Goal: Task Accomplishment & Management: Manage account settings

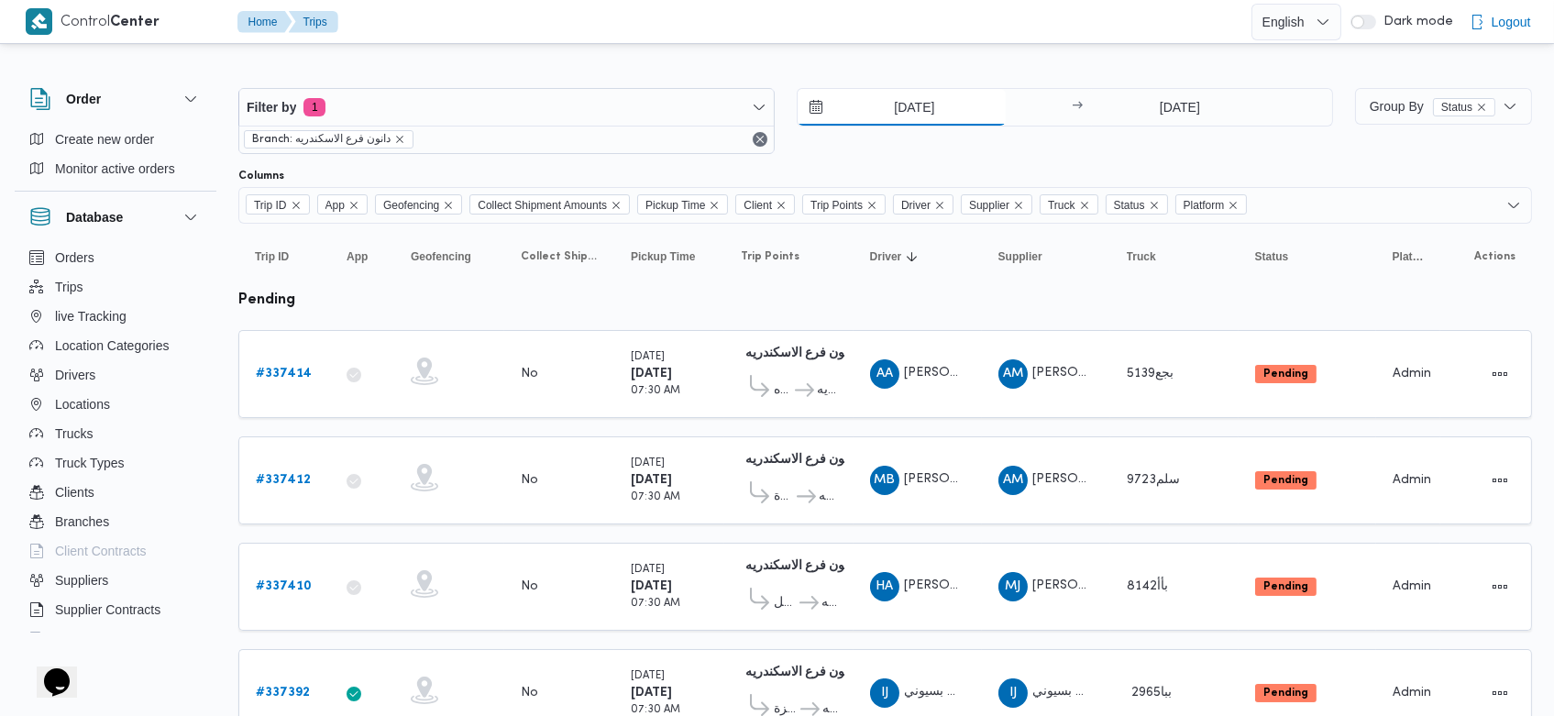
click at [888, 108] on input "[DATE]" at bounding box center [902, 107] width 208 height 37
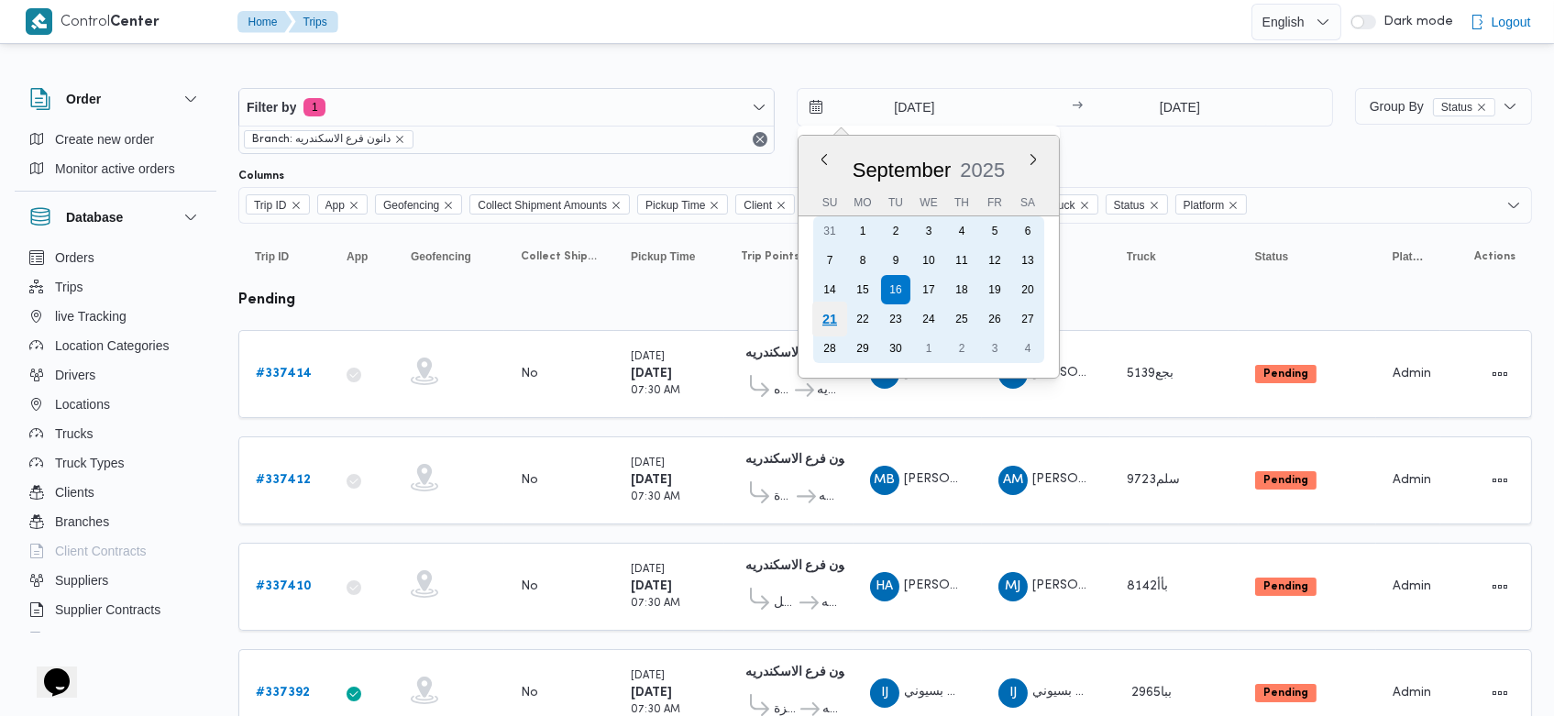
click at [837, 306] on div "21" at bounding box center [829, 319] width 35 height 35
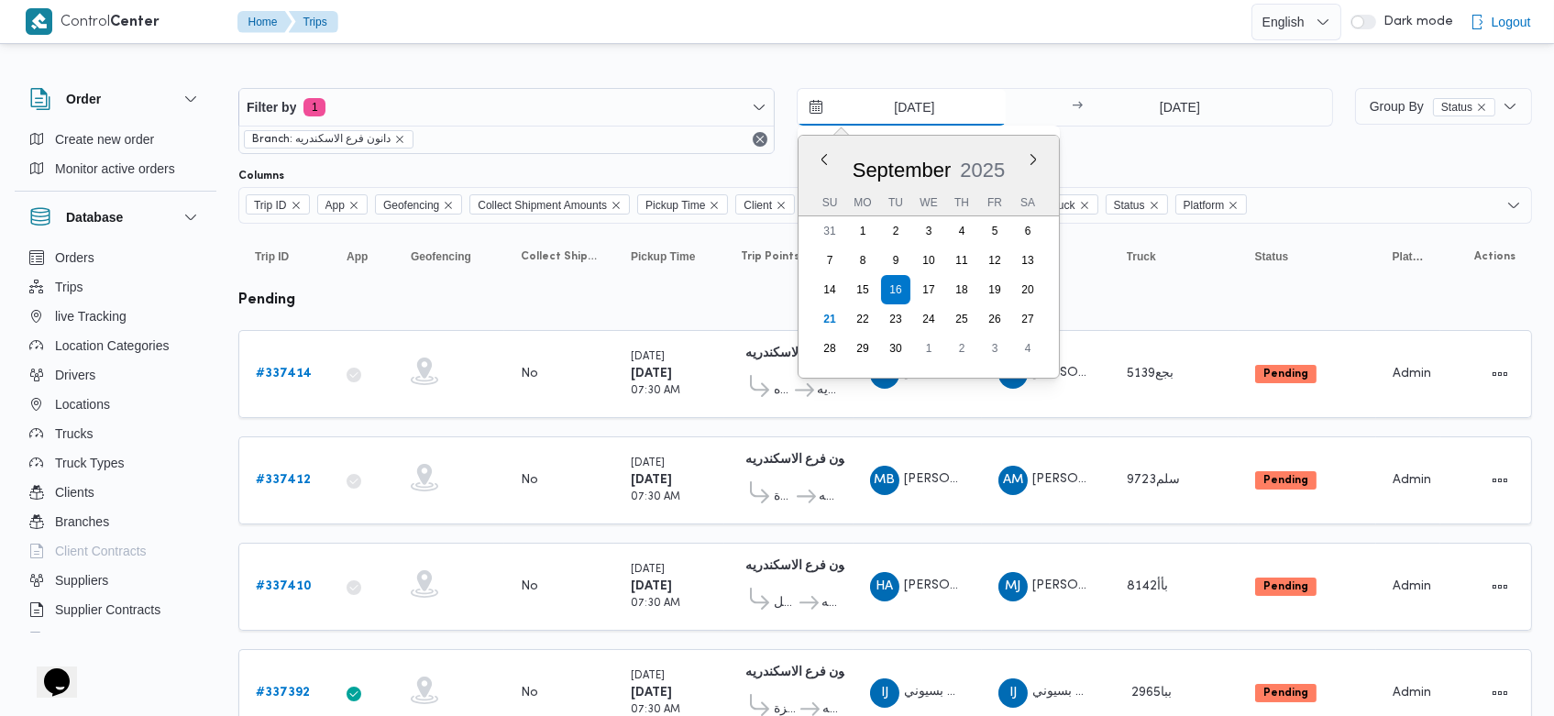
type input "[DATE]"
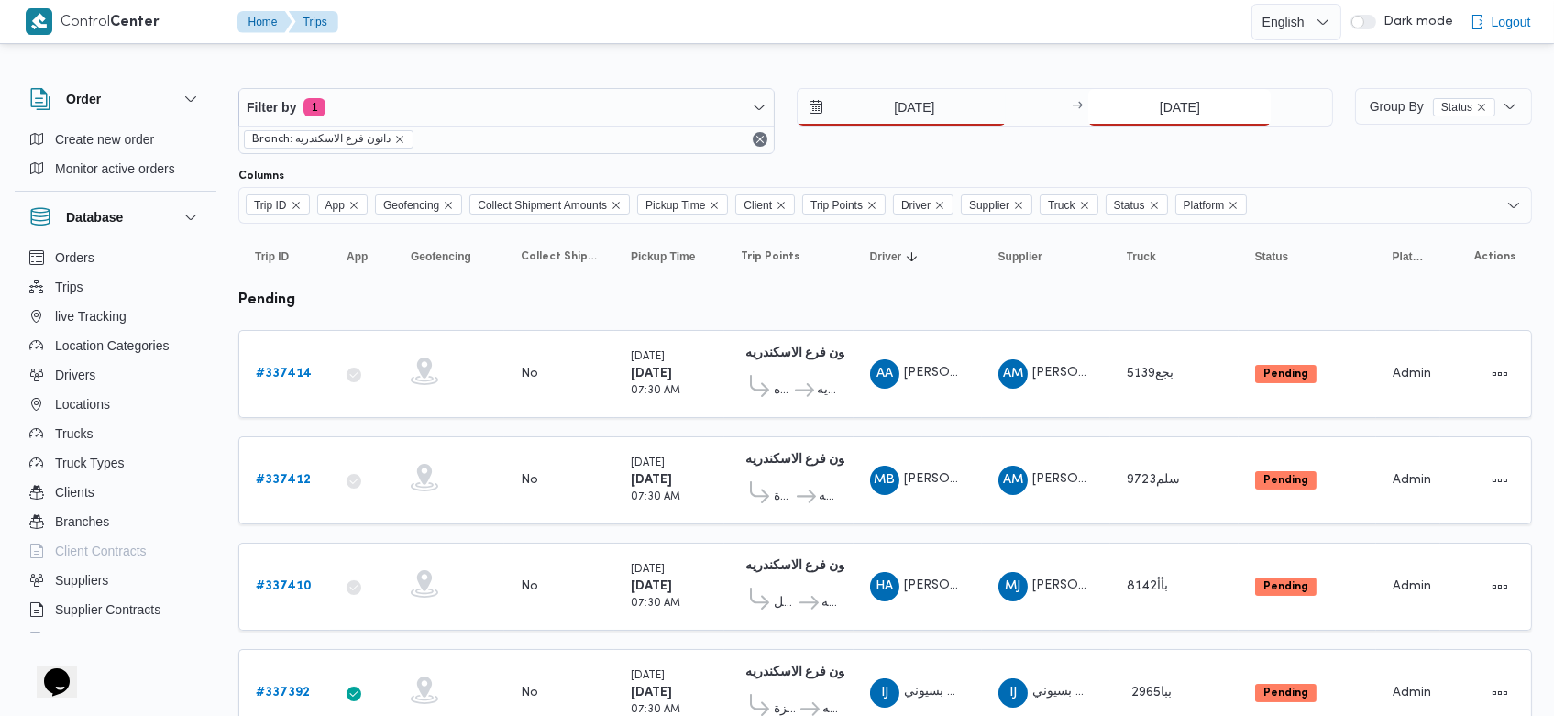
click at [1147, 96] on input "[DATE]" at bounding box center [1179, 107] width 182 height 37
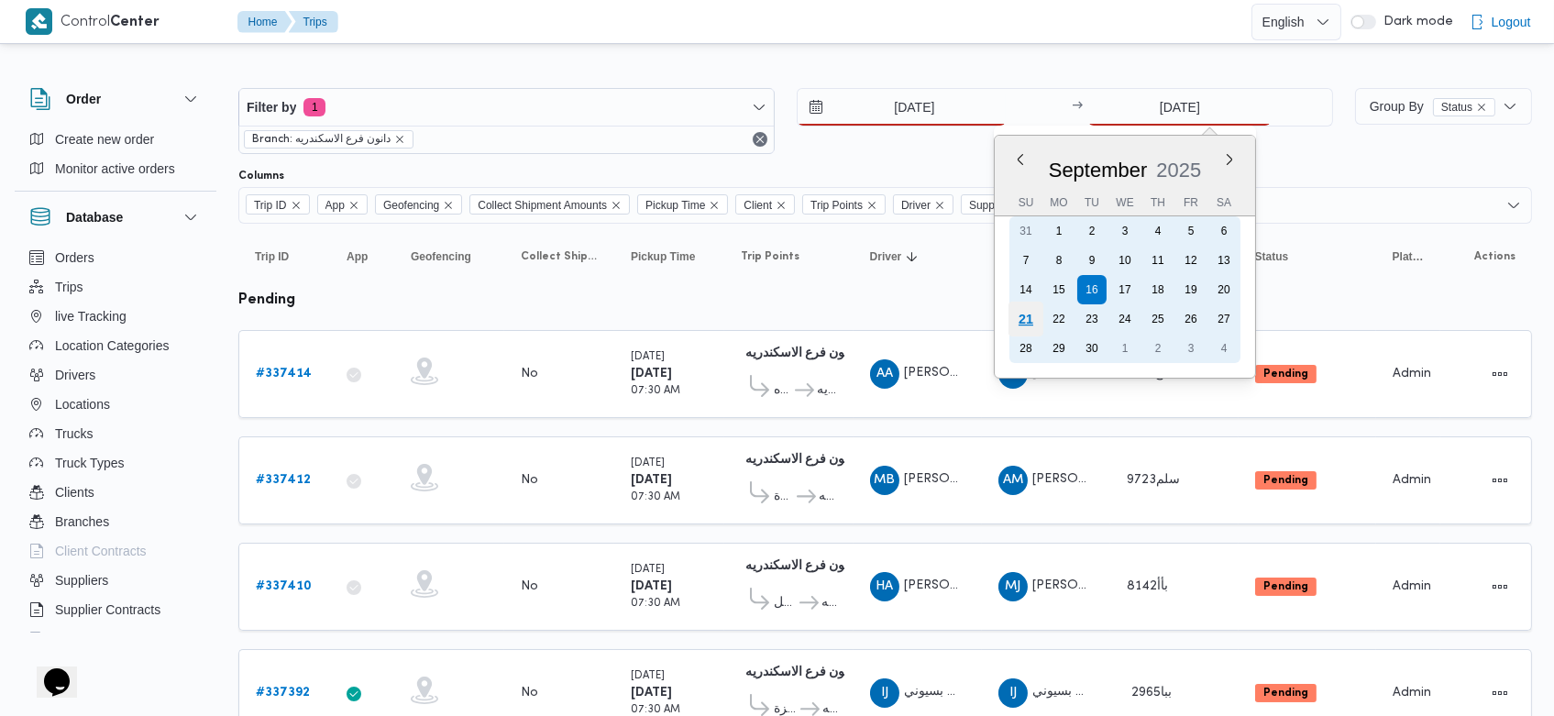
click at [1027, 315] on div "21" at bounding box center [1025, 319] width 35 height 35
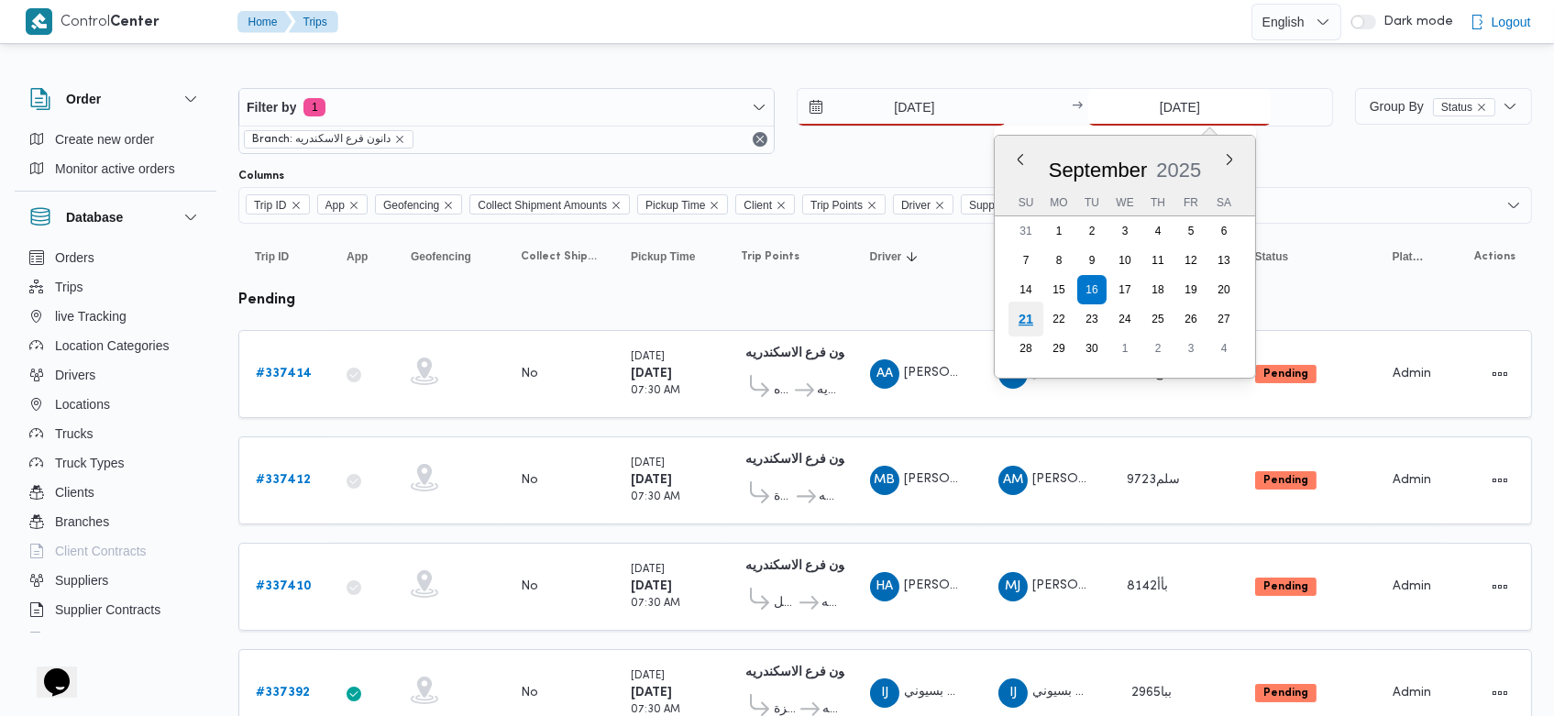
type input "[DATE]"
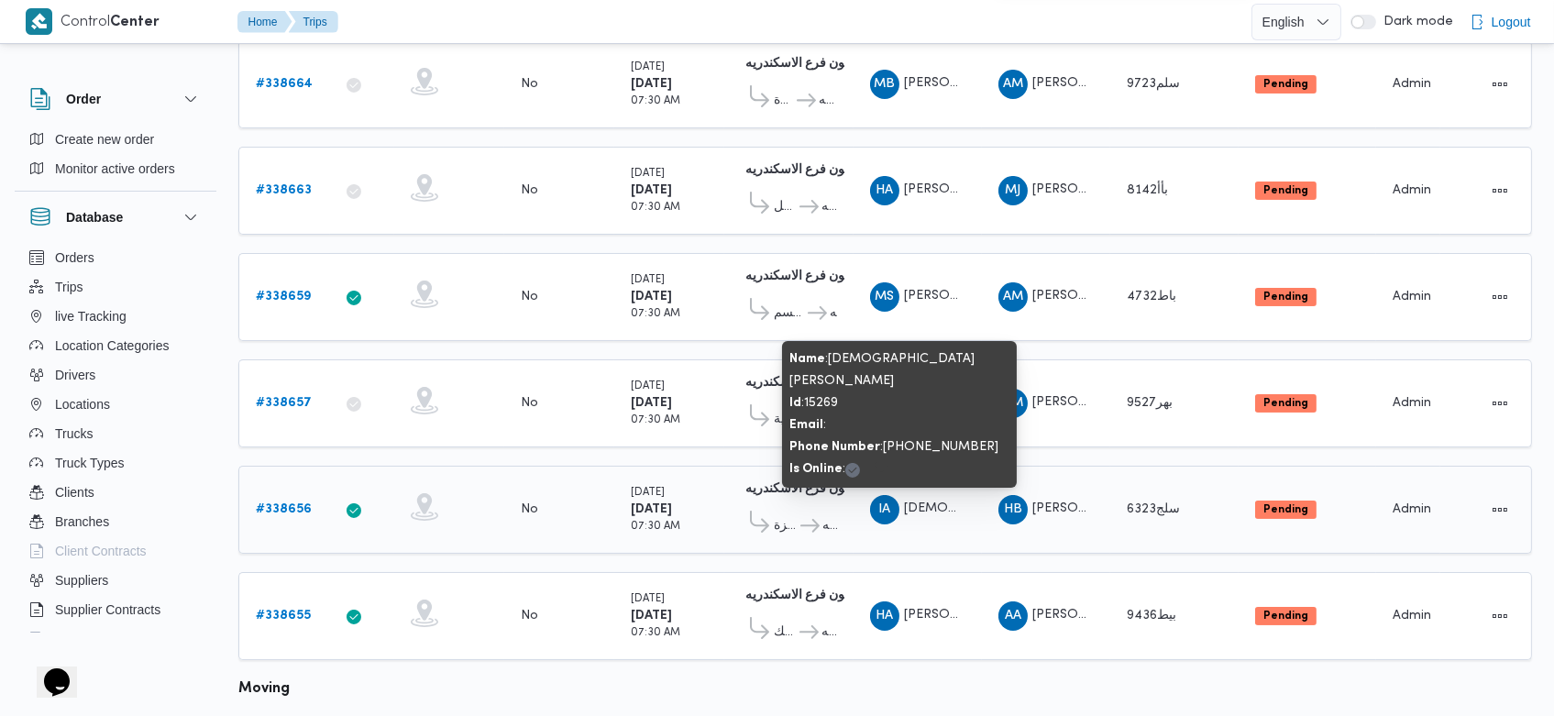
scroll to position [395, 0]
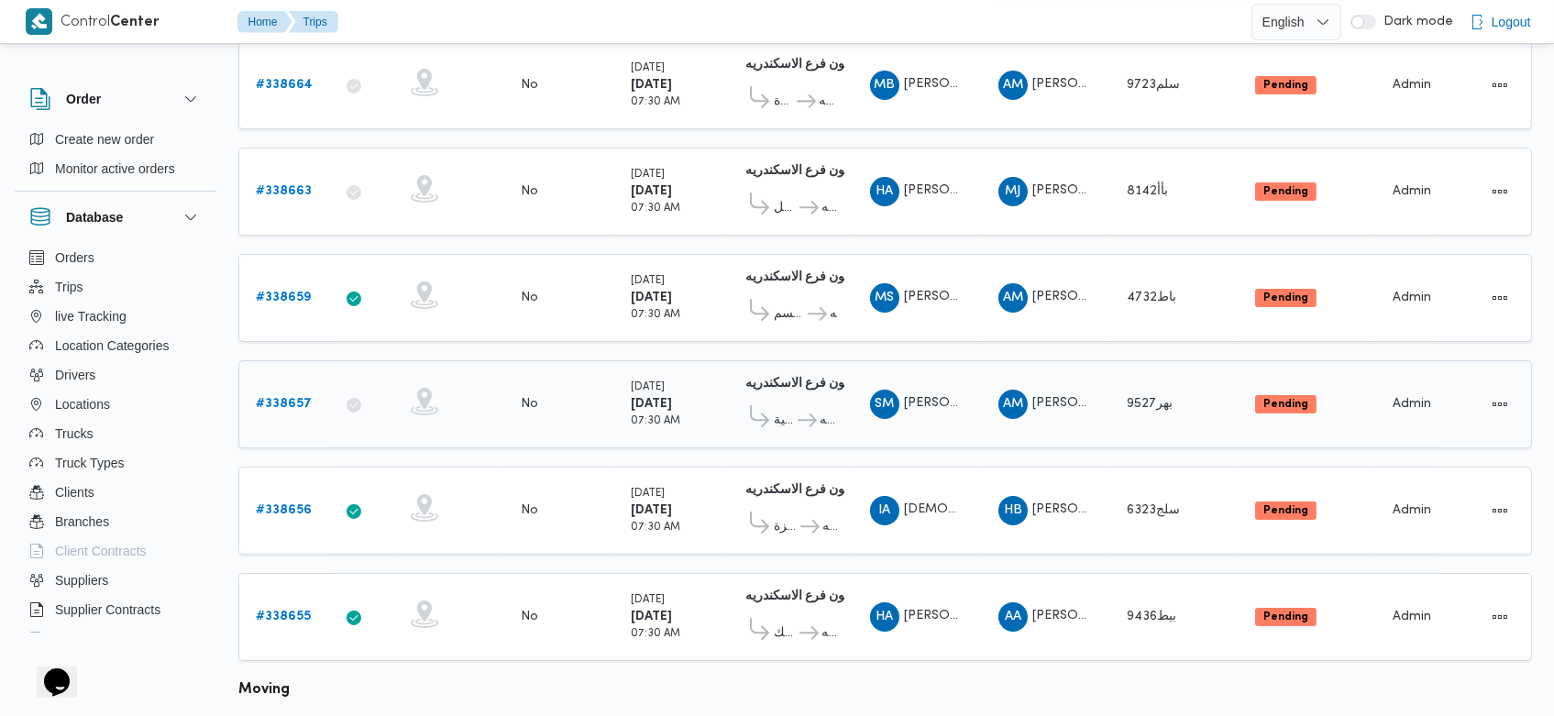
click at [279, 386] on div "# 338657" at bounding box center [284, 404] width 72 height 37
click at [279, 393] on link "# 338657" at bounding box center [284, 404] width 56 height 22
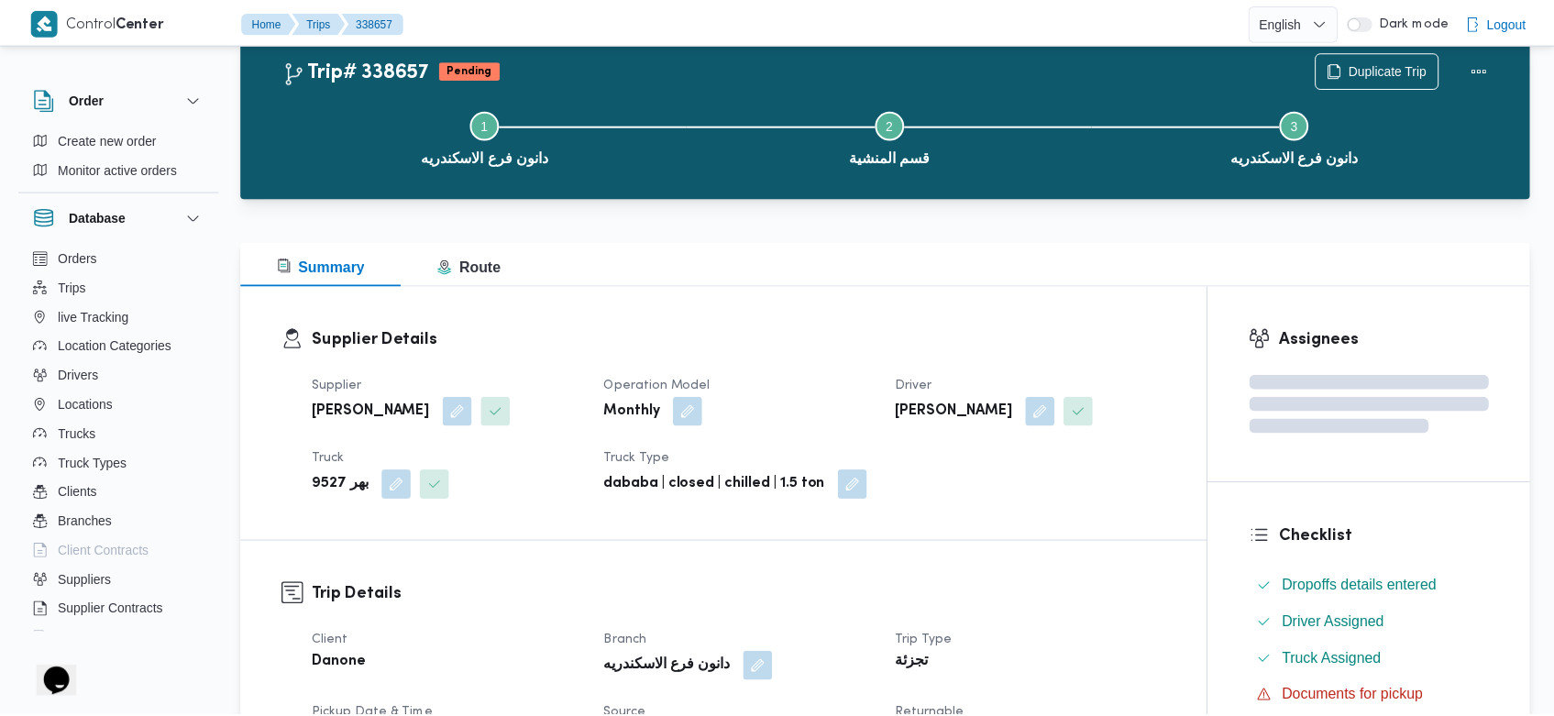
scroll to position [395, 0]
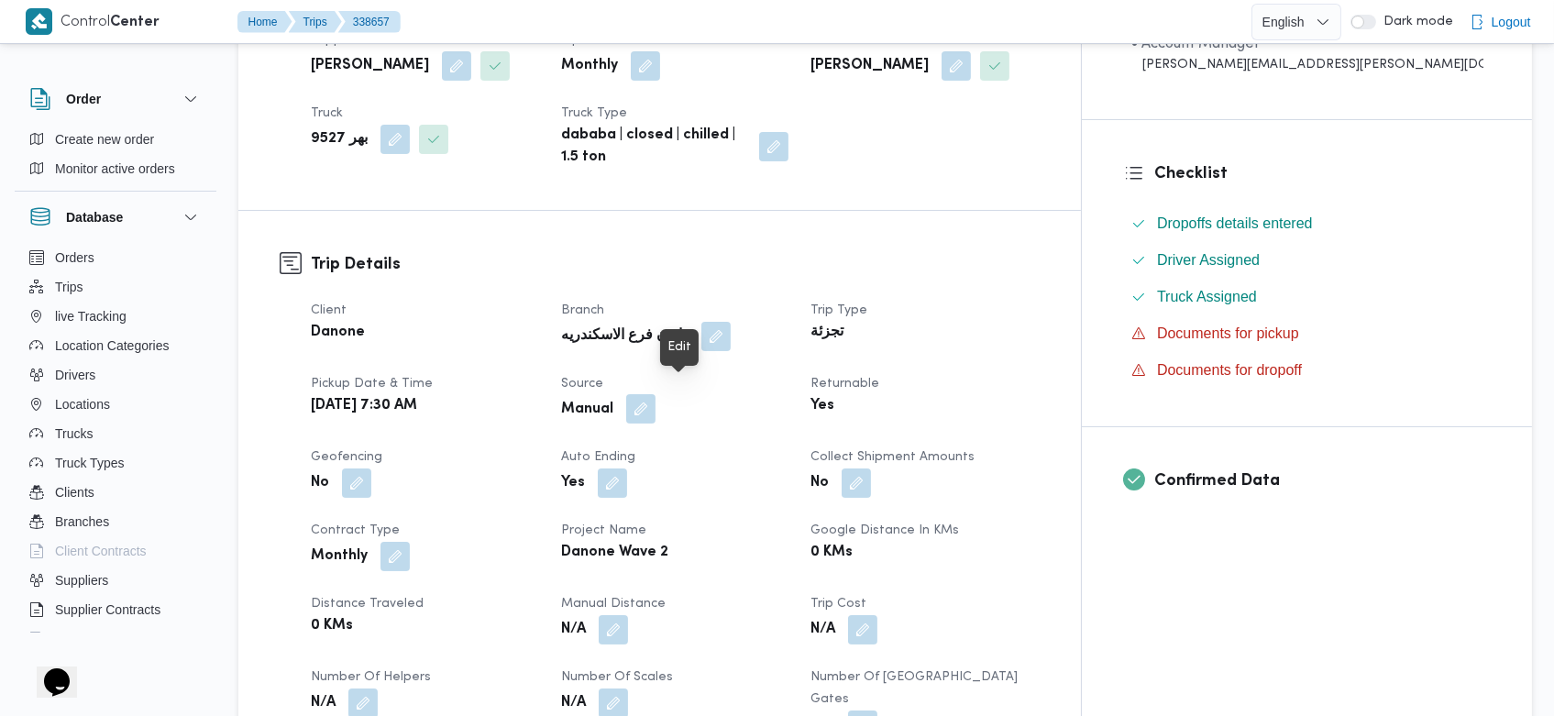
click at [655, 394] on button "button" at bounding box center [640, 408] width 29 height 29
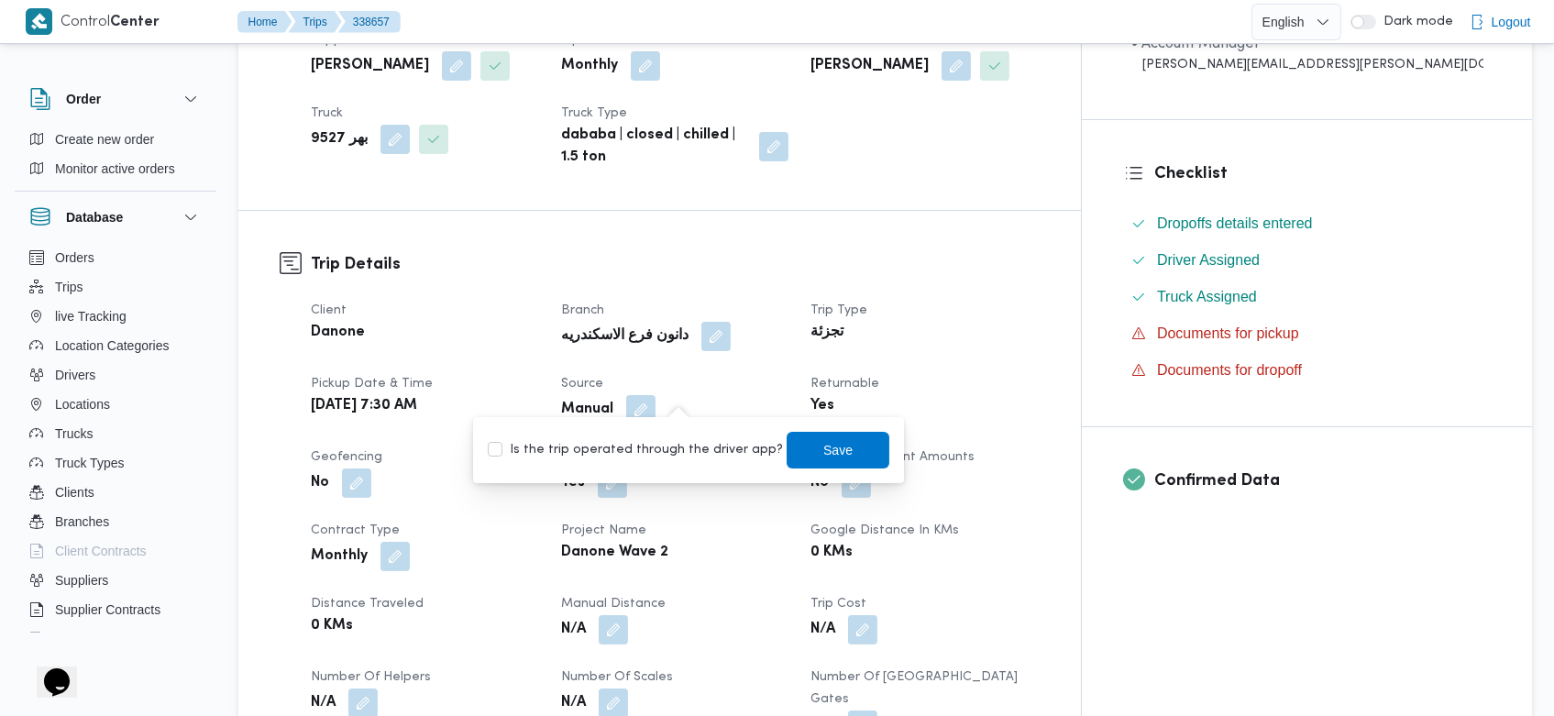
click at [674, 443] on label "Is the trip operated through the driver app?" at bounding box center [635, 450] width 295 height 22
checkbox input "true"
click at [790, 442] on span "Save" at bounding box center [838, 449] width 103 height 37
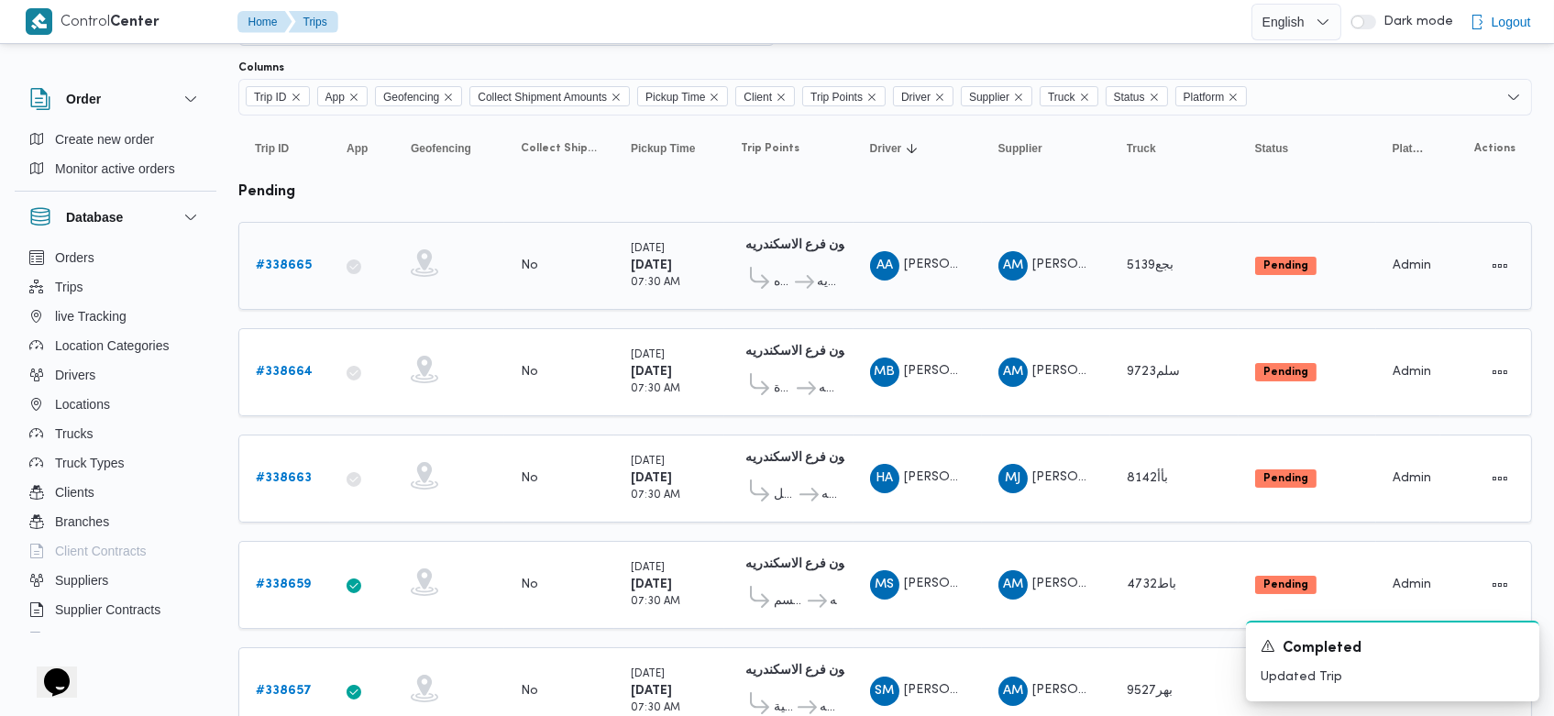
scroll to position [106, 0]
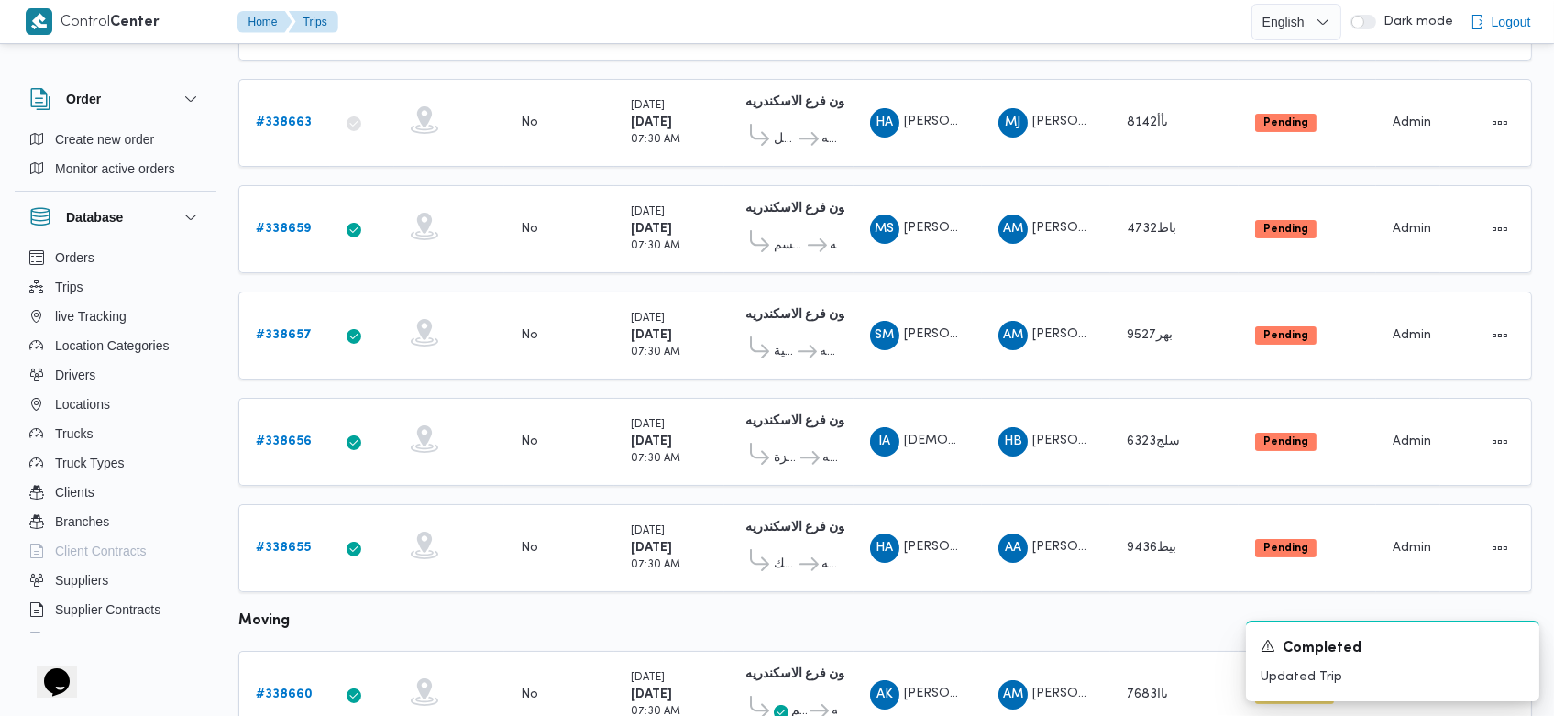
scroll to position [471, 0]
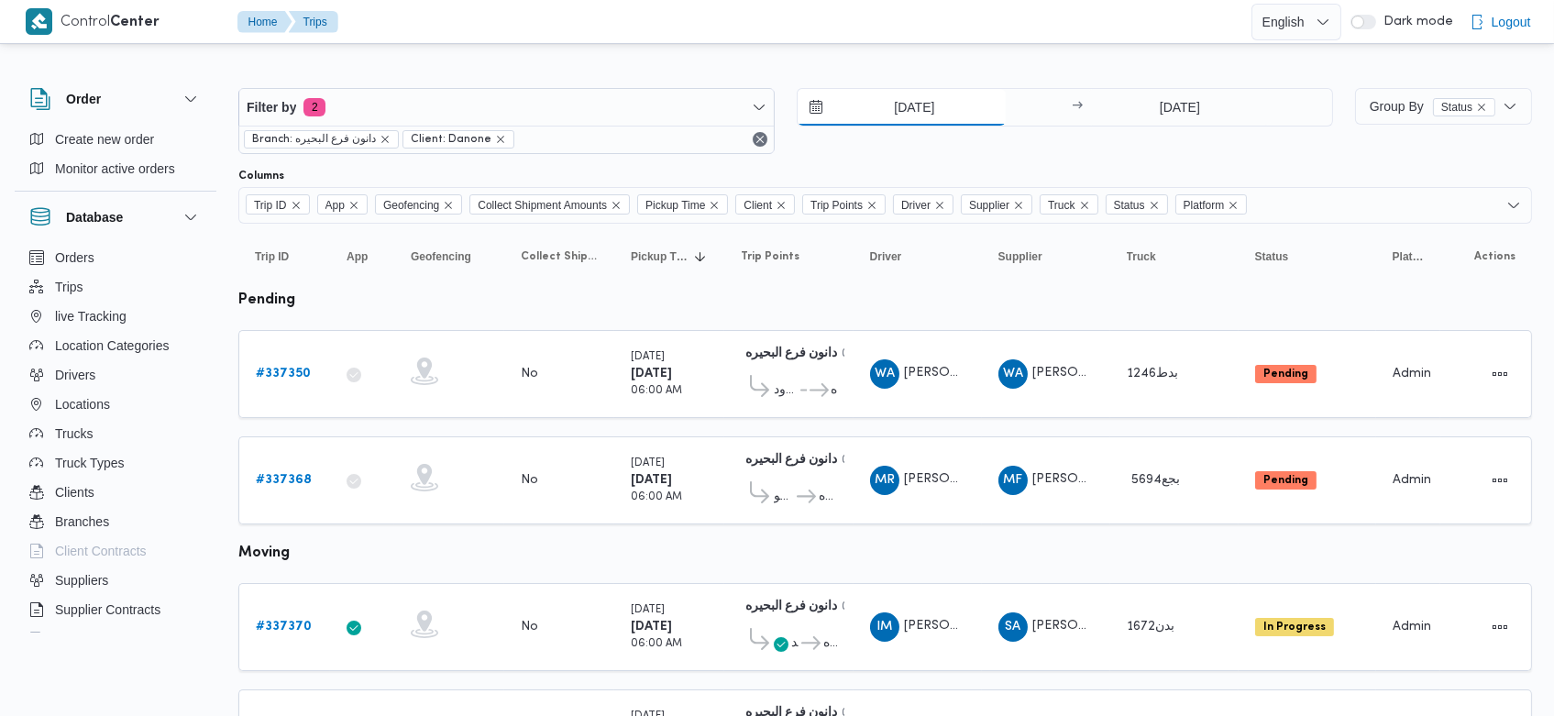
click at [882, 110] on input "[DATE]" at bounding box center [902, 107] width 208 height 37
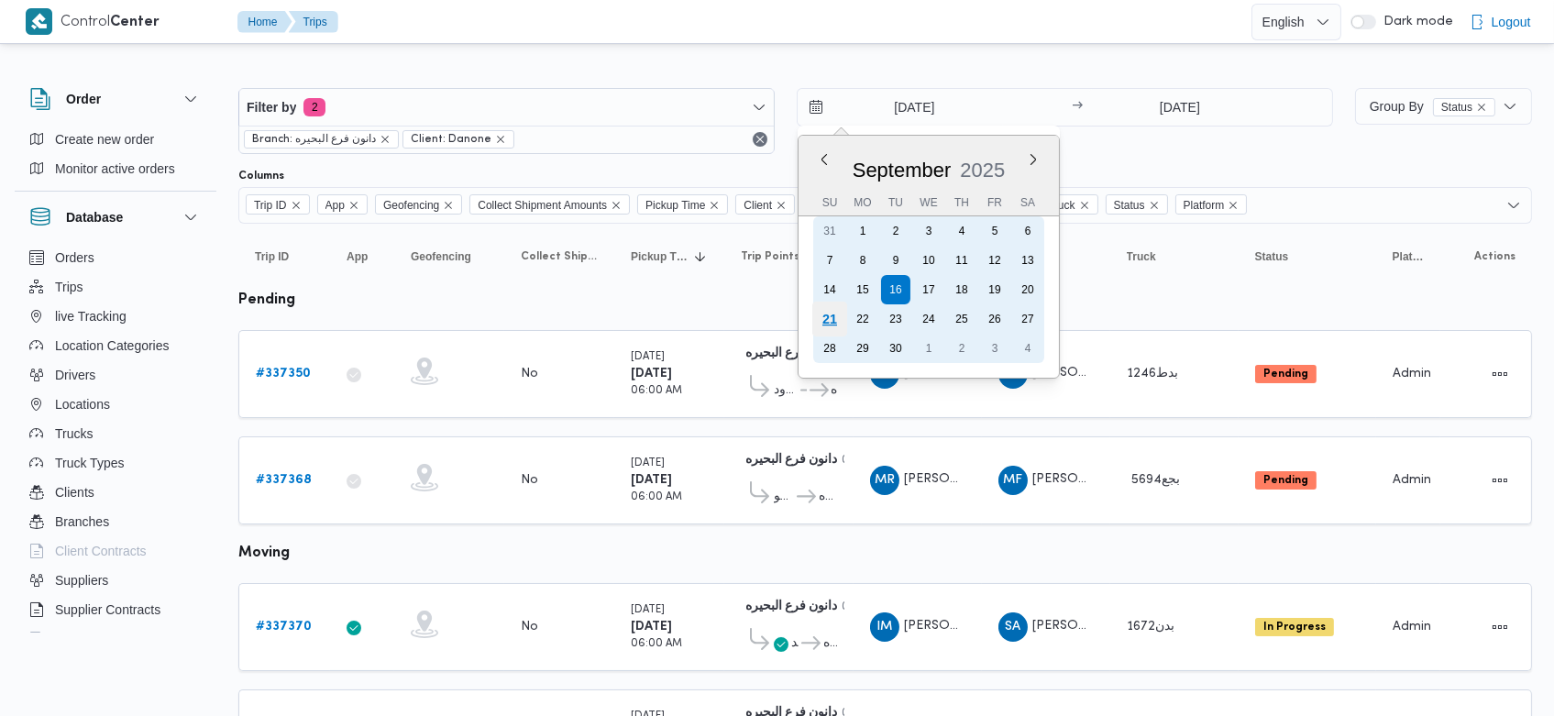
click at [829, 316] on div "21" at bounding box center [829, 319] width 35 height 35
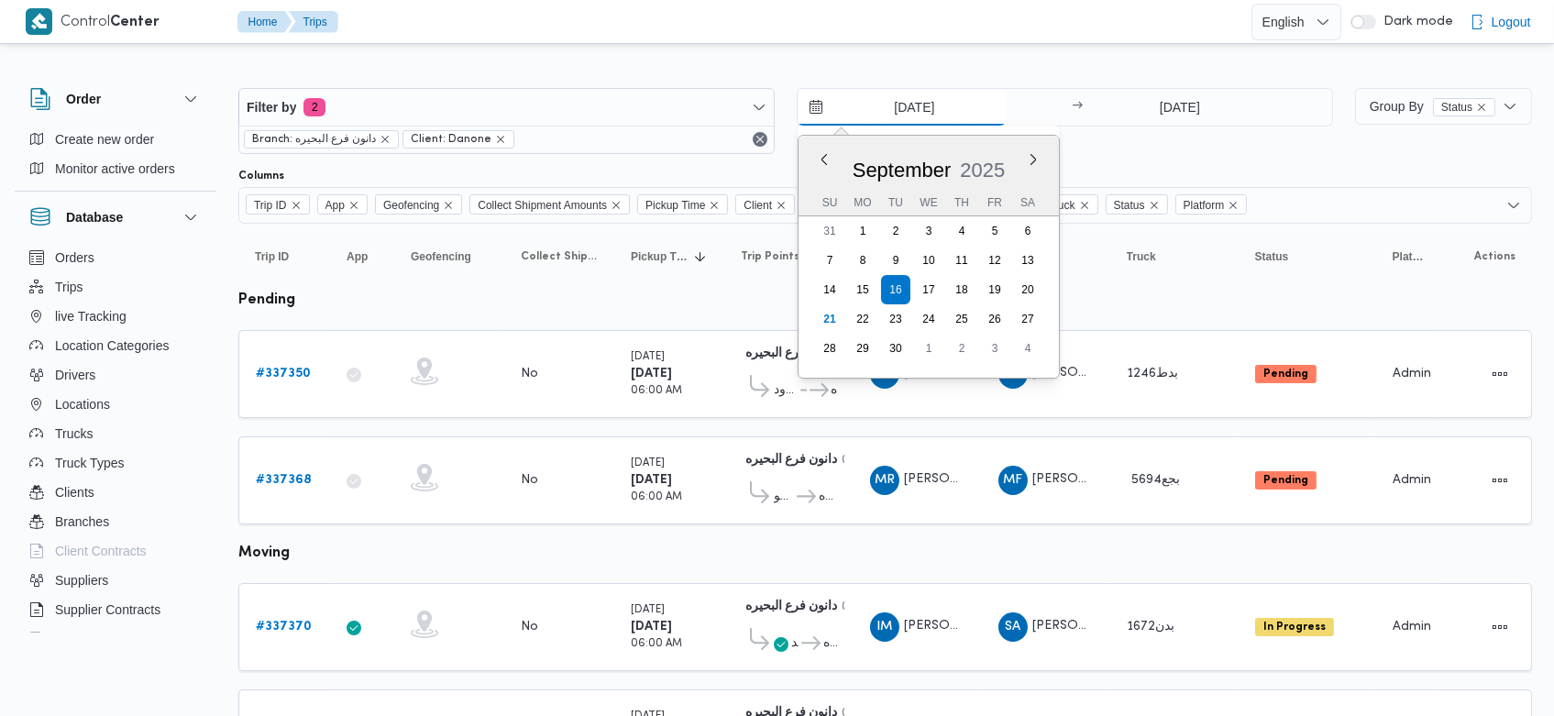
type input "[DATE]"
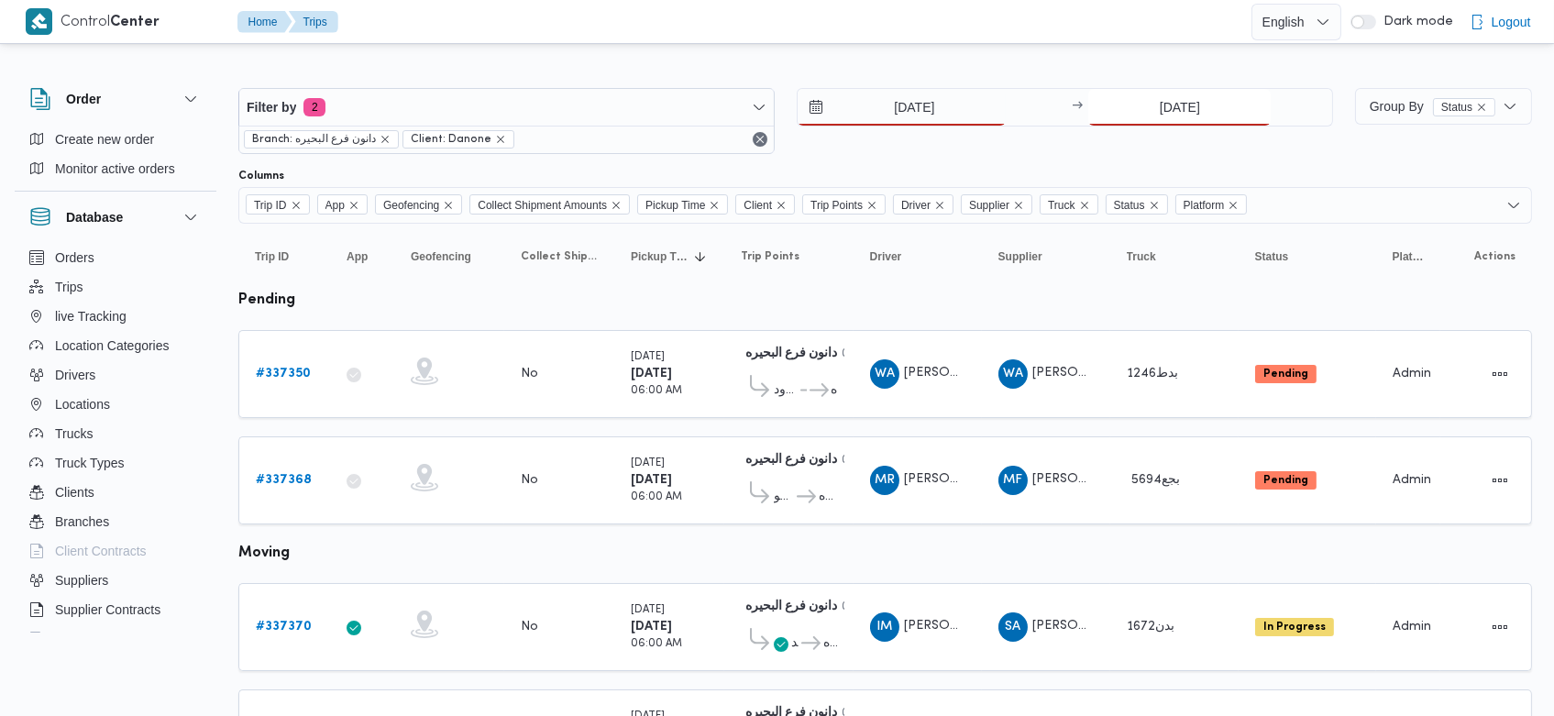
click at [1158, 106] on input "16/9/2025" at bounding box center [1179, 107] width 182 height 37
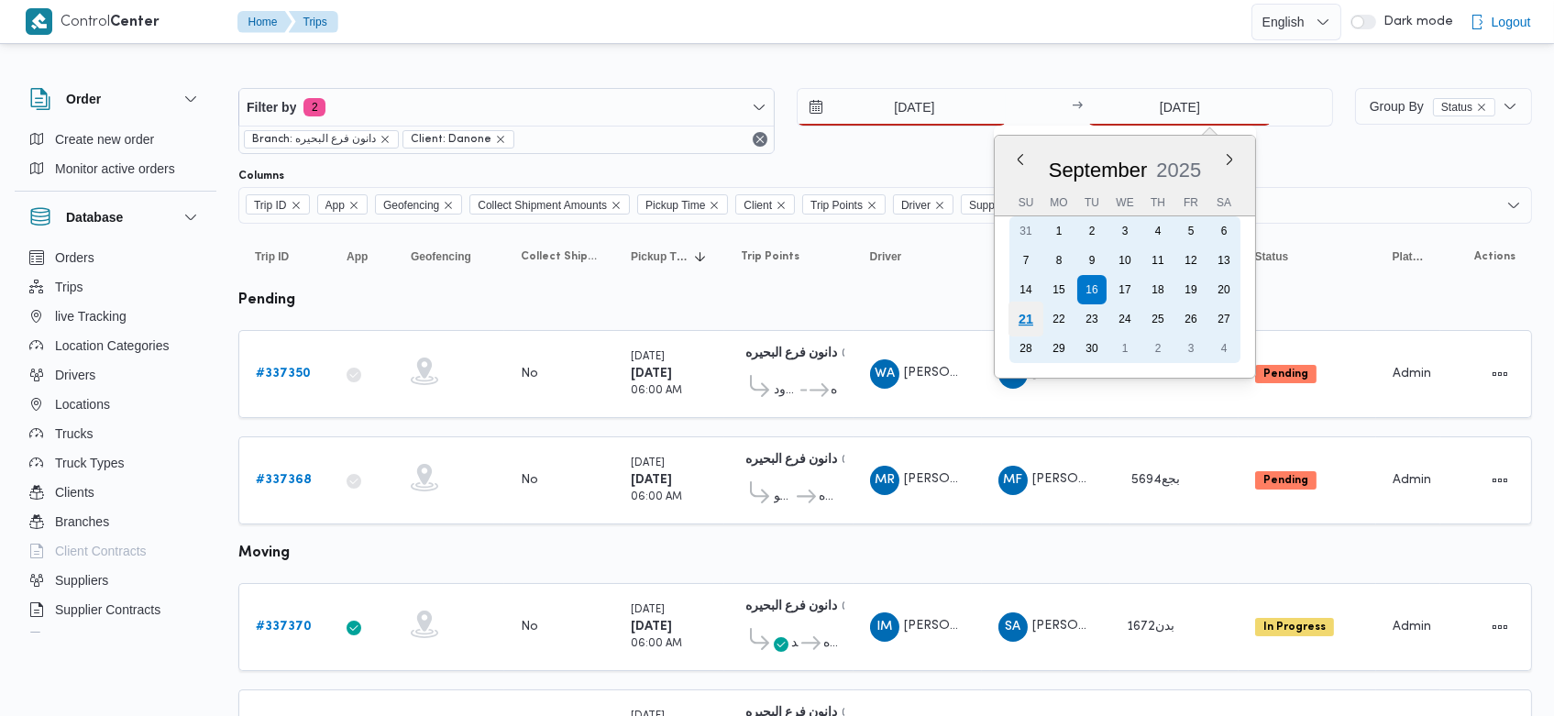
click at [1016, 311] on div "21" at bounding box center [1025, 319] width 35 height 35
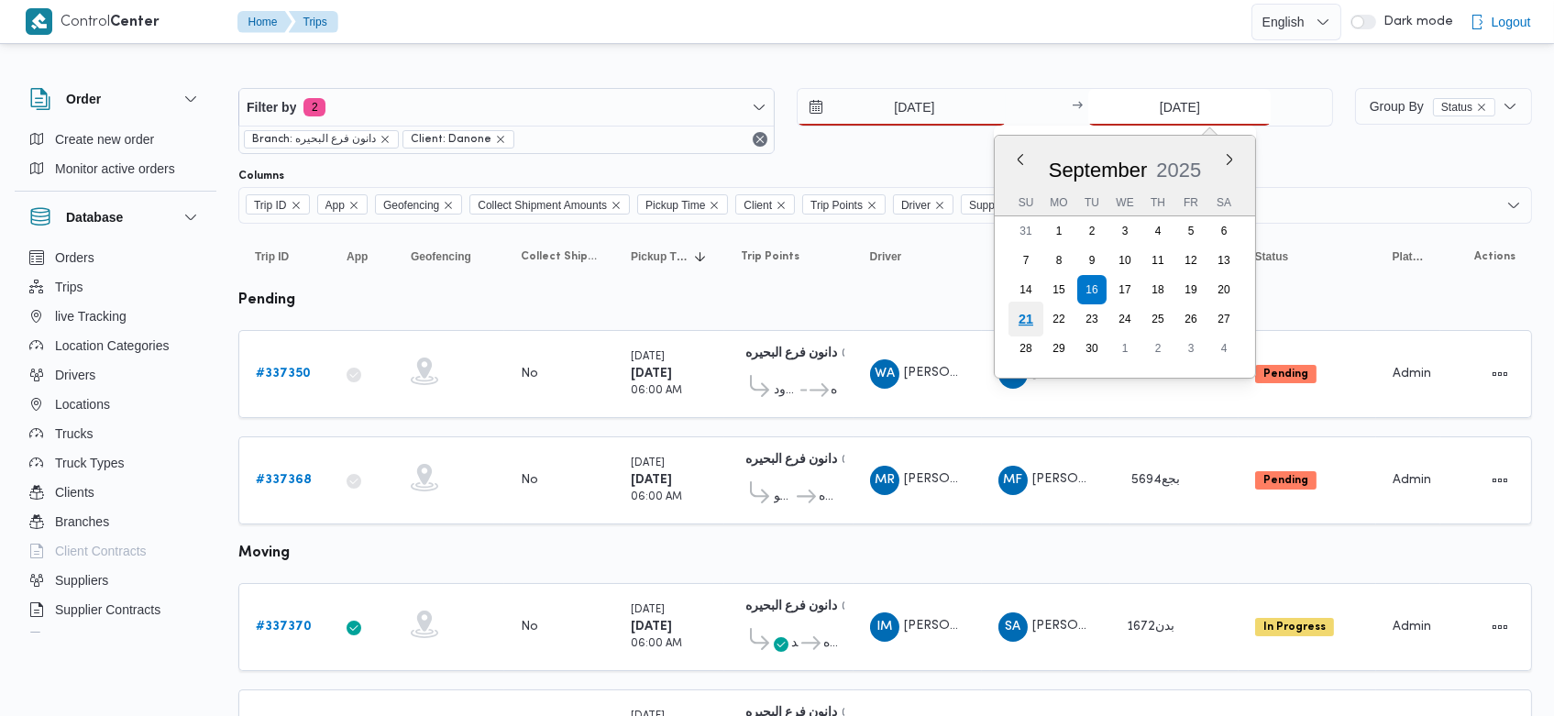
type input "[DATE]"
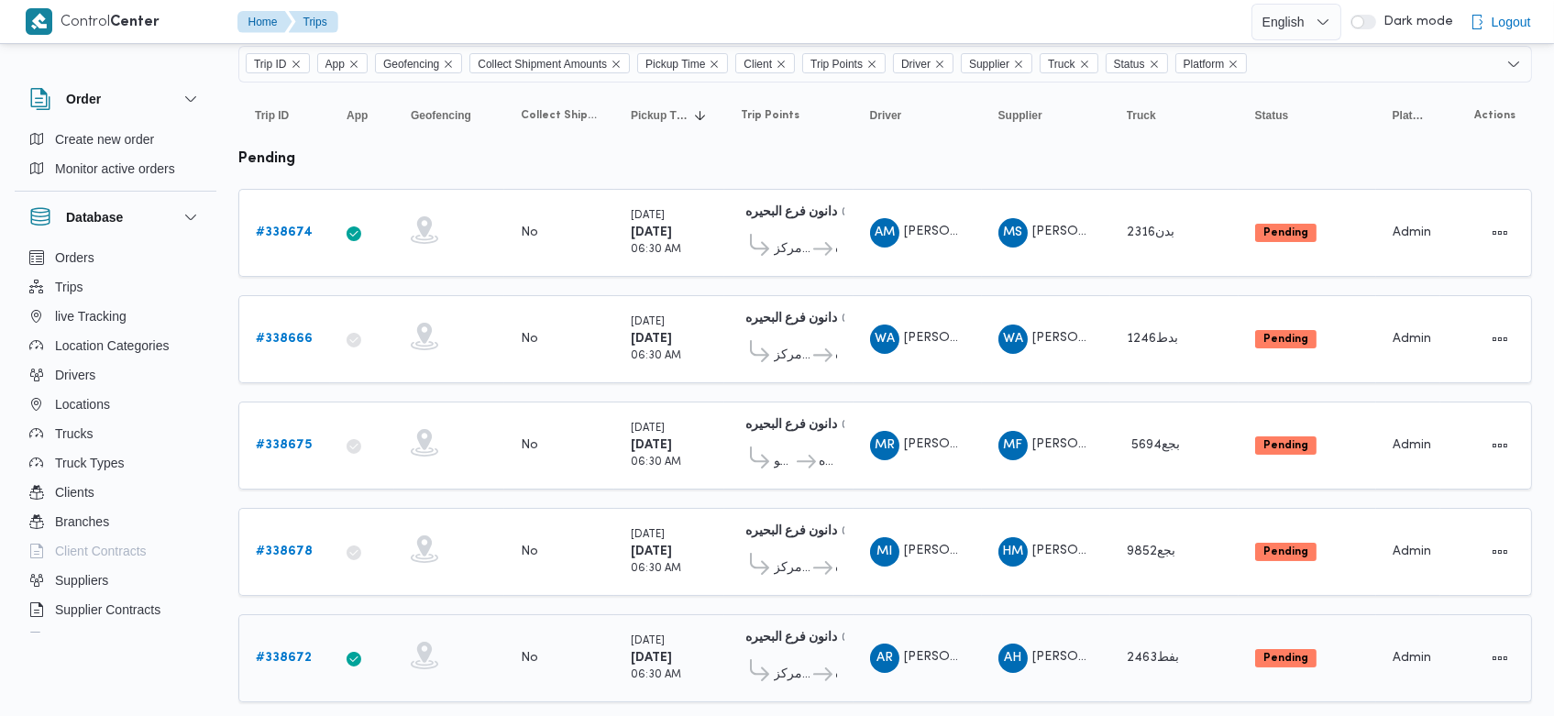
scroll to position [140, 0]
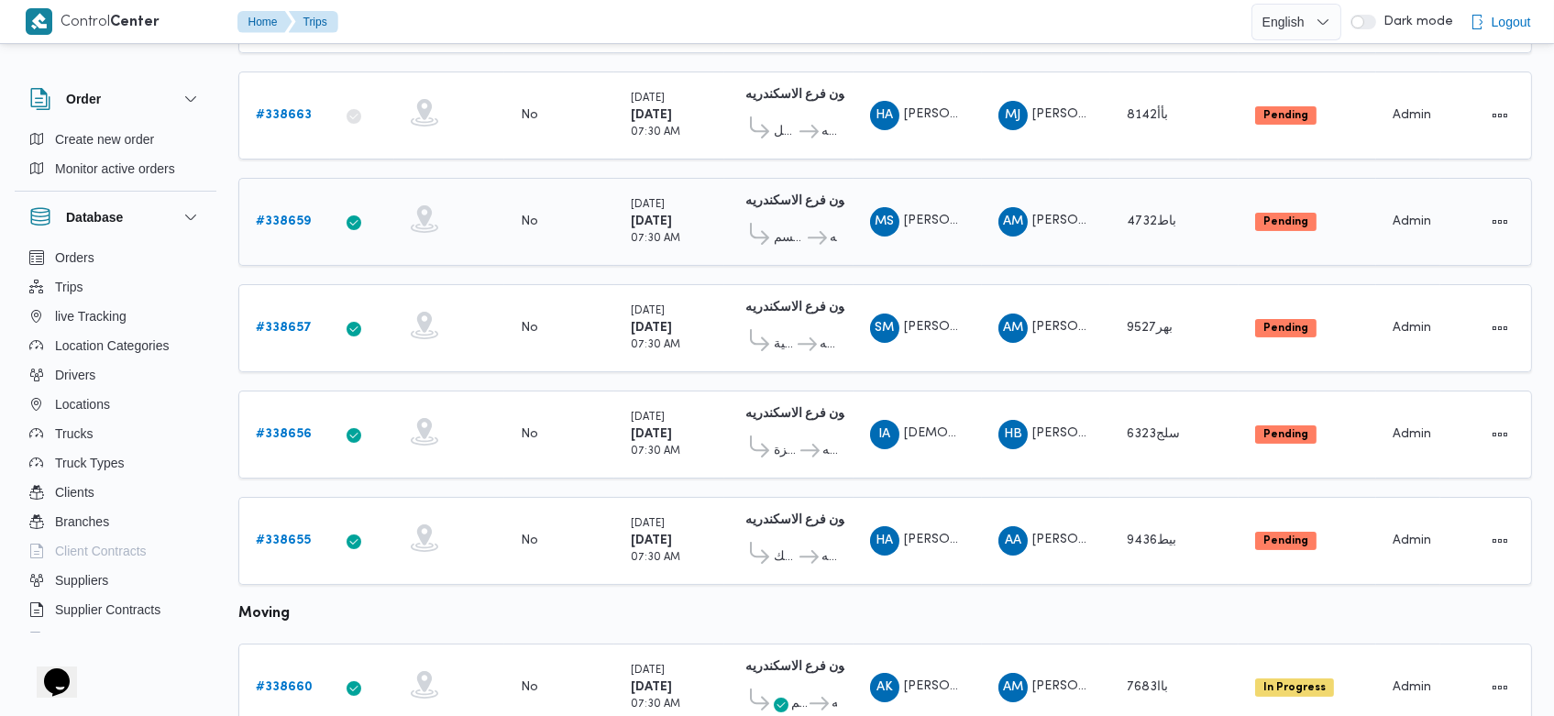
scroll to position [431, 0]
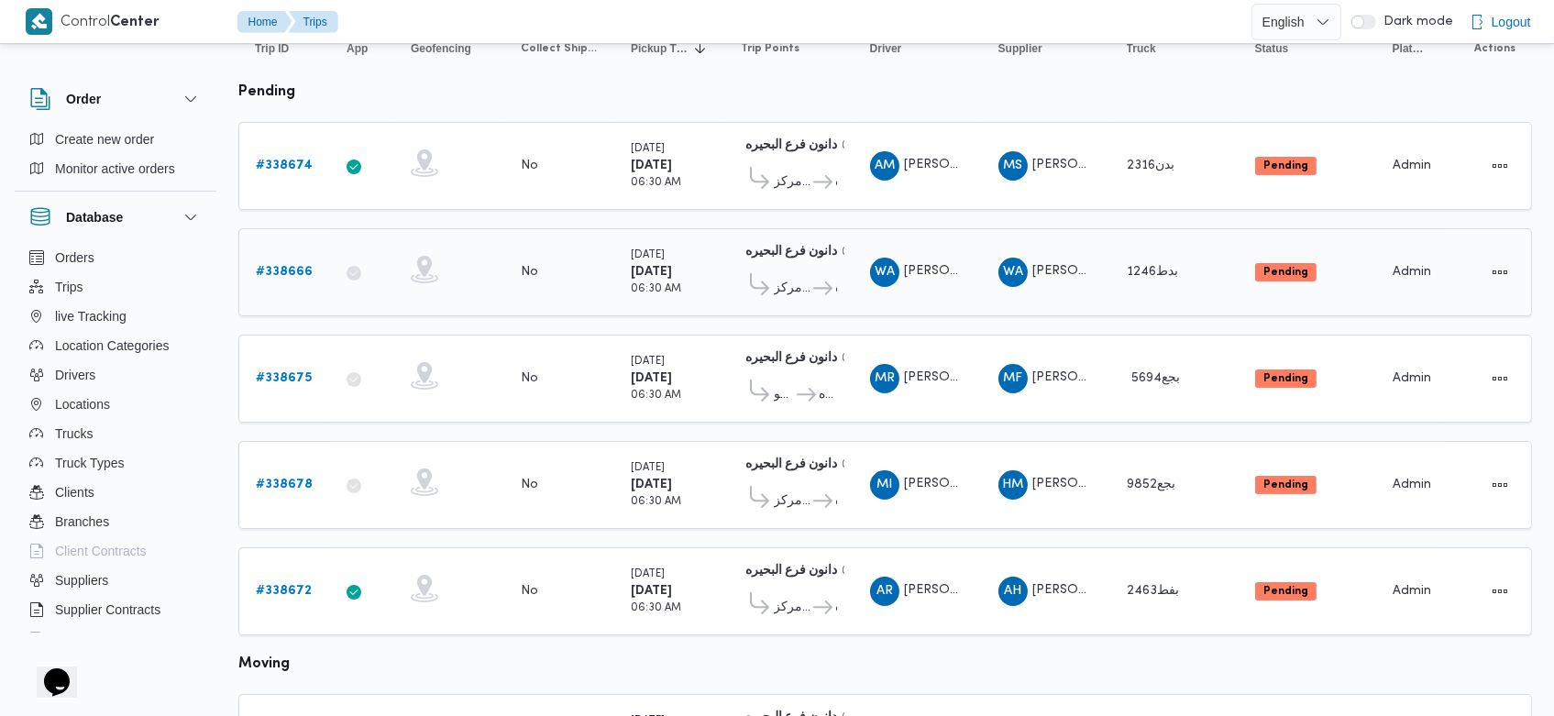
scroll to position [215, 0]
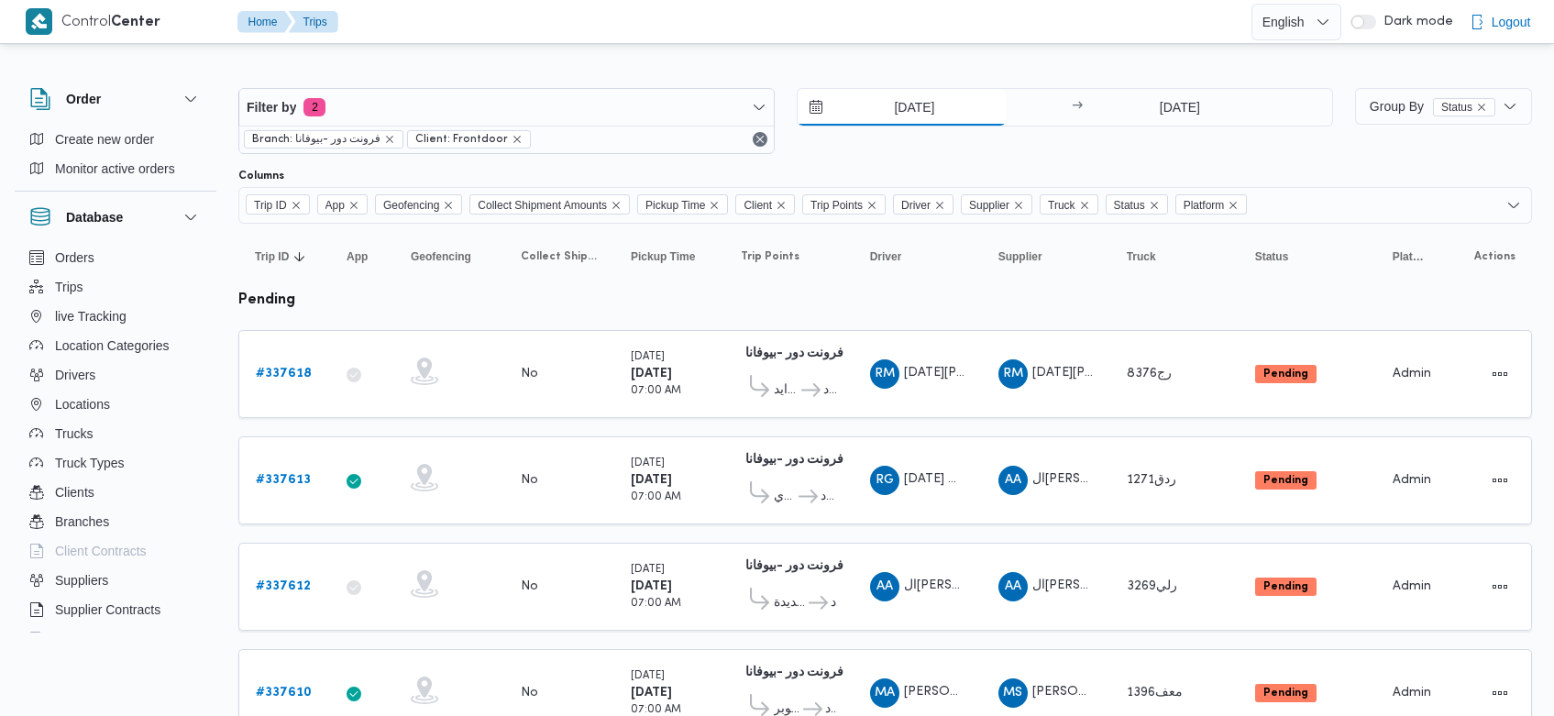
click at [889, 104] on input "[DATE]" at bounding box center [902, 107] width 208 height 37
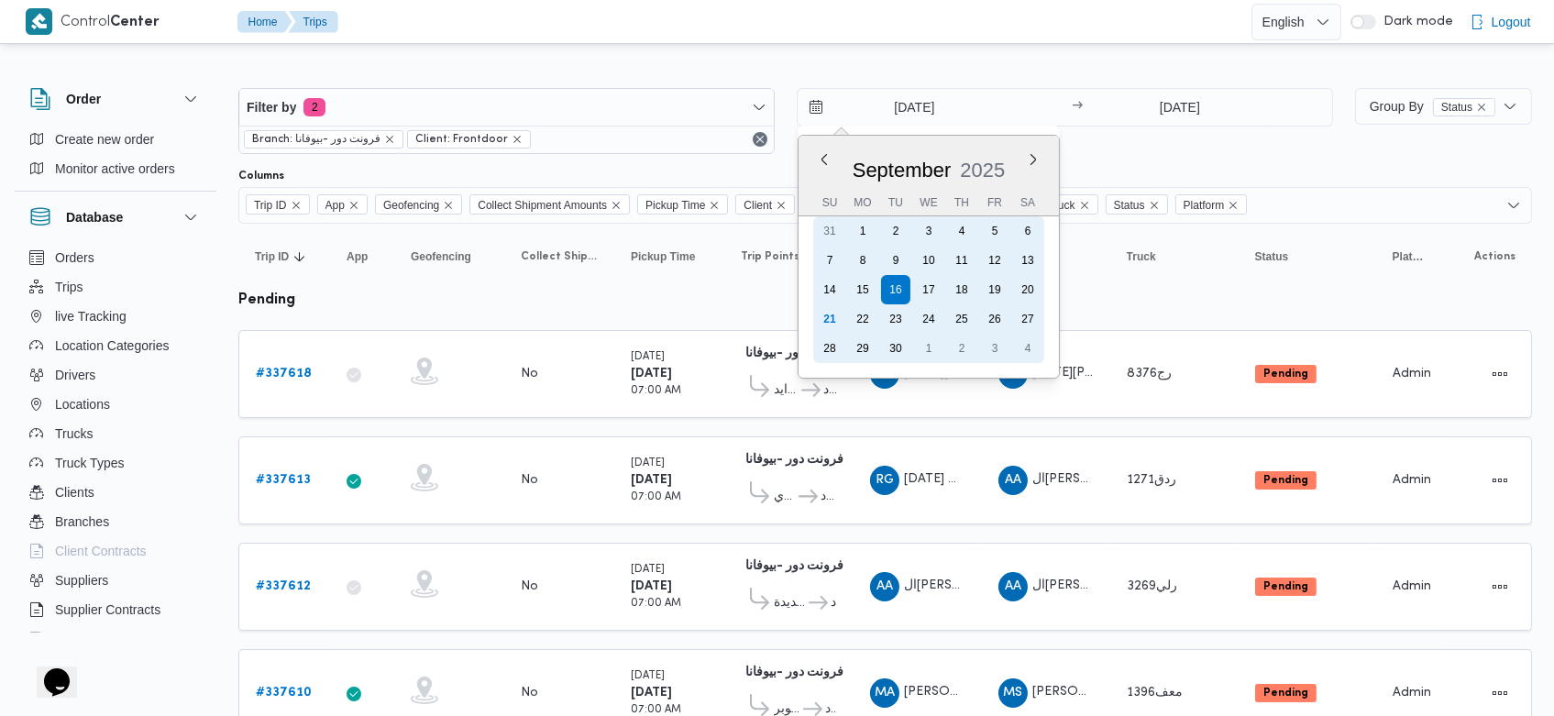
click at [836, 320] on div "21" at bounding box center [829, 318] width 29 height 29
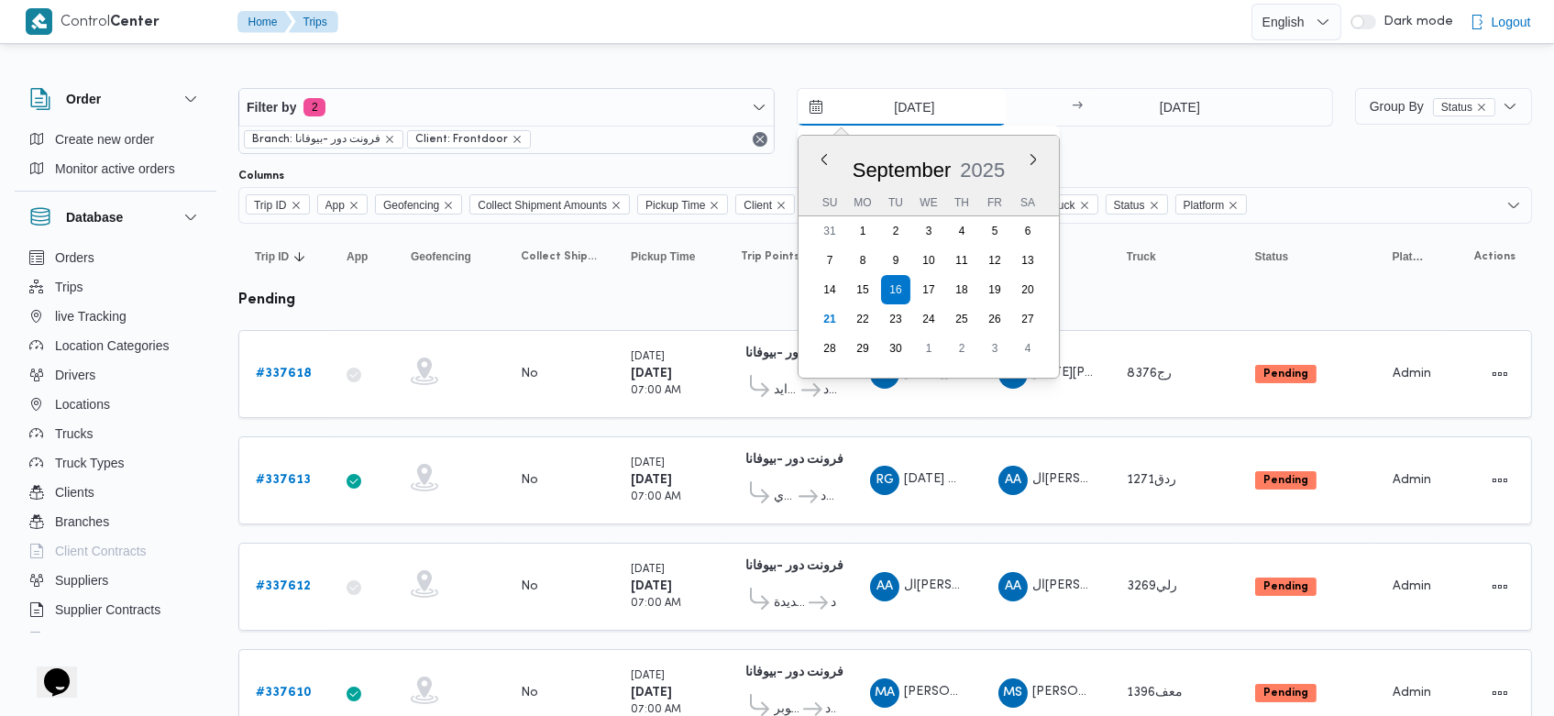
type input "[DATE]"
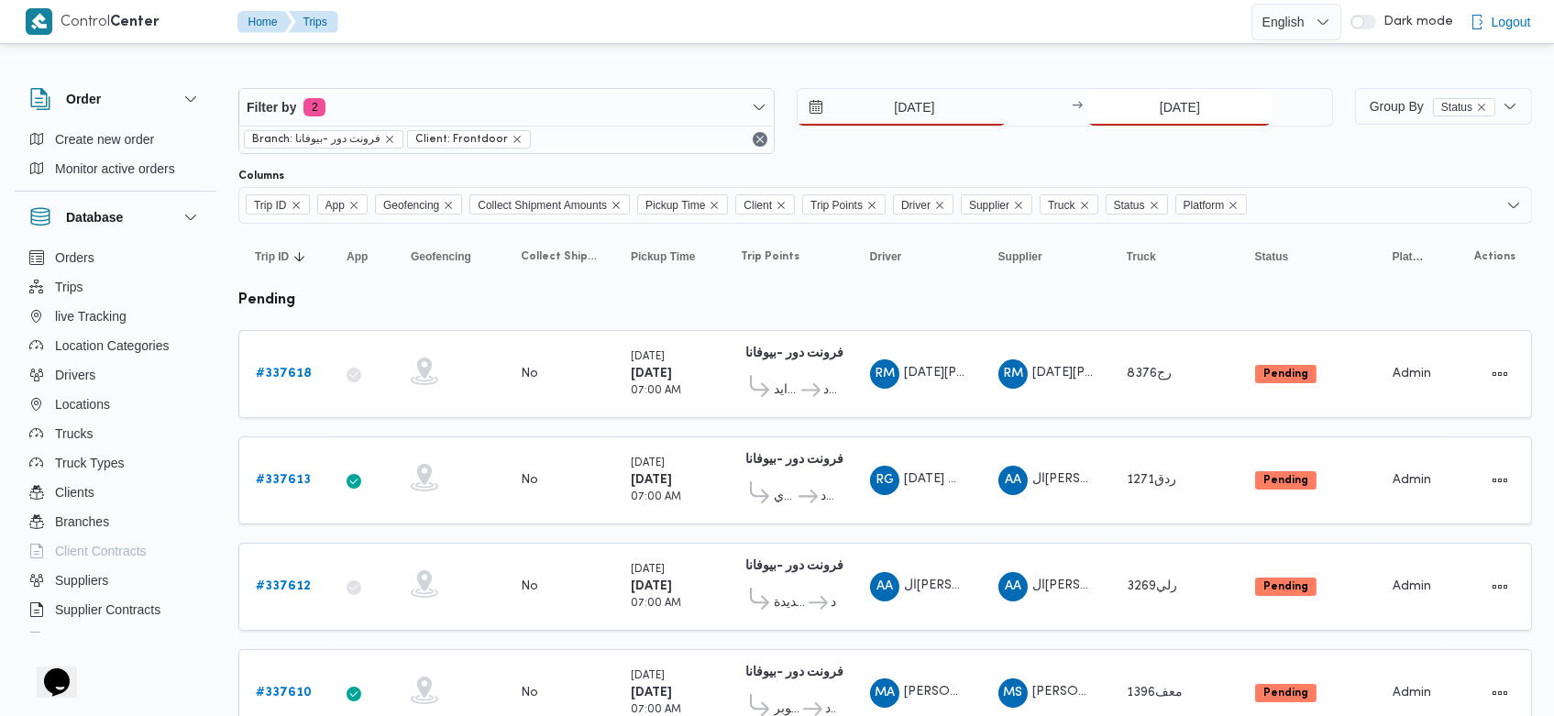
click at [1151, 103] on input "[DATE]" at bounding box center [1179, 107] width 182 height 37
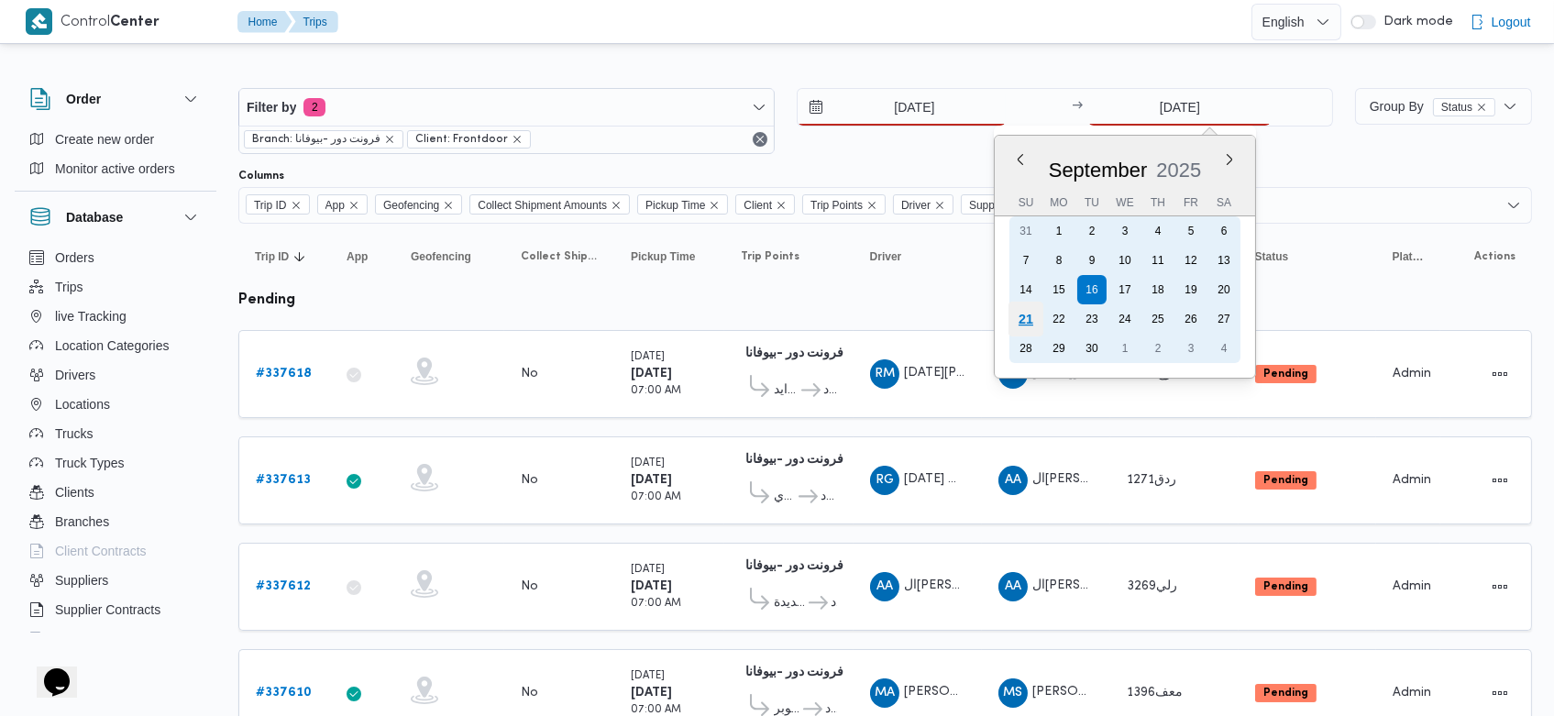
click at [1026, 317] on div "21" at bounding box center [1025, 319] width 35 height 35
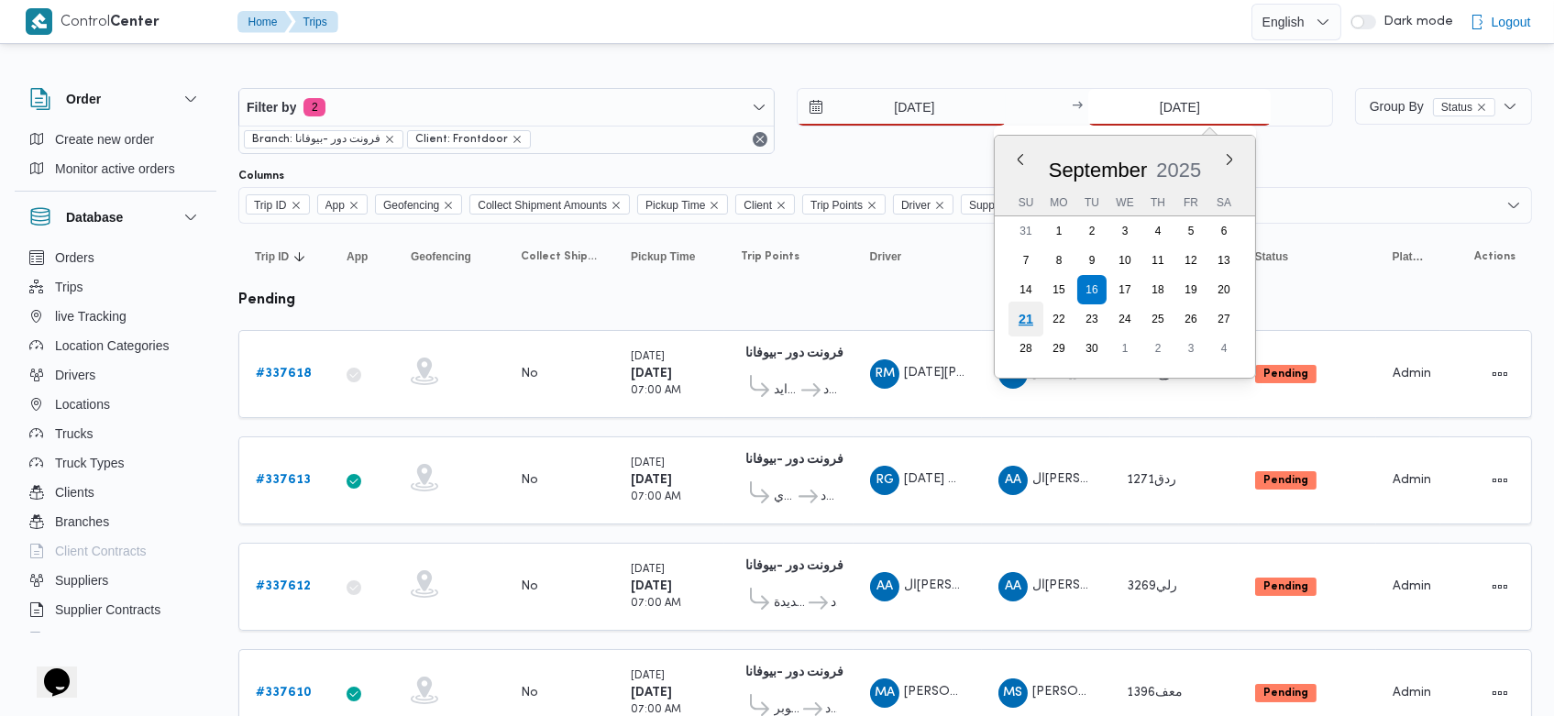
type input "[DATE]"
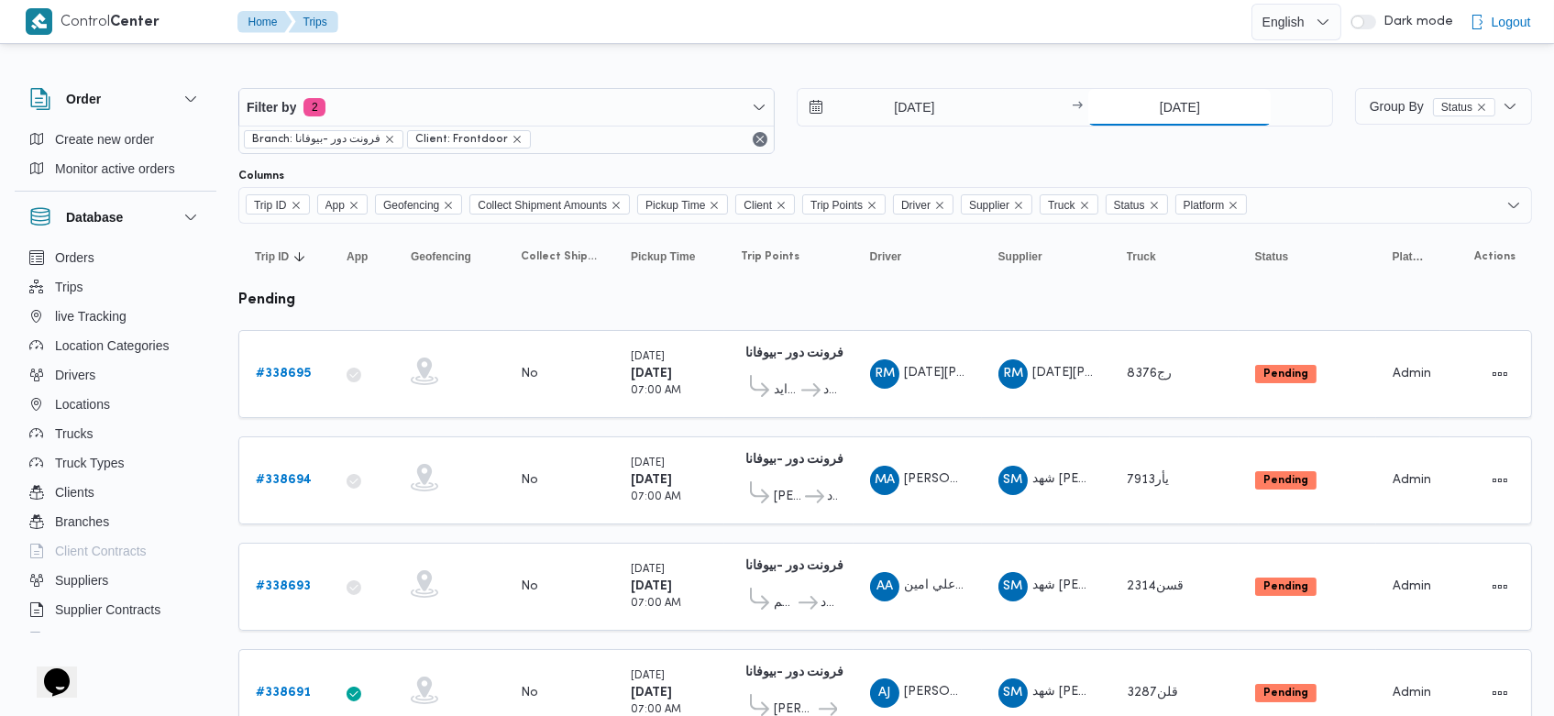
scroll to position [1255, 0]
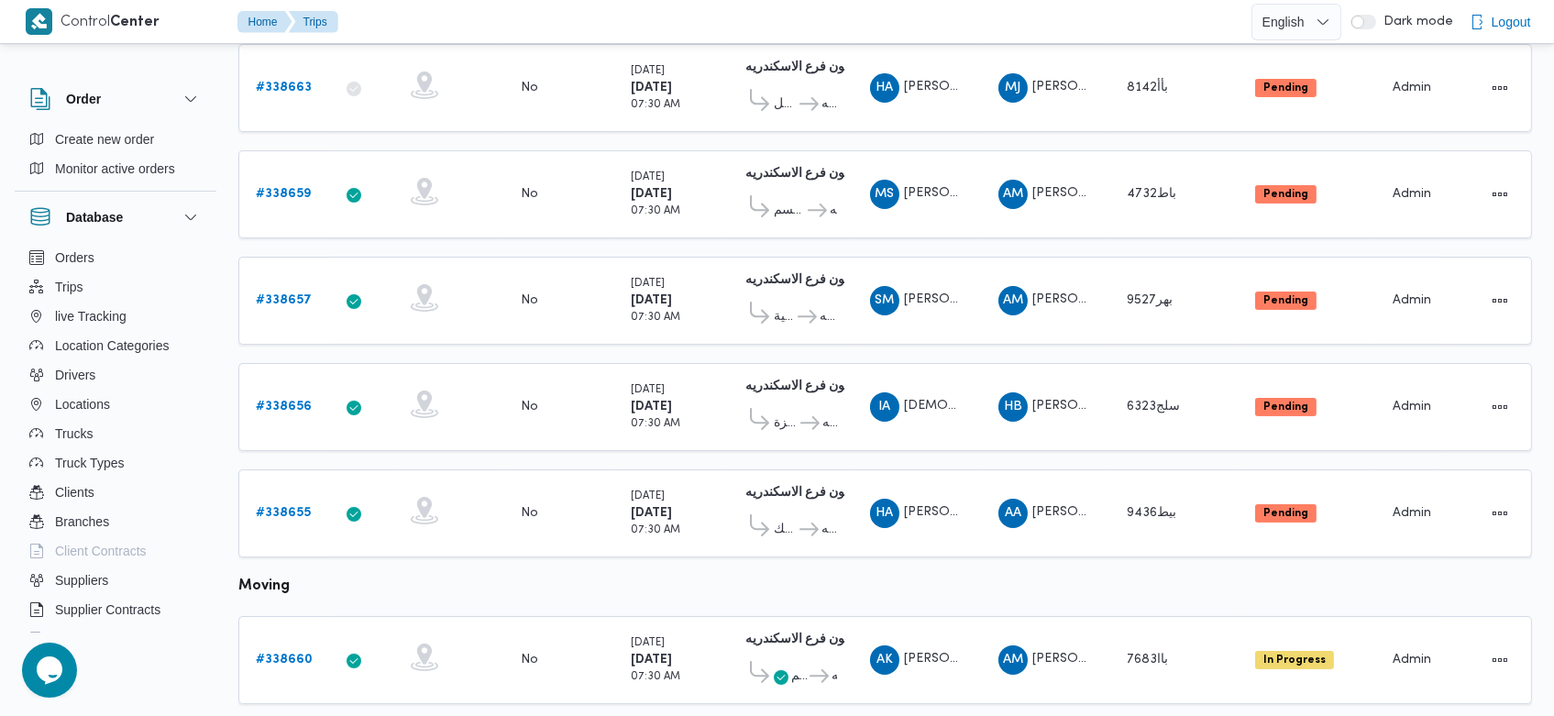
scroll to position [419, 0]
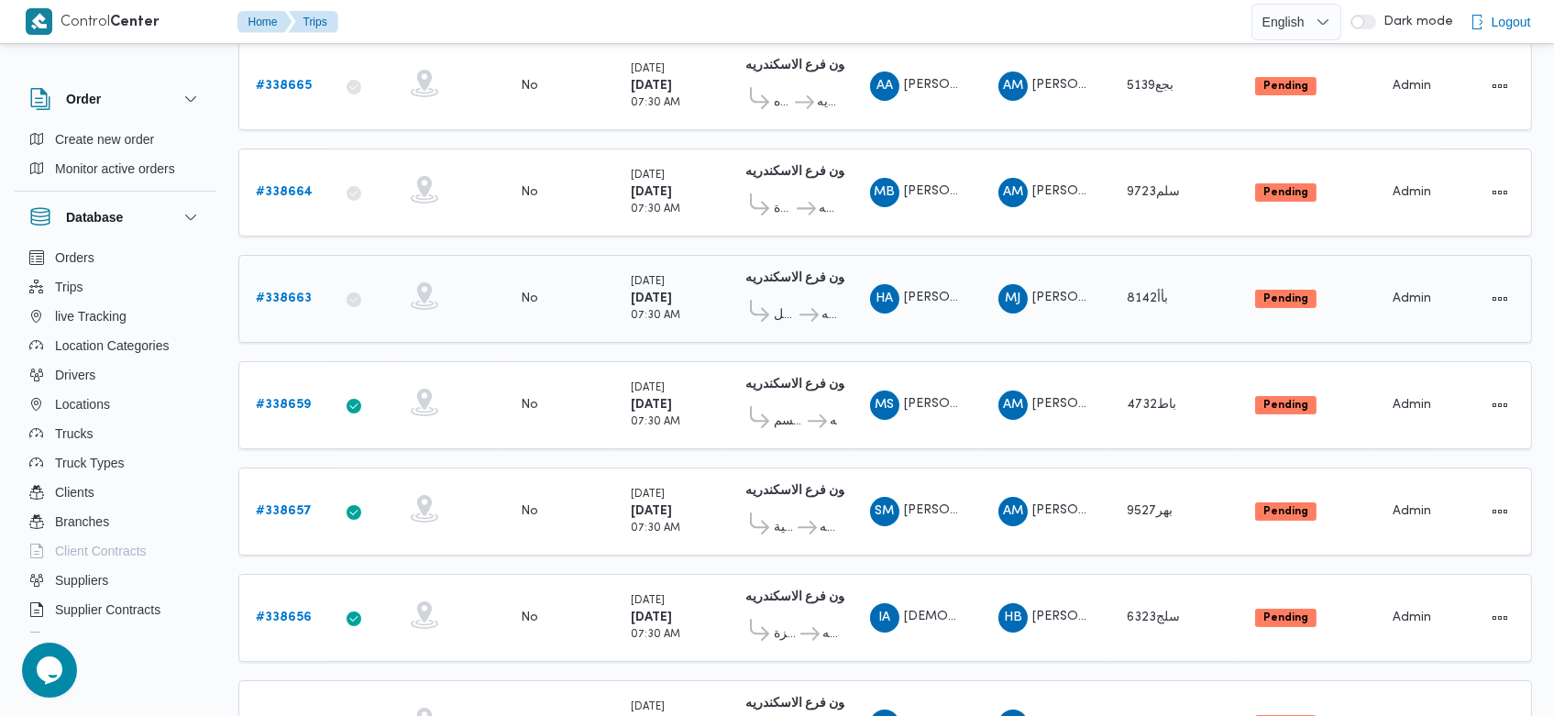
scroll to position [125, 0]
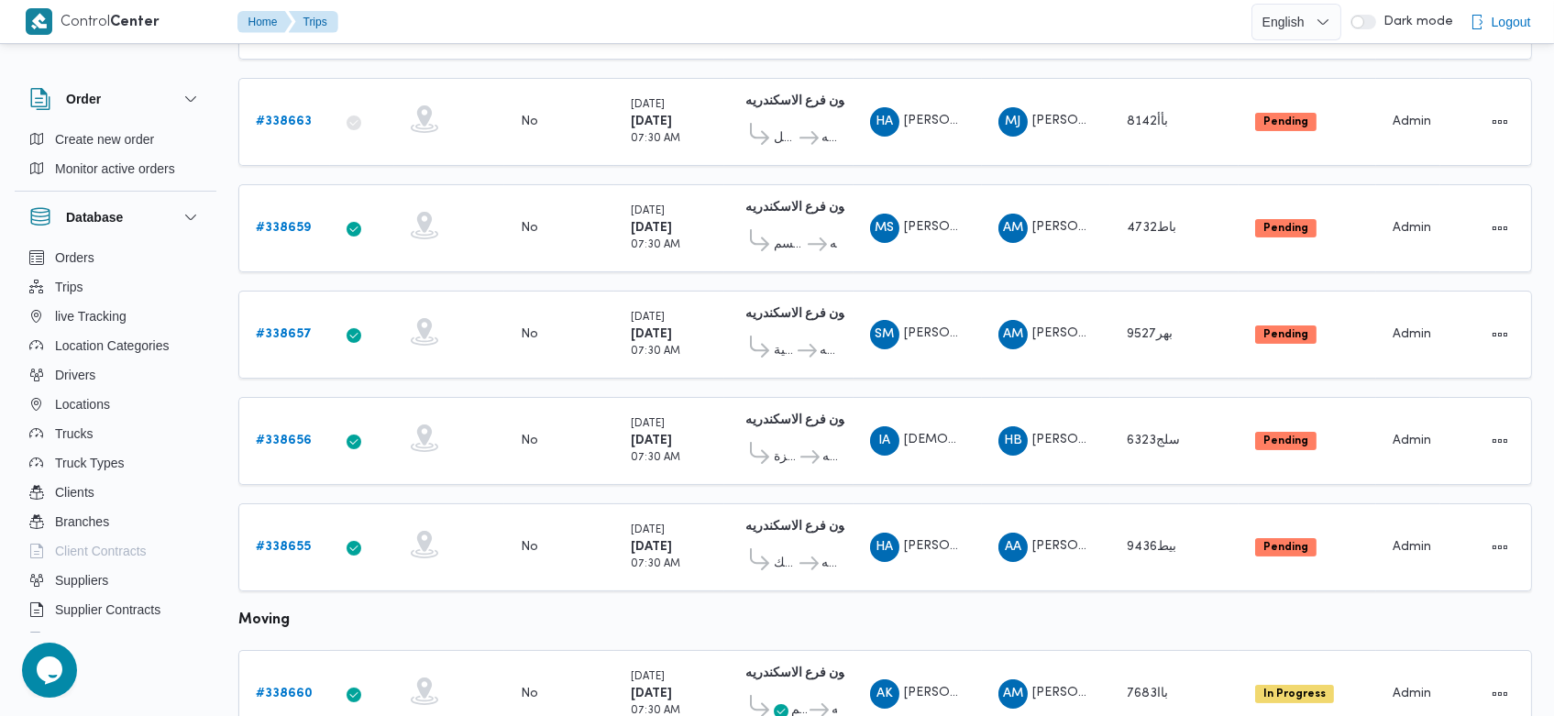
scroll to position [469, 0]
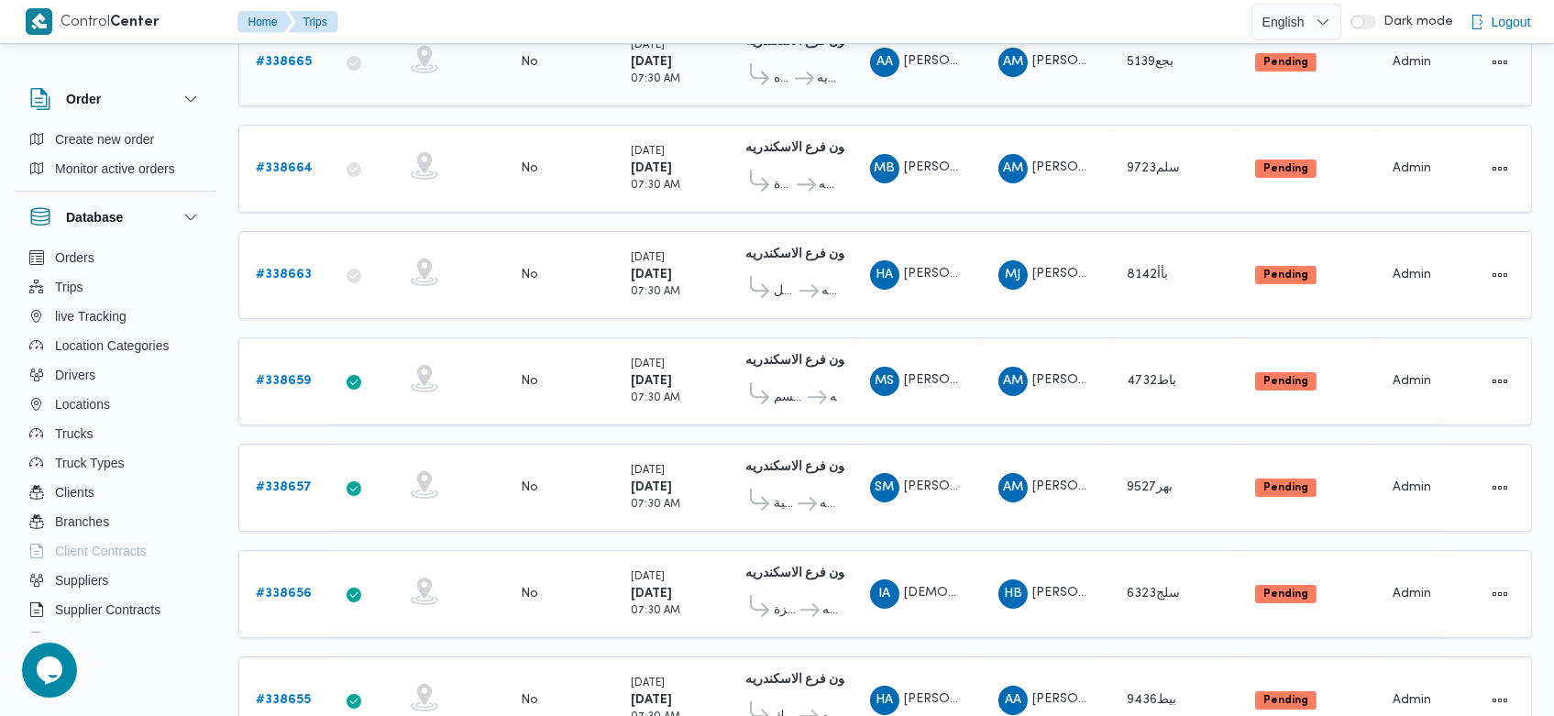
scroll to position [313, 0]
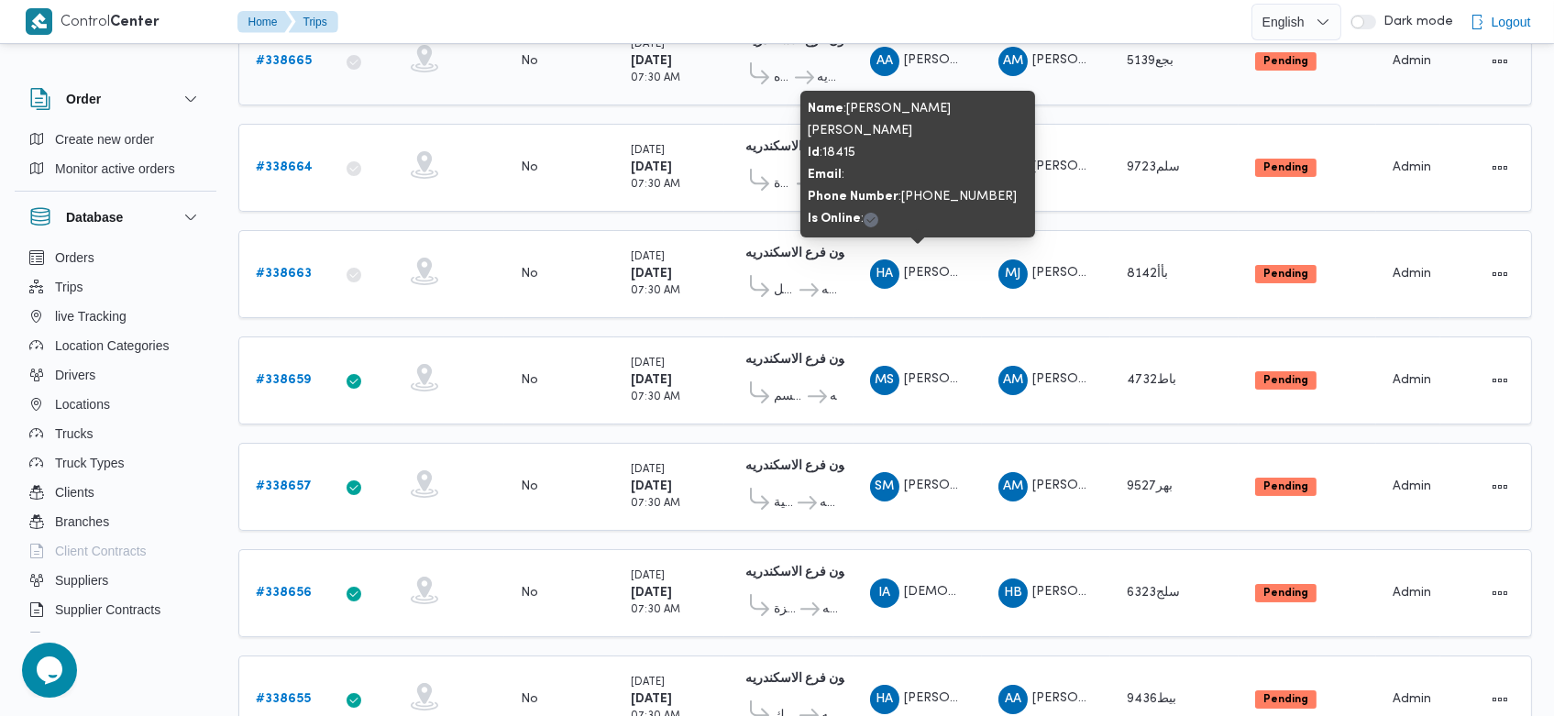
click at [924, 267] on span "هاني ايهاب صبحي عبدالعزيز ابراهيم" at bounding box center [1010, 273] width 213 height 12
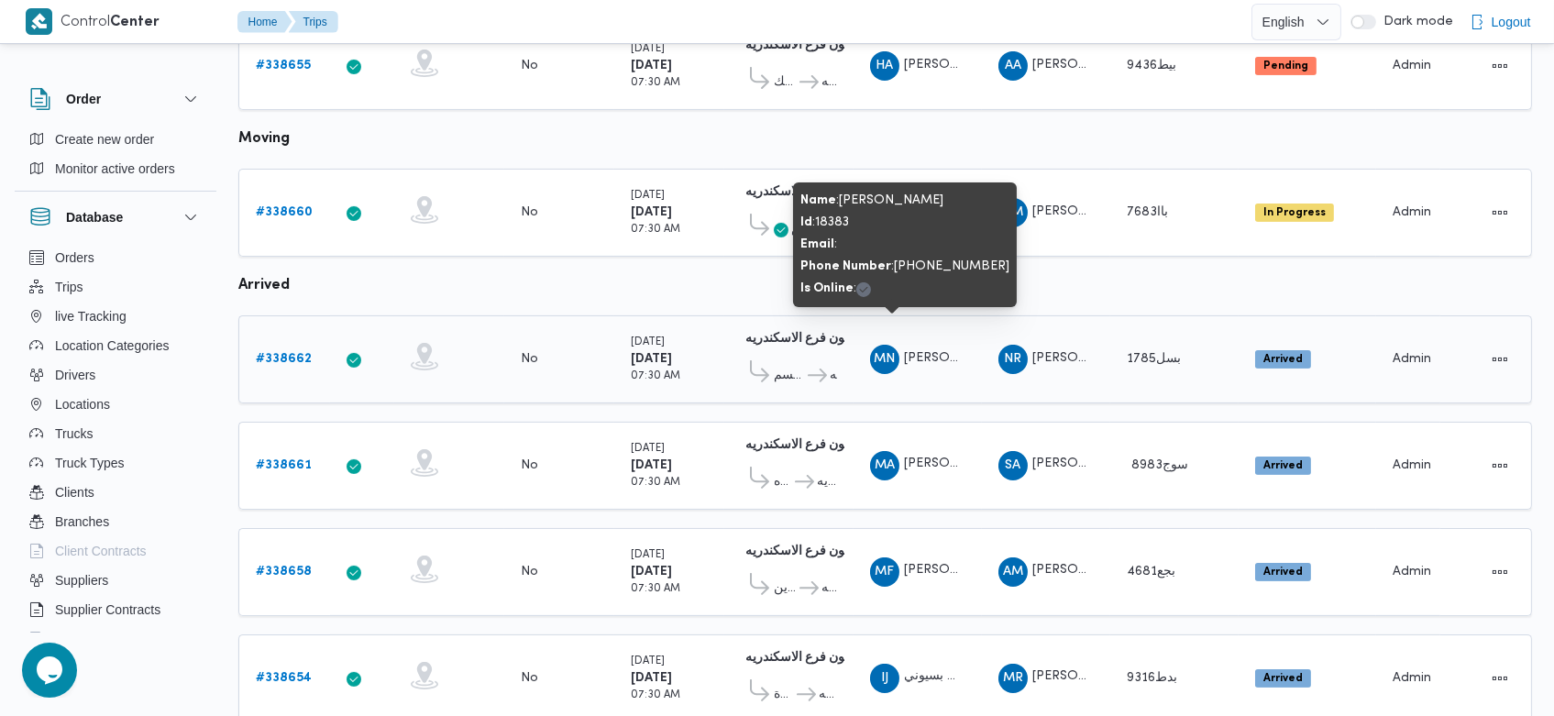
scroll to position [941, 0]
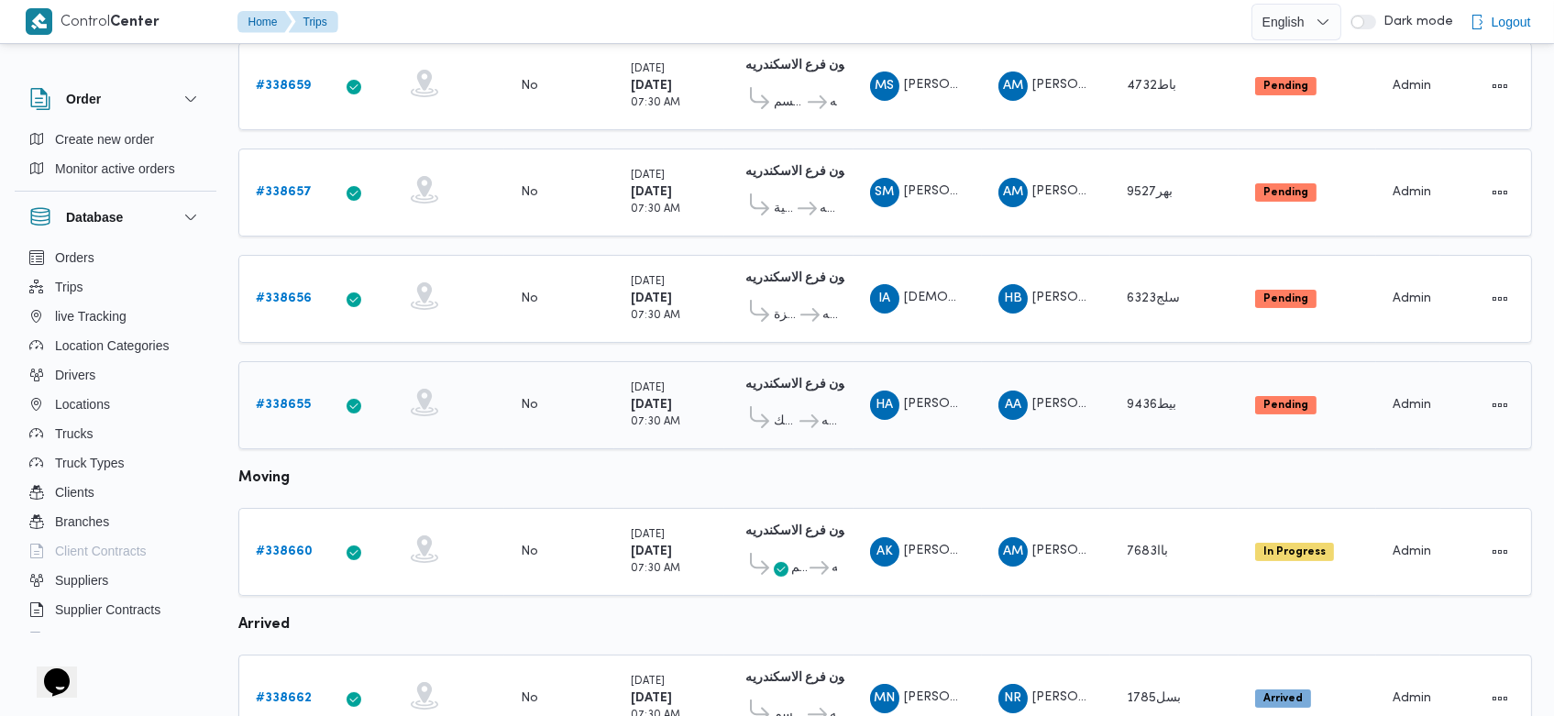
scroll to position [403, 0]
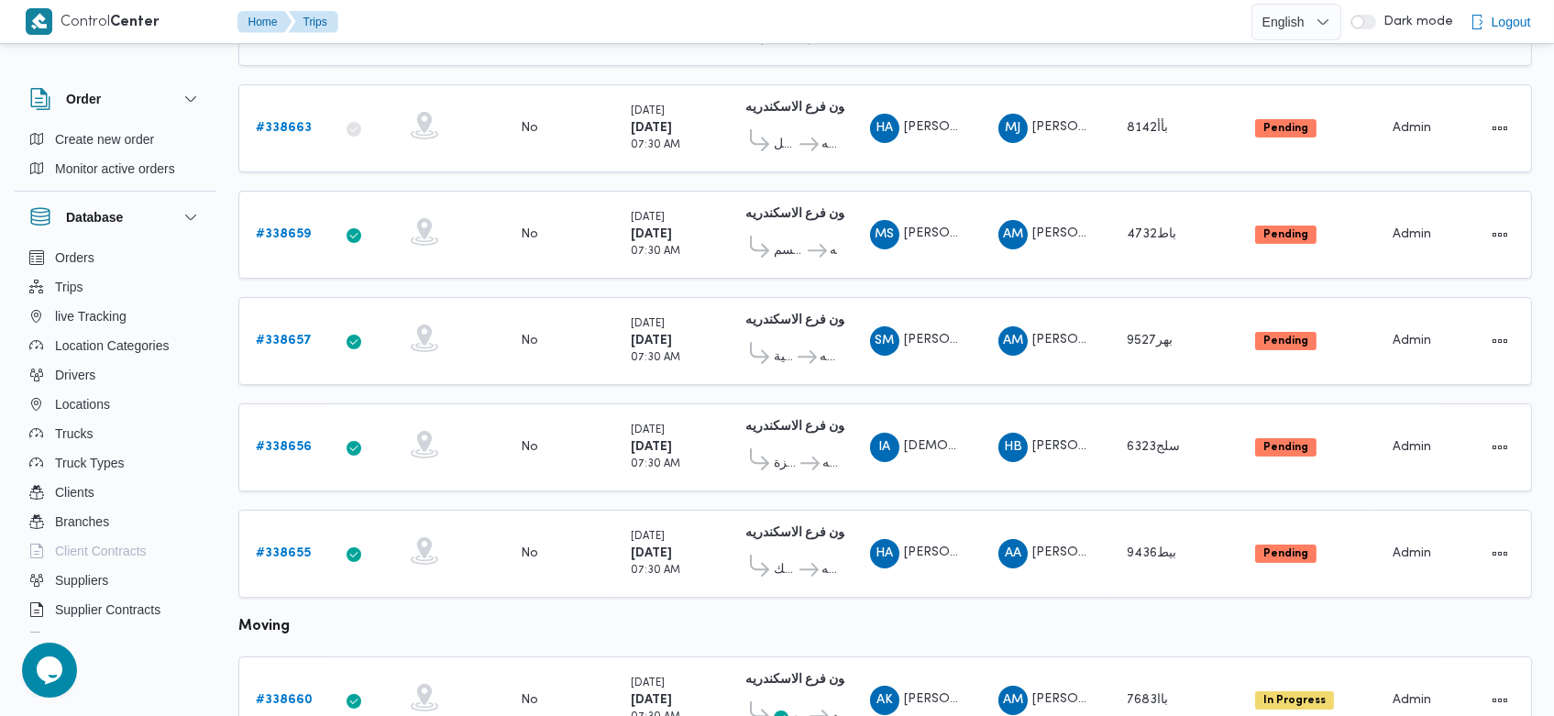
scroll to position [459, 0]
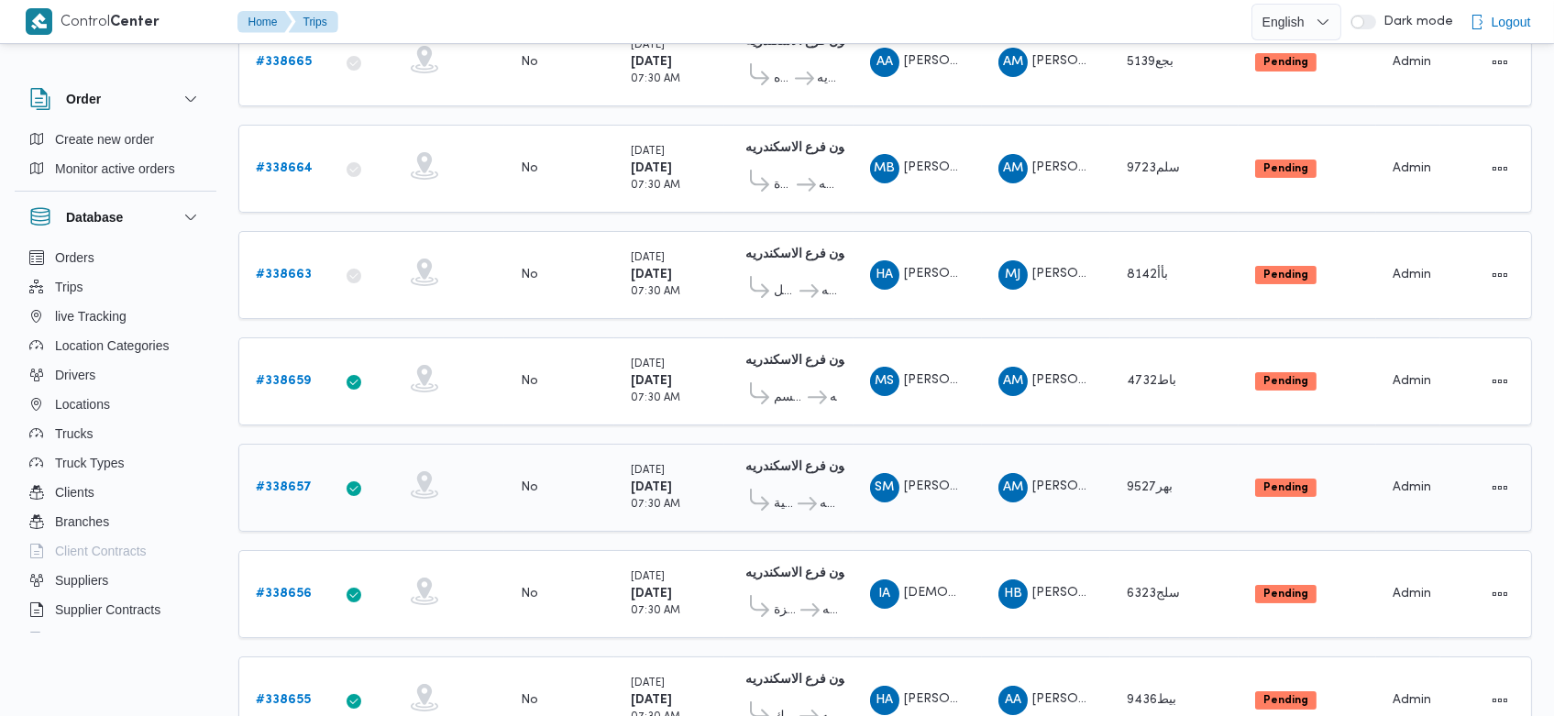
scroll to position [363, 0]
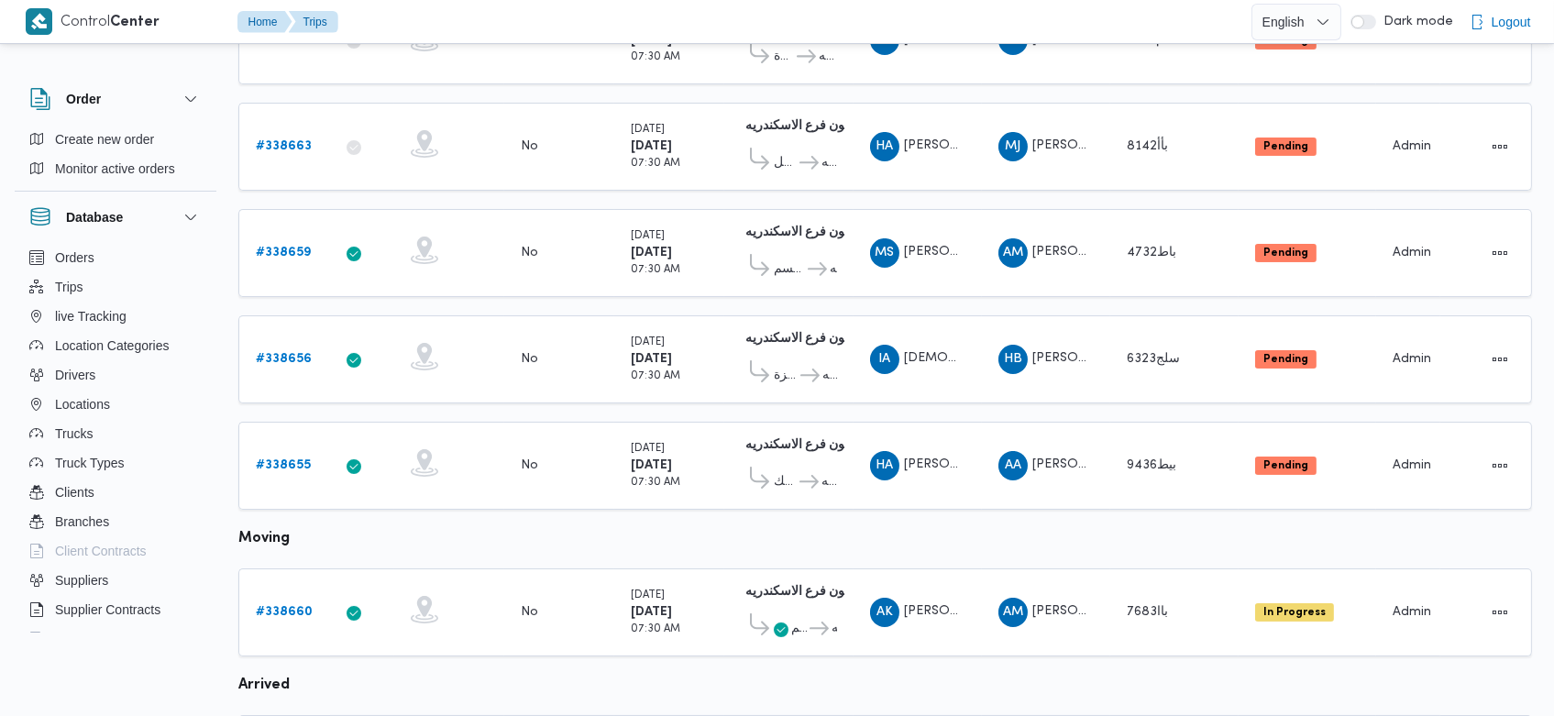
scroll to position [425, 0]
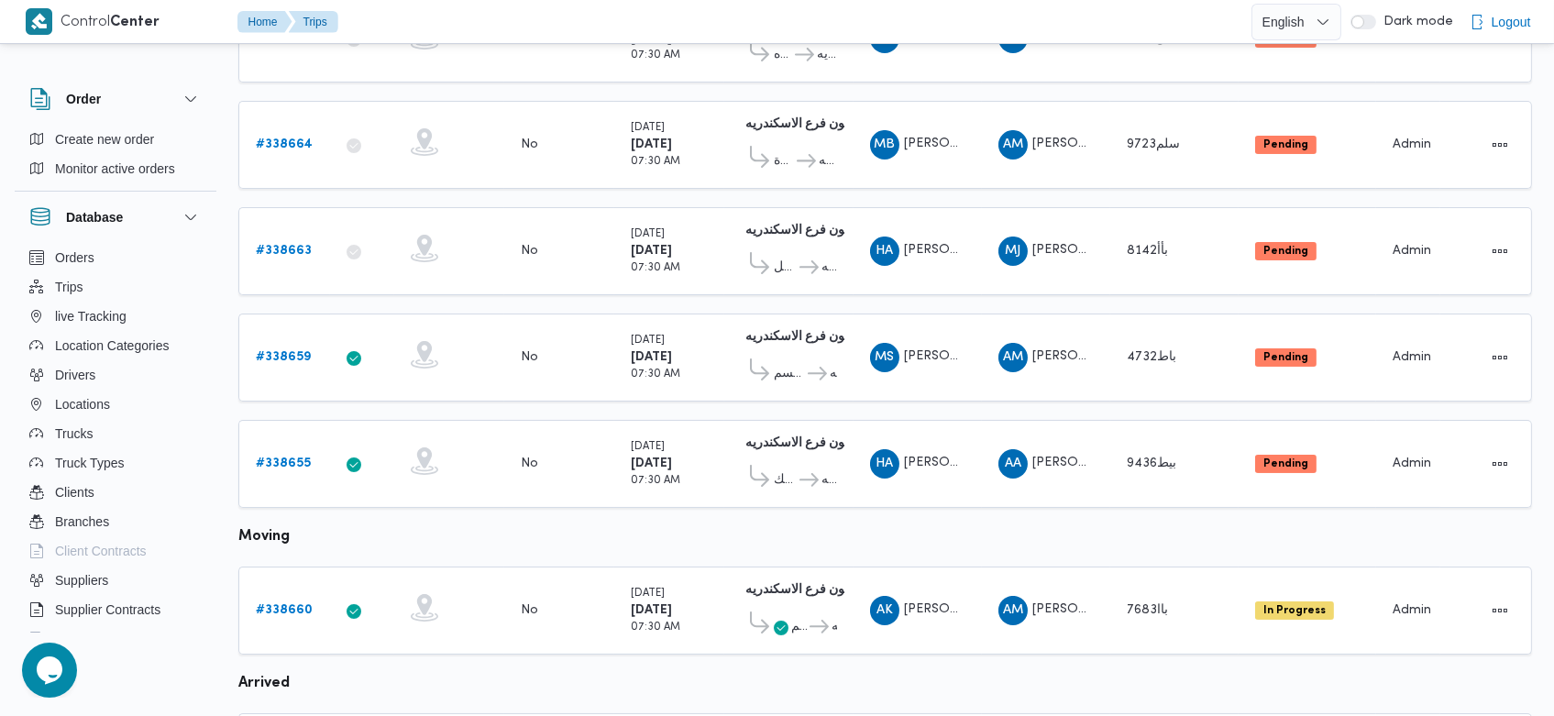
scroll to position [341, 0]
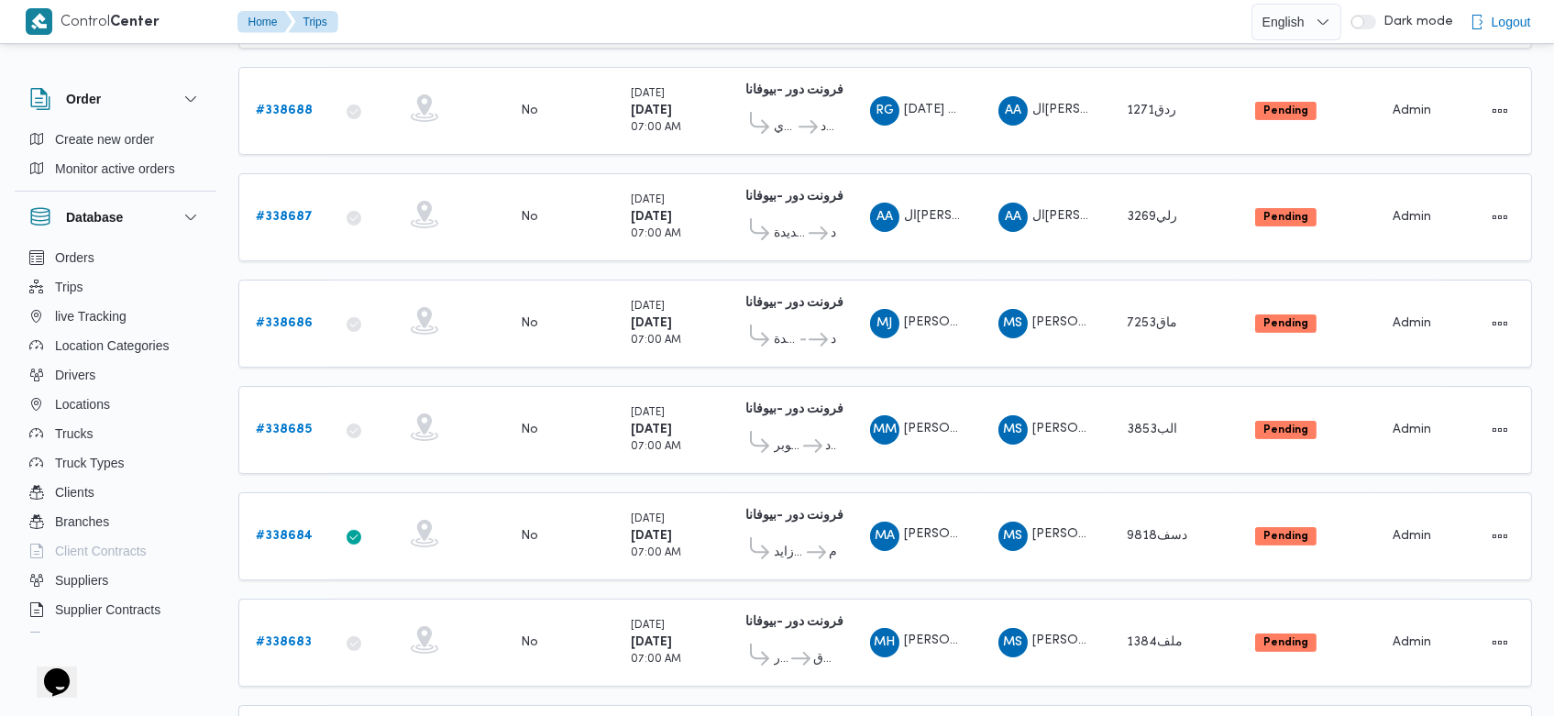
scroll to position [1108, 0]
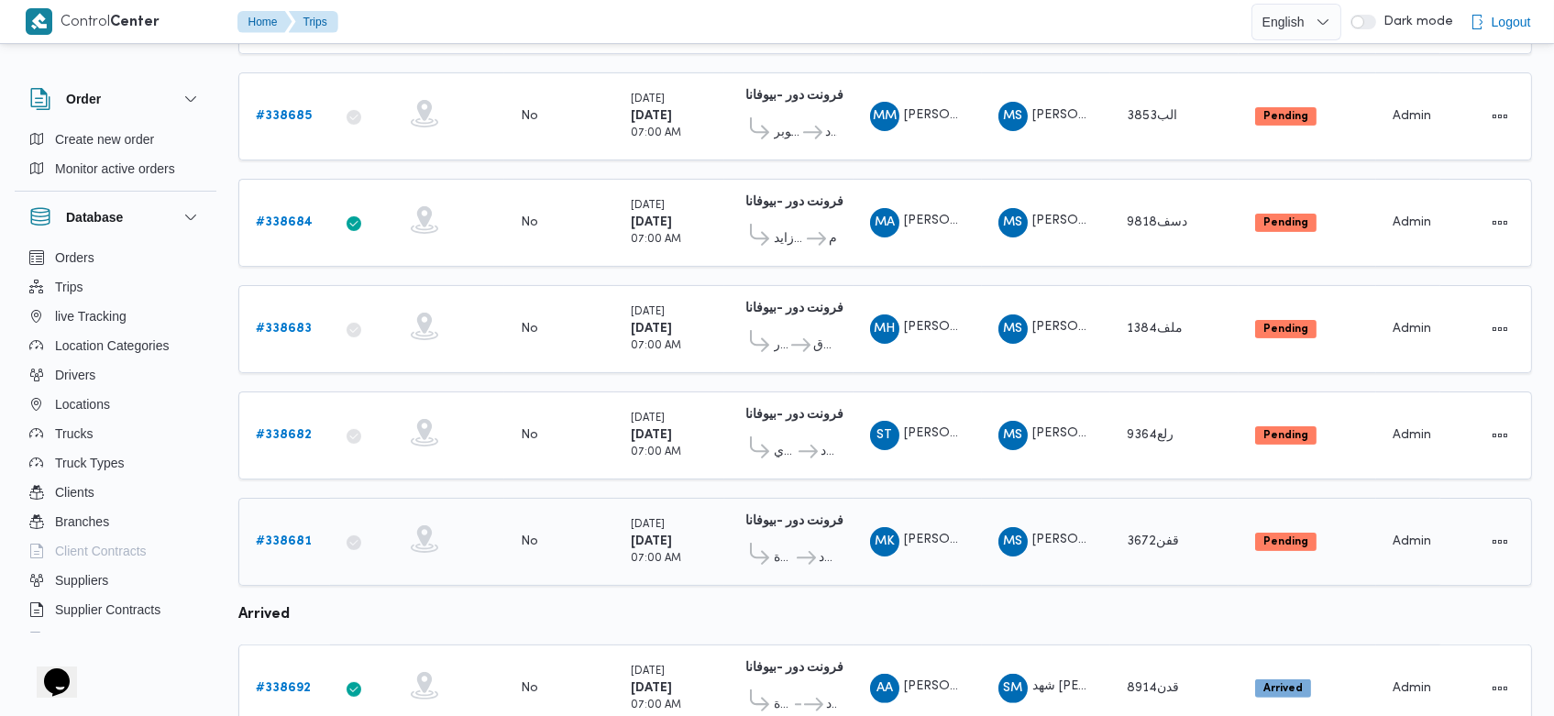
click at [287, 535] on b "# 338681" at bounding box center [284, 541] width 56 height 12
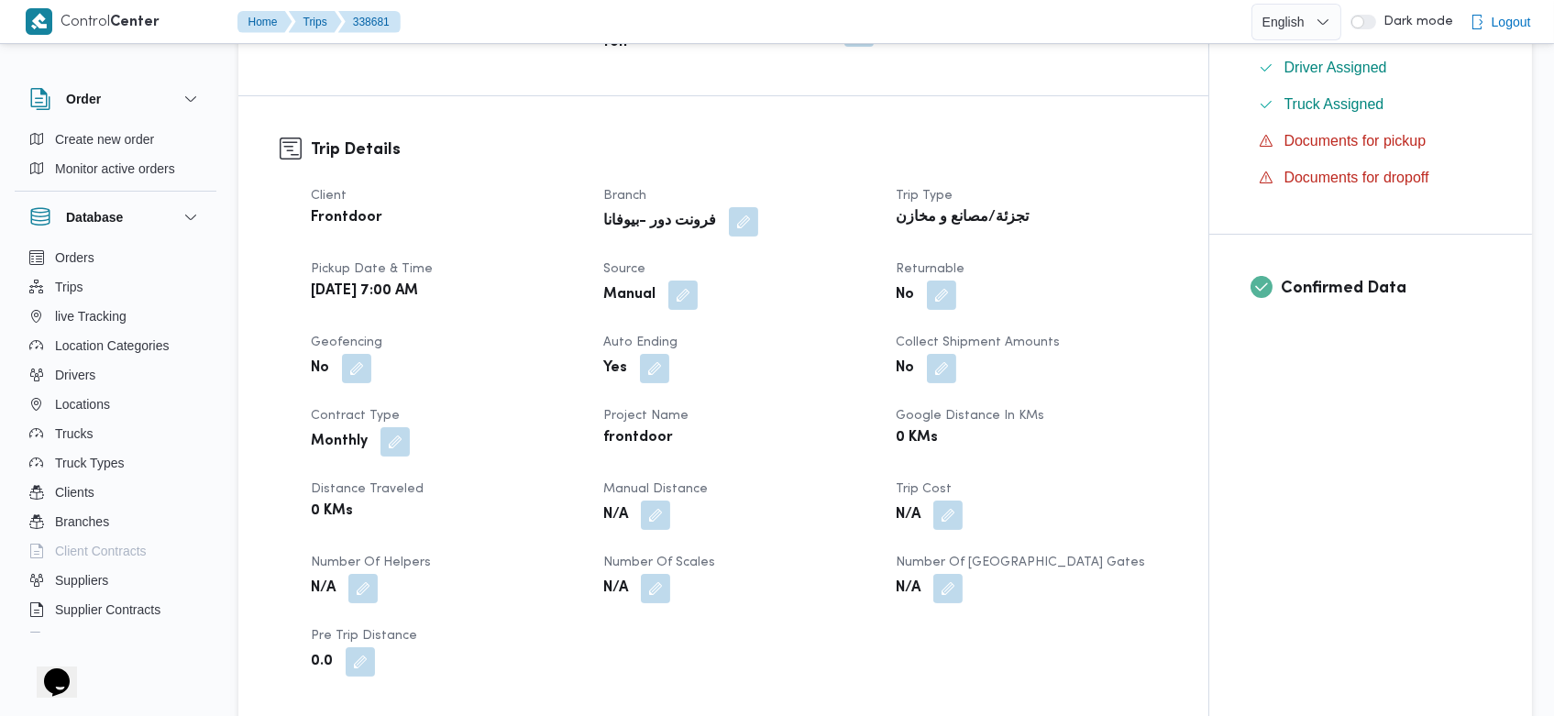
scroll to position [446, 0]
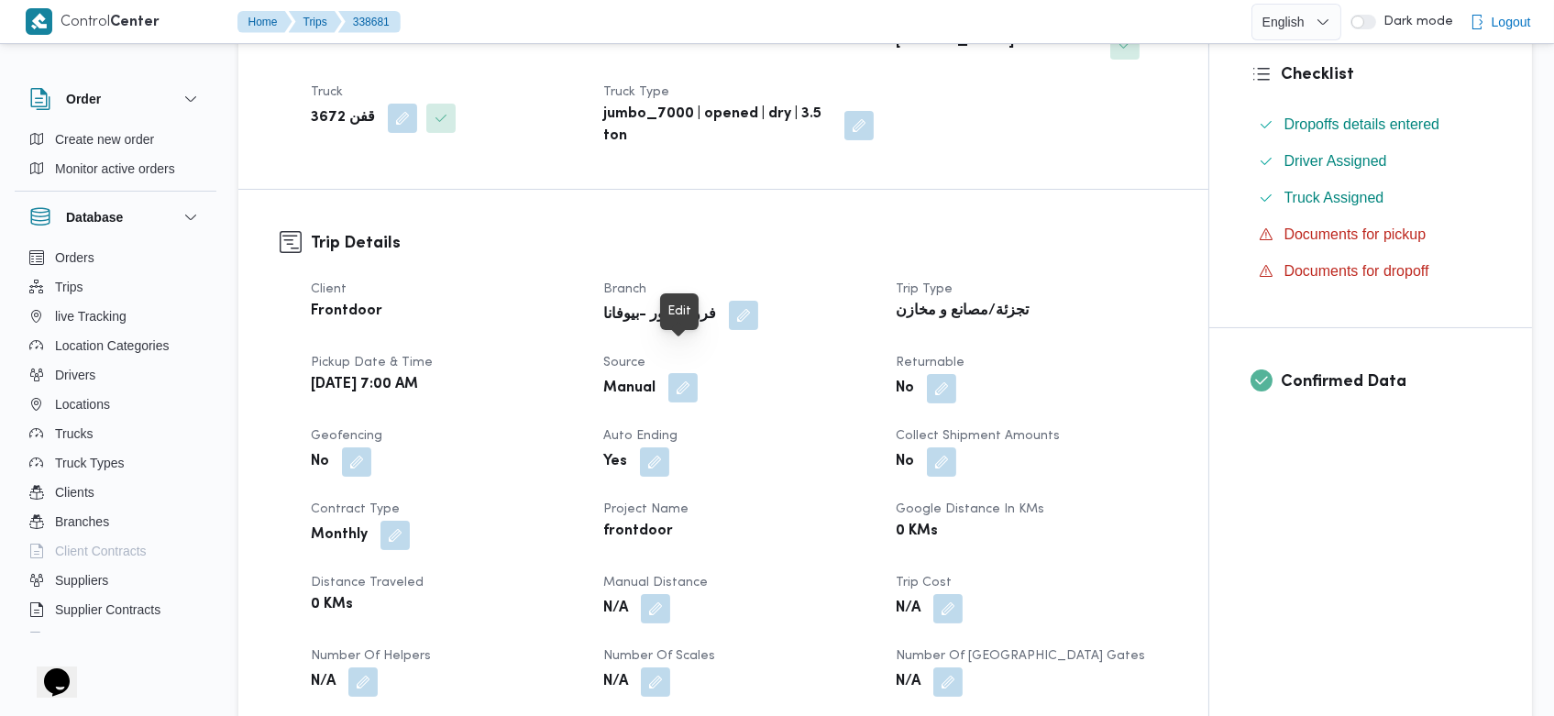
click at [686, 373] on button "button" at bounding box center [682, 387] width 29 height 29
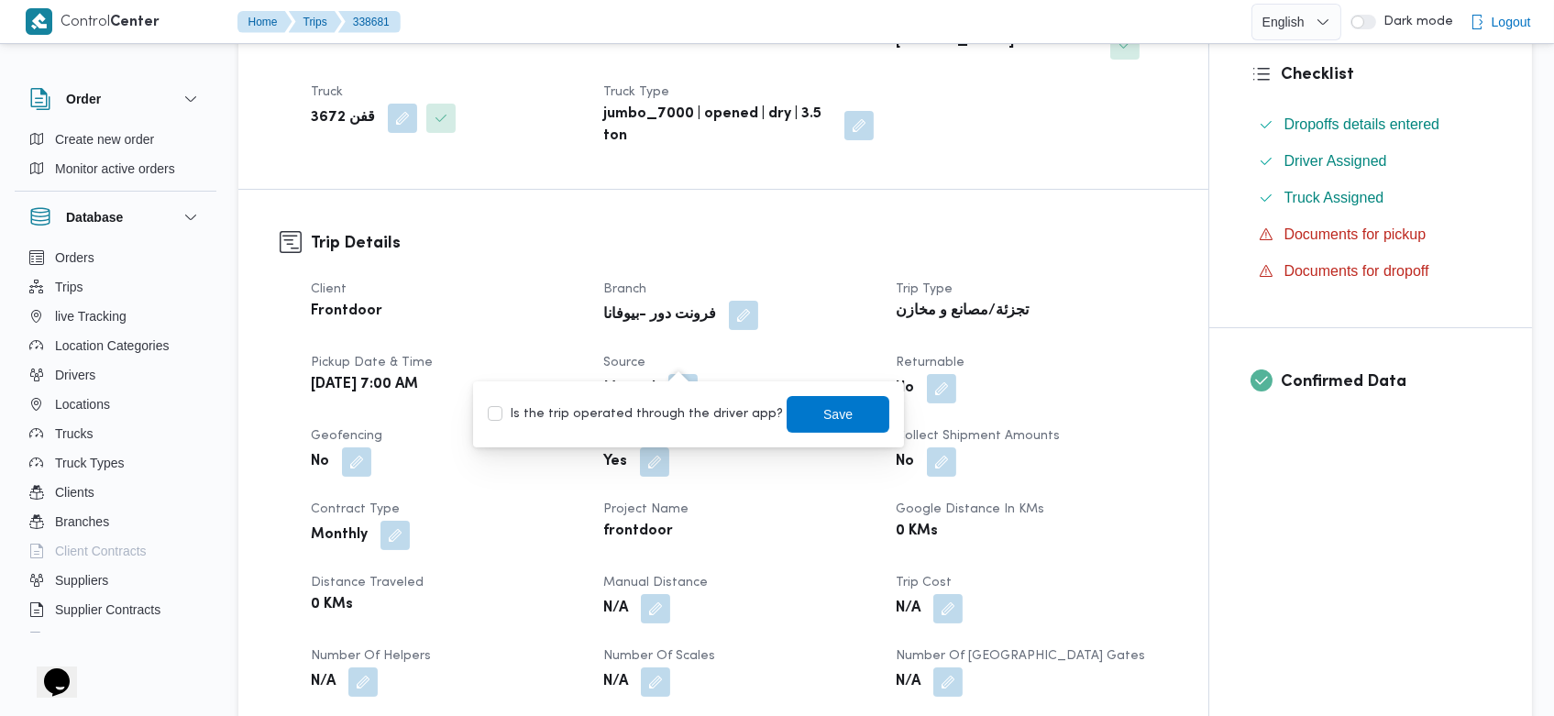
click at [676, 411] on label "Is the trip operated through the driver app?" at bounding box center [635, 414] width 295 height 22
checkbox input "true"
click at [824, 418] on span "Save" at bounding box center [838, 413] width 29 height 22
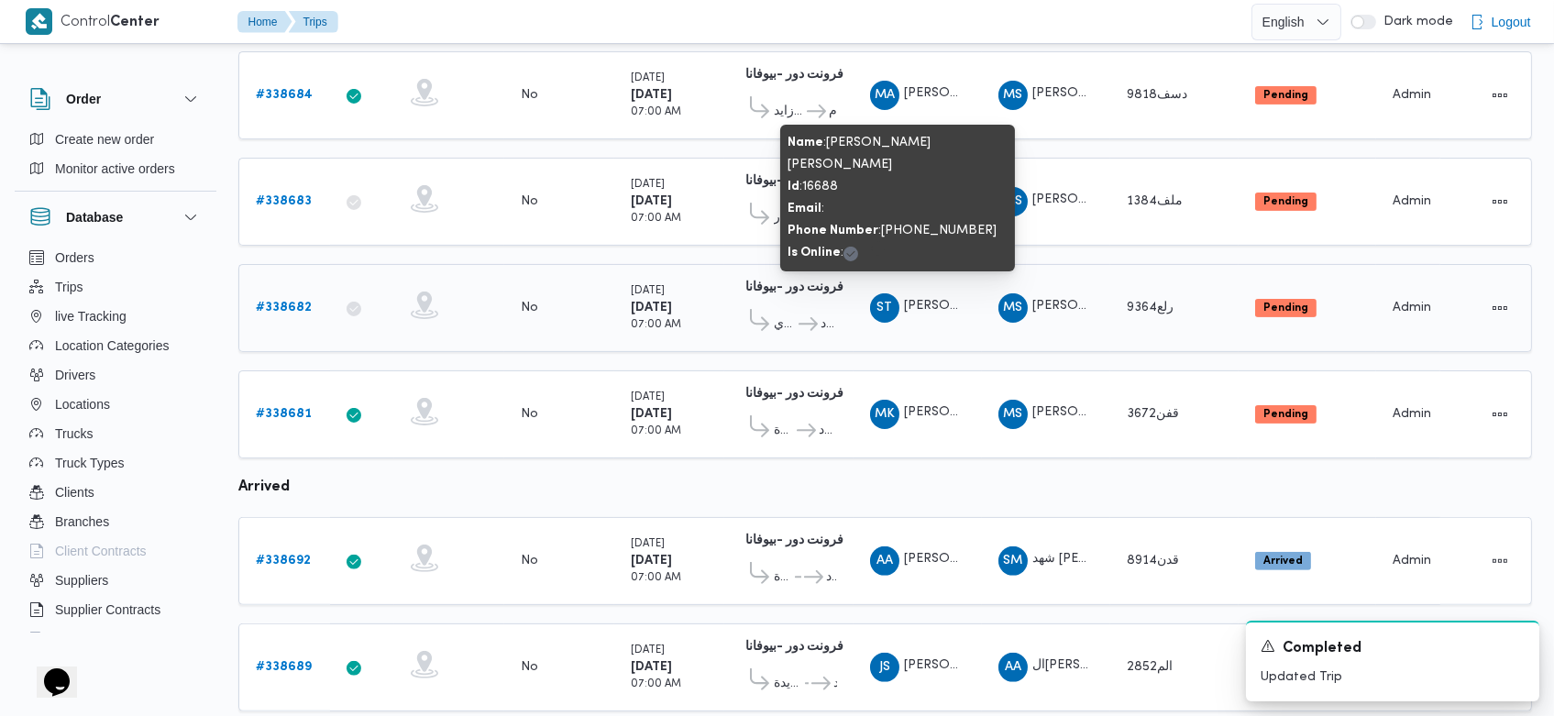
scroll to position [1144, 0]
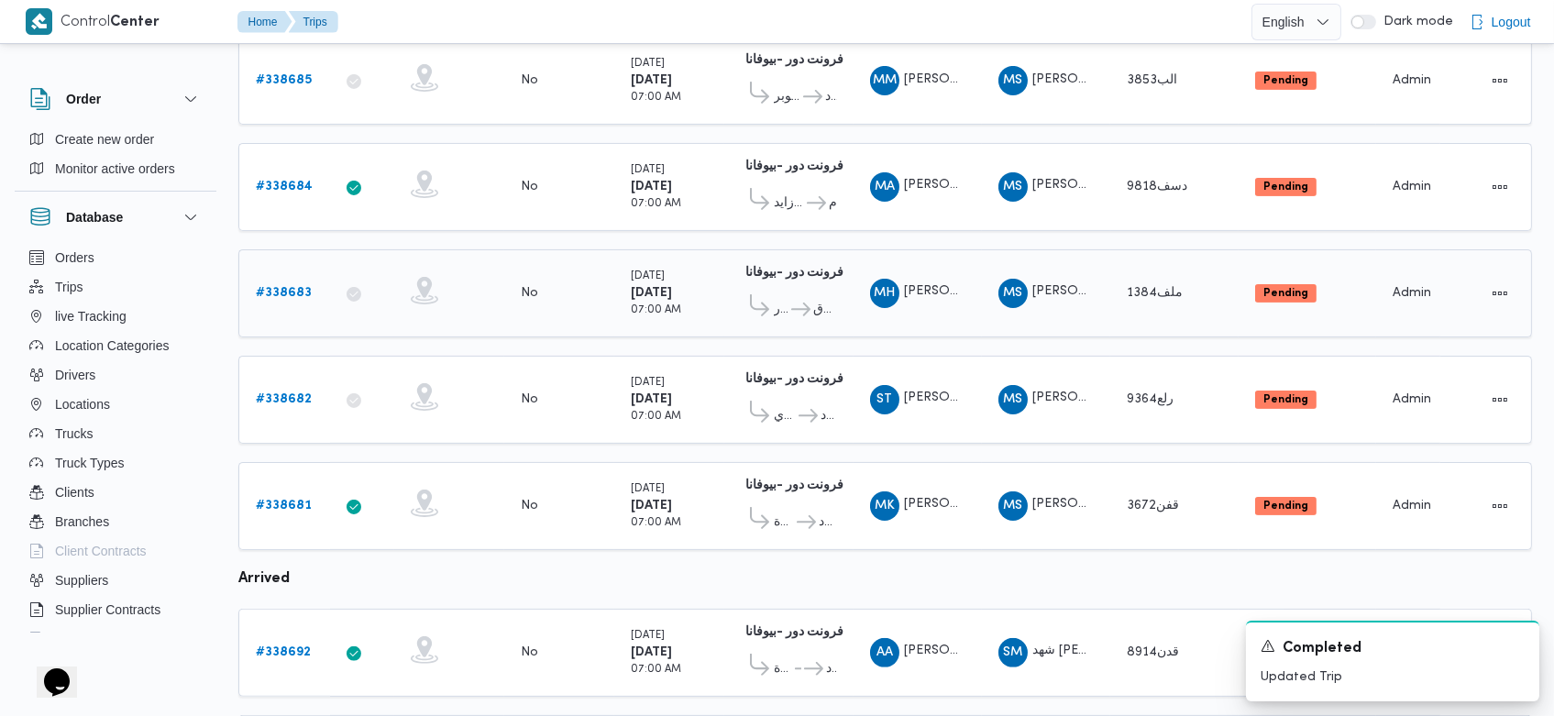
click at [284, 287] on b "# 338683" at bounding box center [284, 293] width 56 height 12
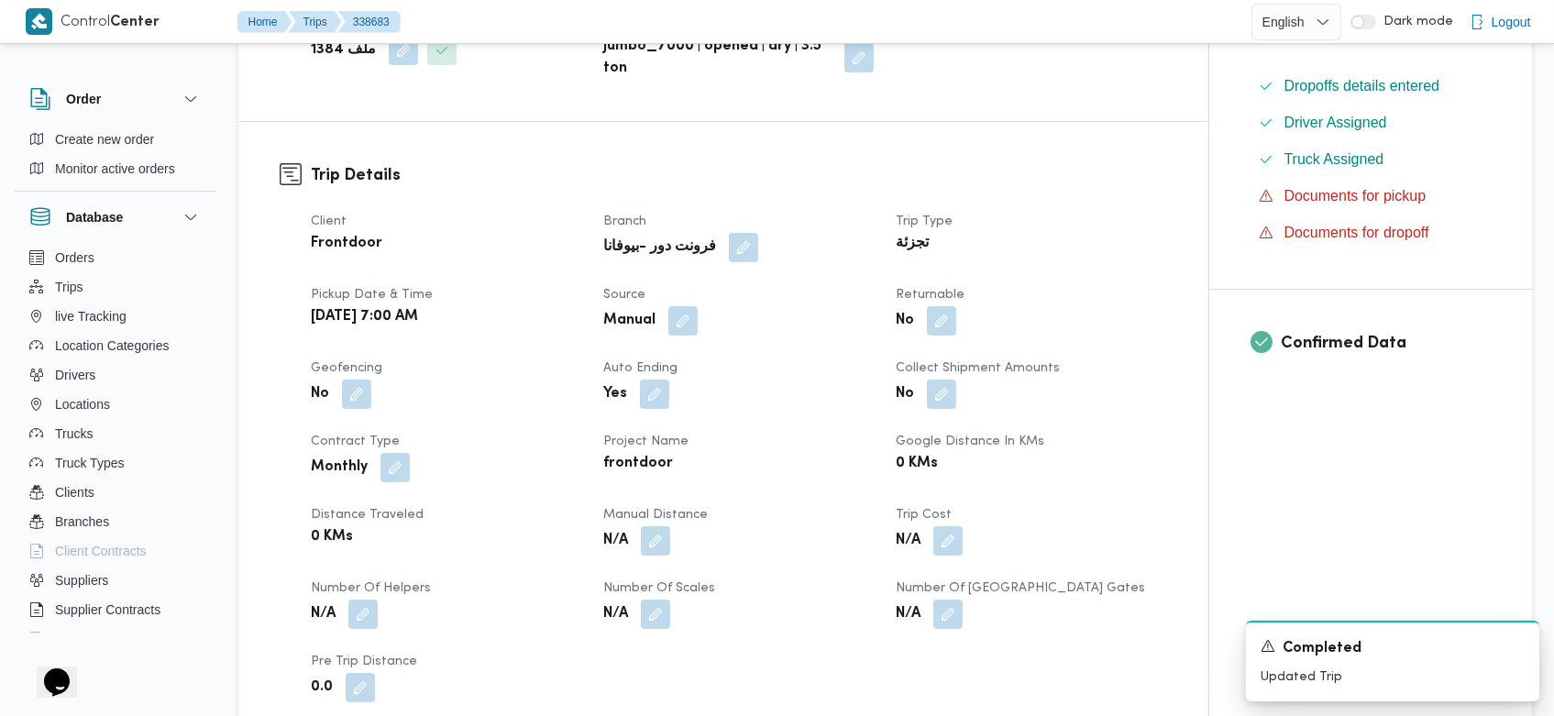
scroll to position [472, 0]
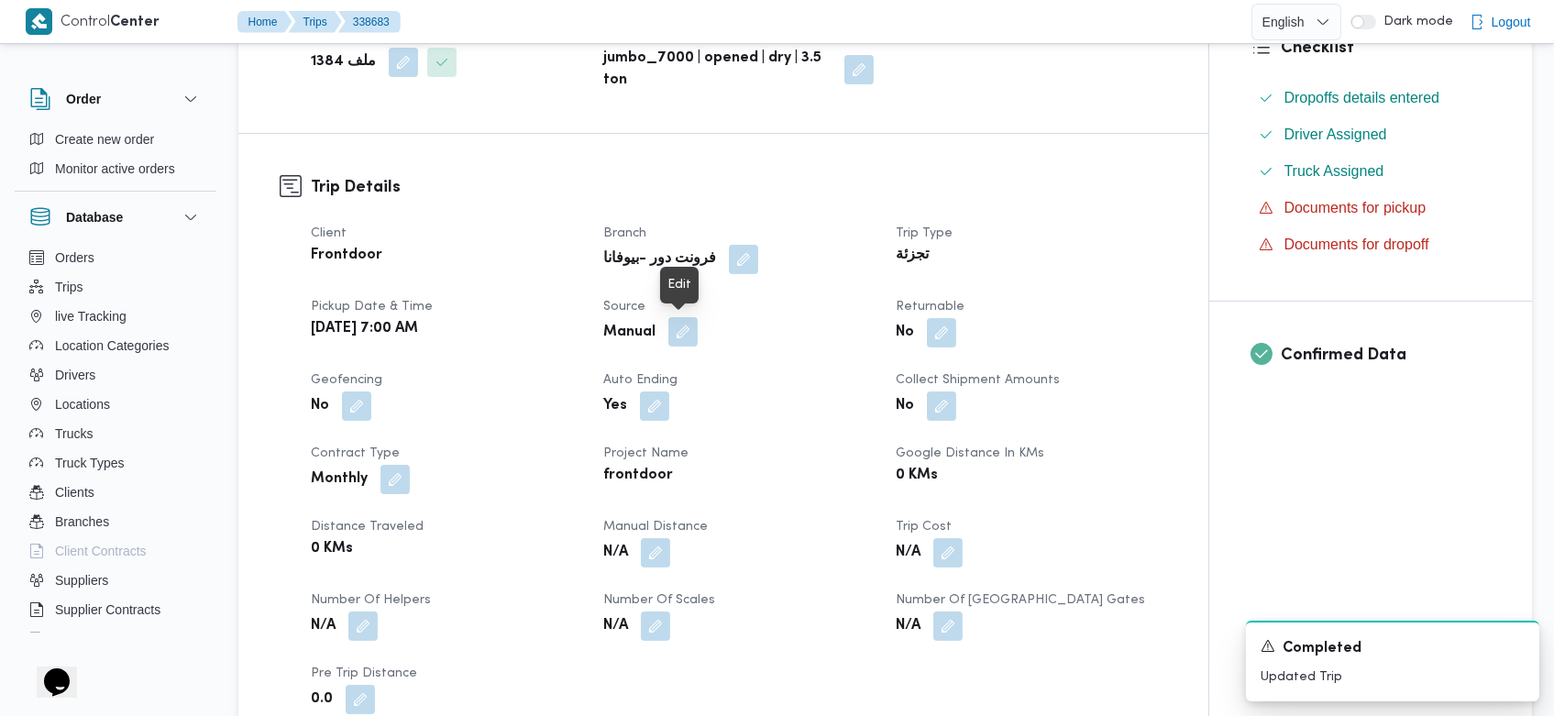
click at [687, 334] on button "button" at bounding box center [682, 331] width 29 height 29
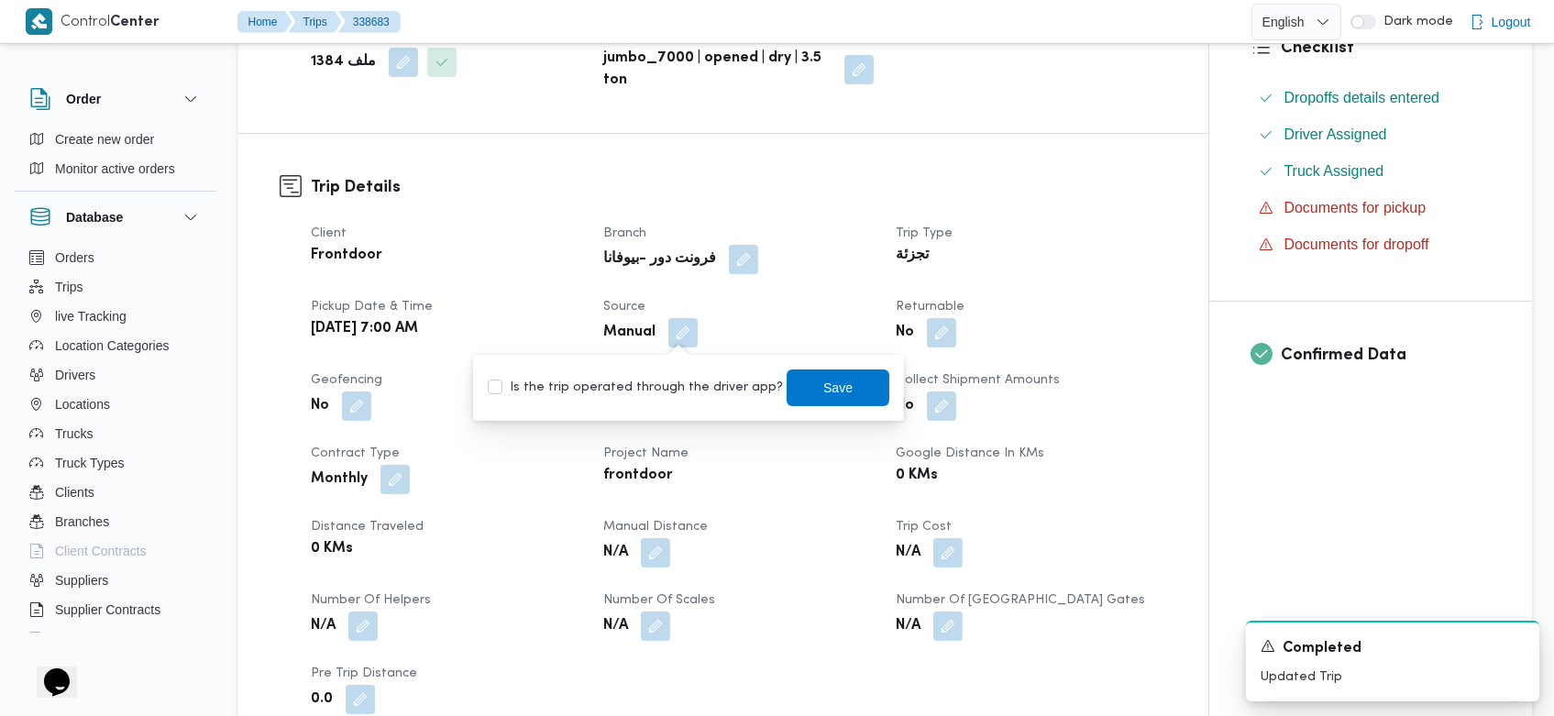
click at [669, 387] on label "Is the trip operated through the driver app?" at bounding box center [635, 388] width 295 height 22
checkbox input "true"
click at [824, 383] on span "Save" at bounding box center [838, 387] width 29 height 22
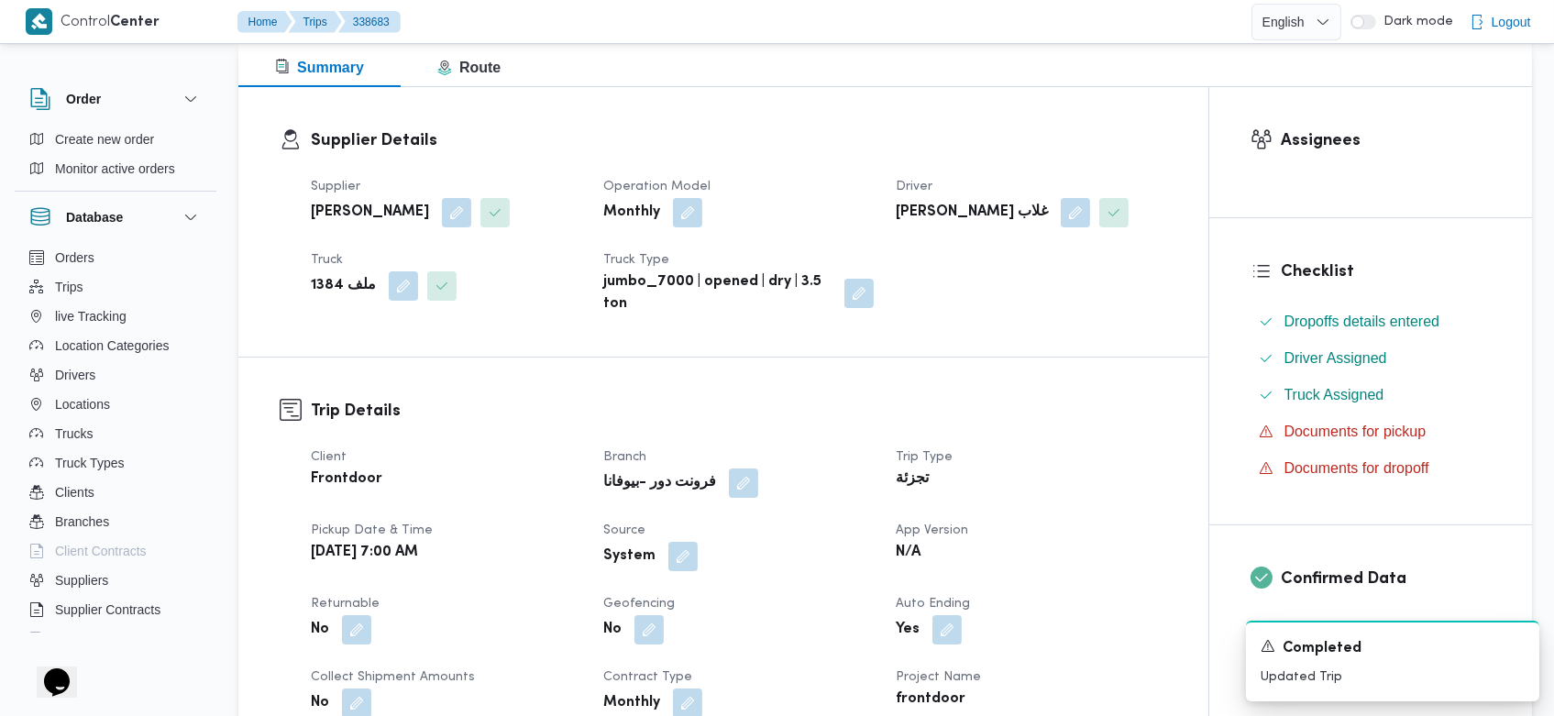
scroll to position [246, 0]
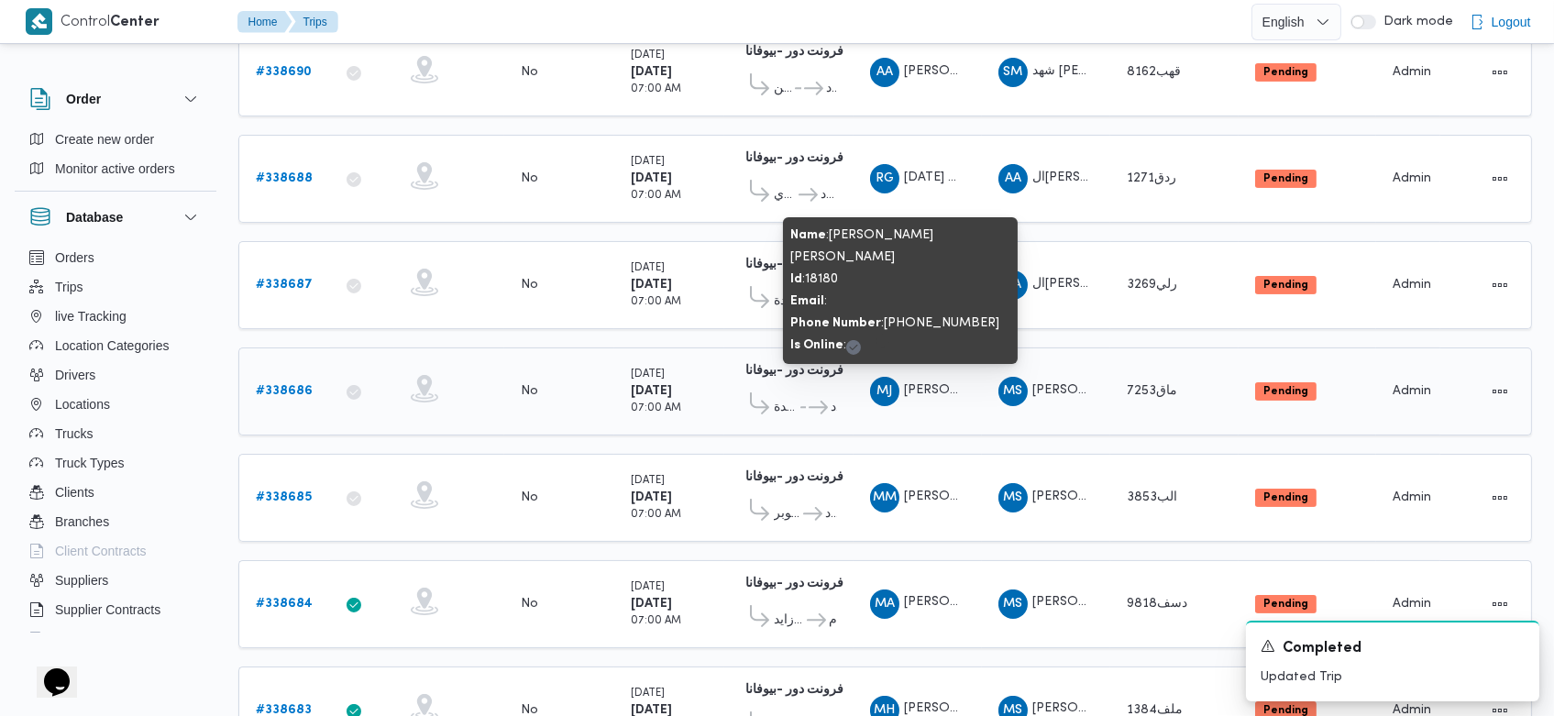
scroll to position [720, 0]
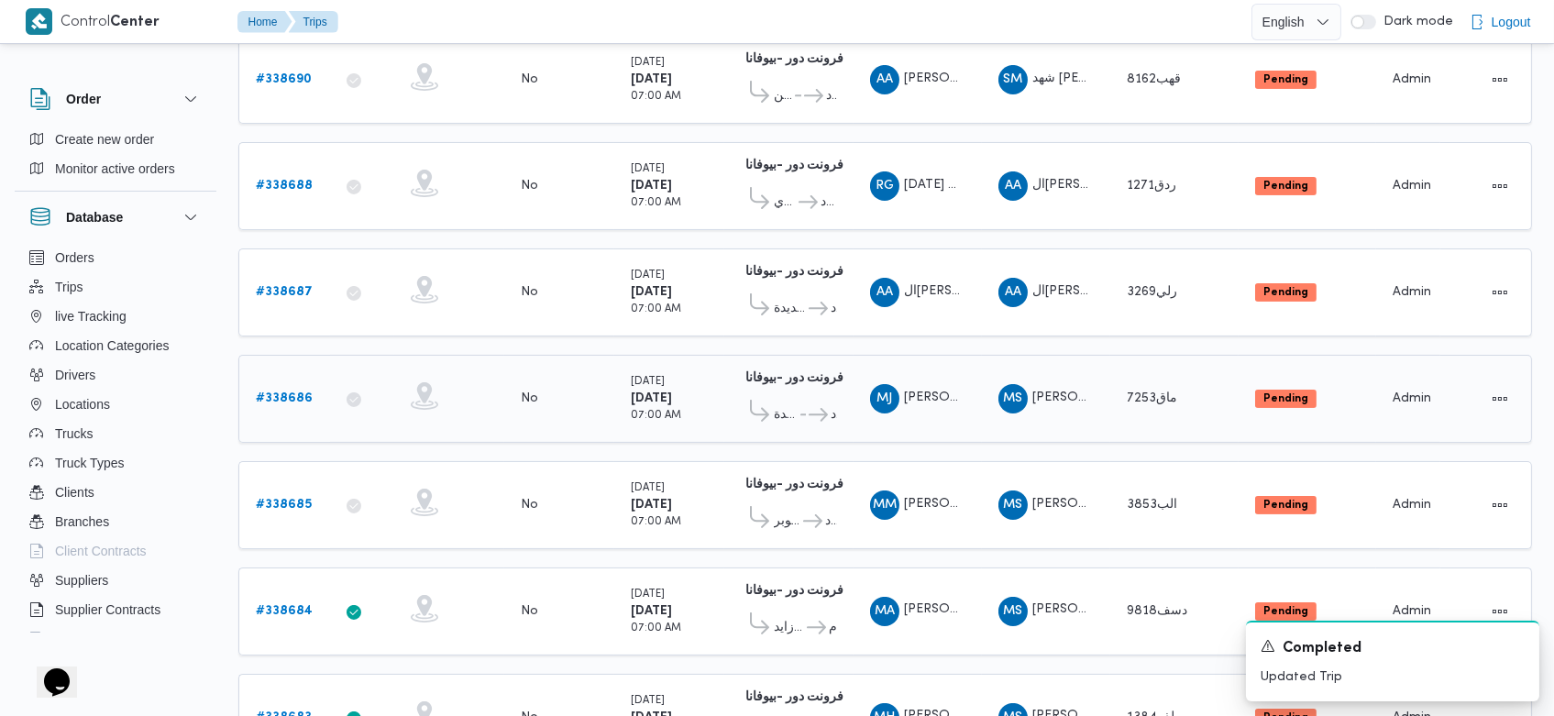
click at [284, 392] on b "# 338686" at bounding box center [284, 398] width 57 height 12
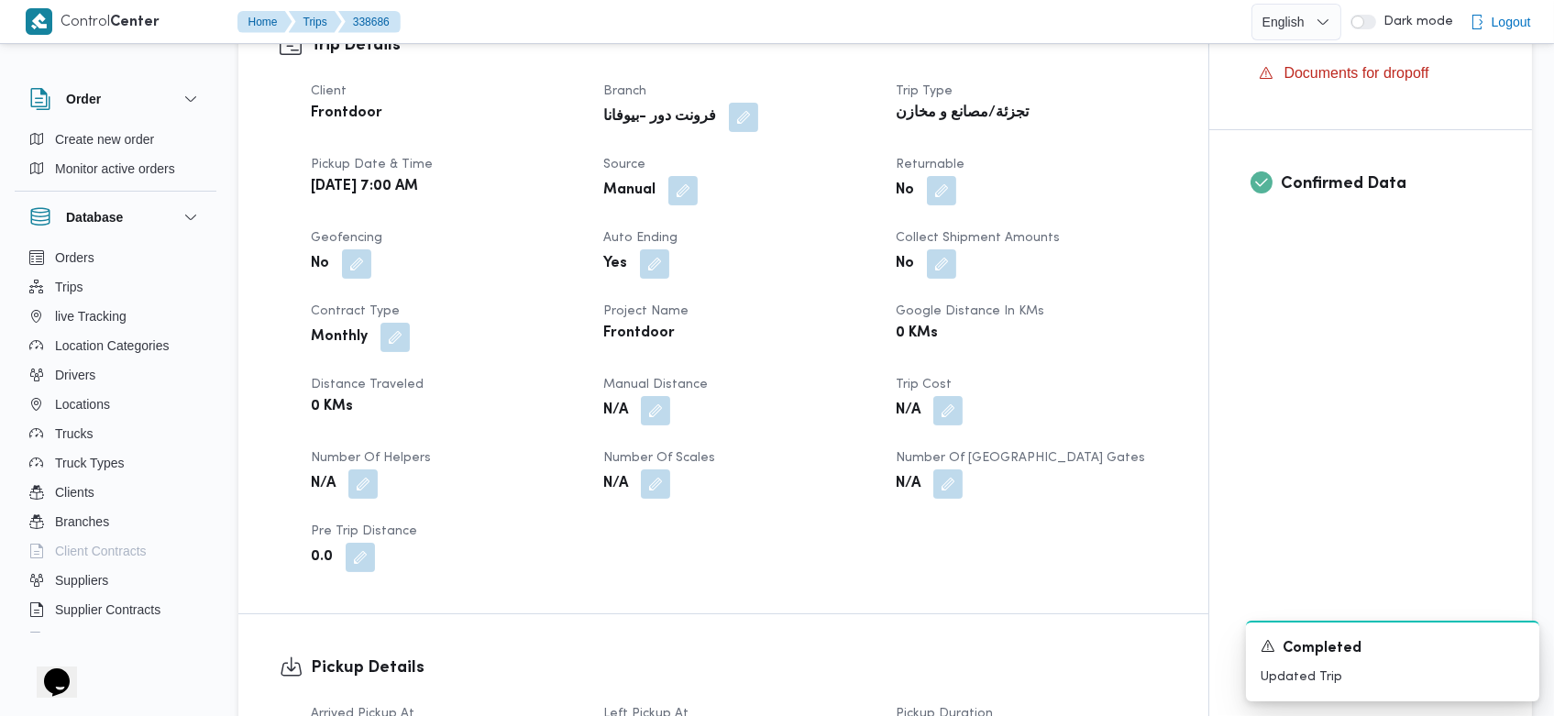
scroll to position [622, 0]
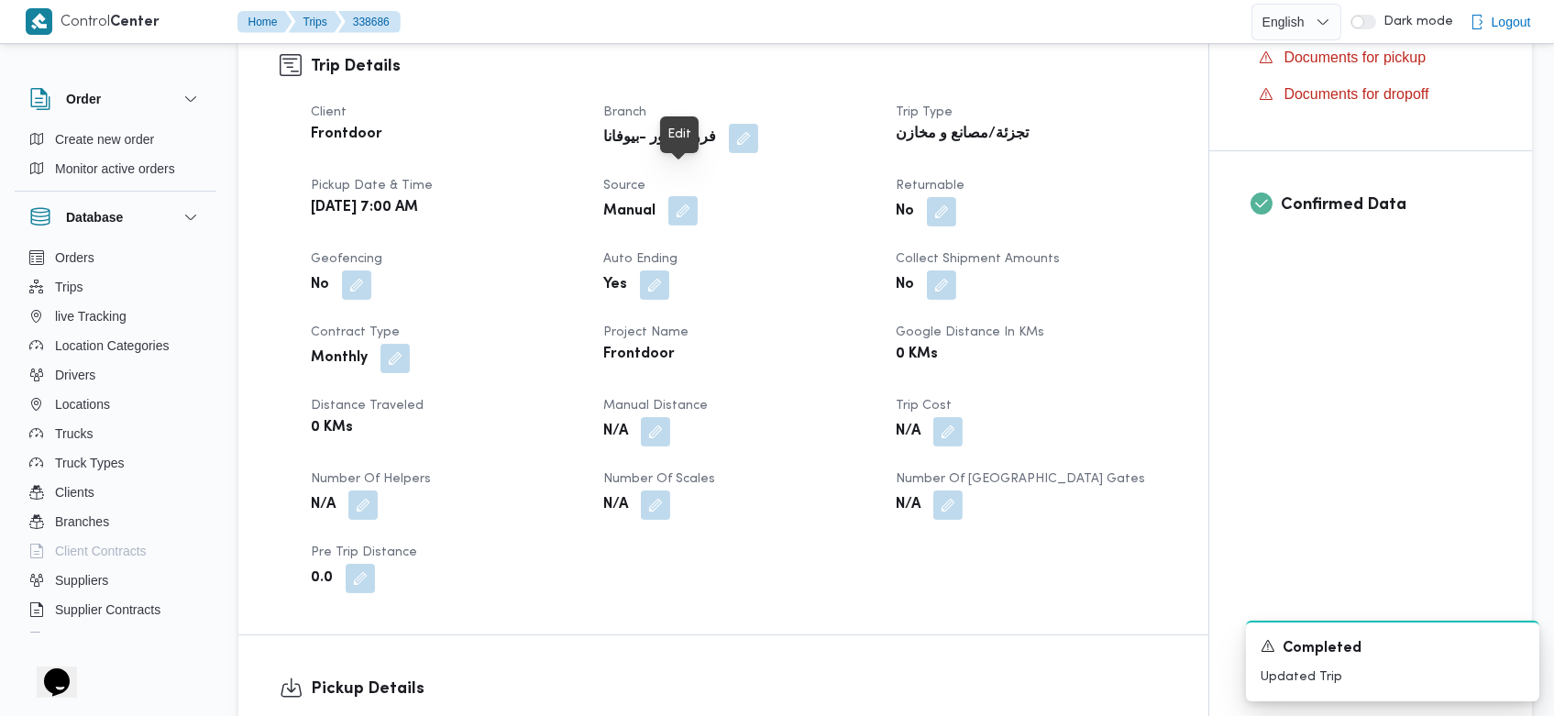
click at [684, 196] on button "button" at bounding box center [682, 210] width 29 height 29
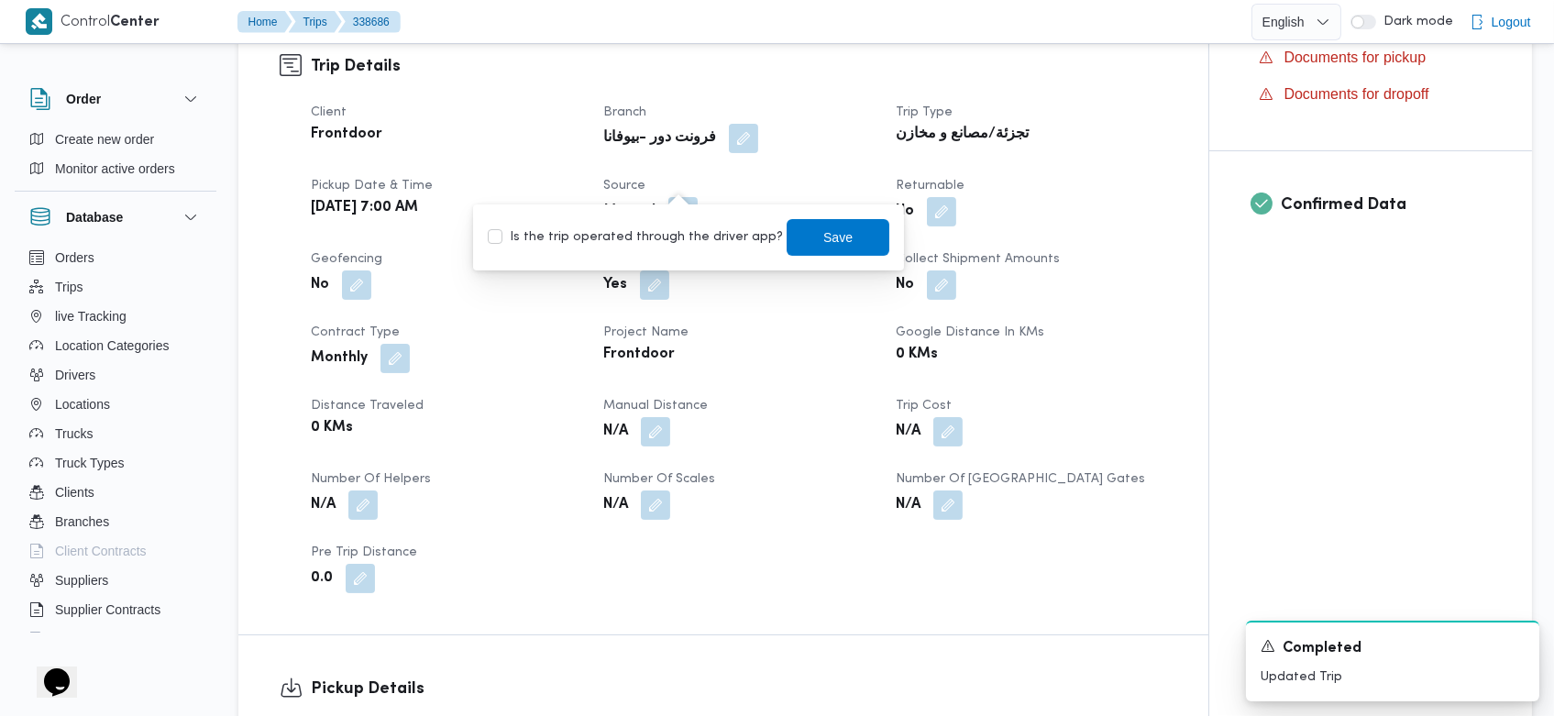
click at [684, 236] on label "Is the trip operated through the driver app?" at bounding box center [635, 237] width 295 height 22
checkbox input "true"
click at [824, 231] on span "Save" at bounding box center [838, 237] width 29 height 22
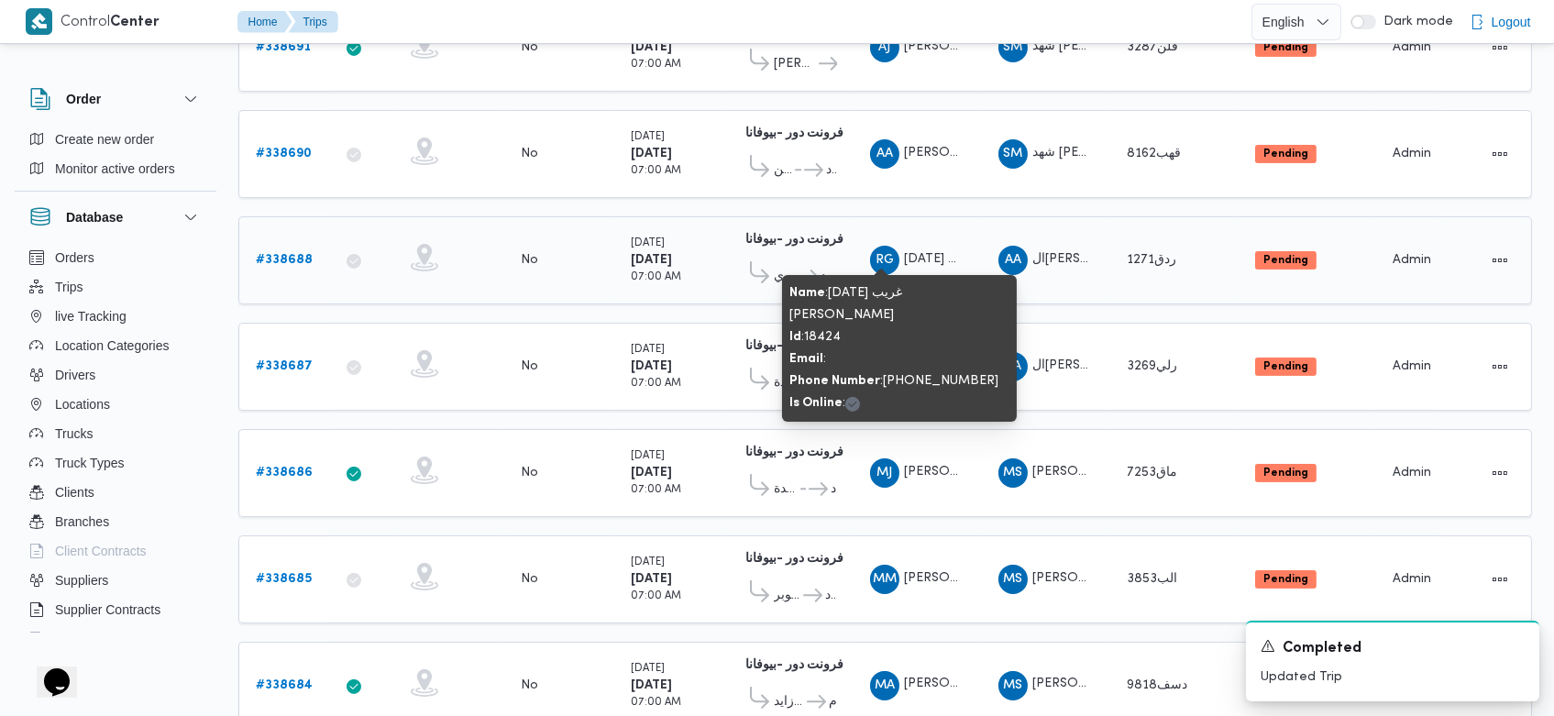
scroll to position [592, 0]
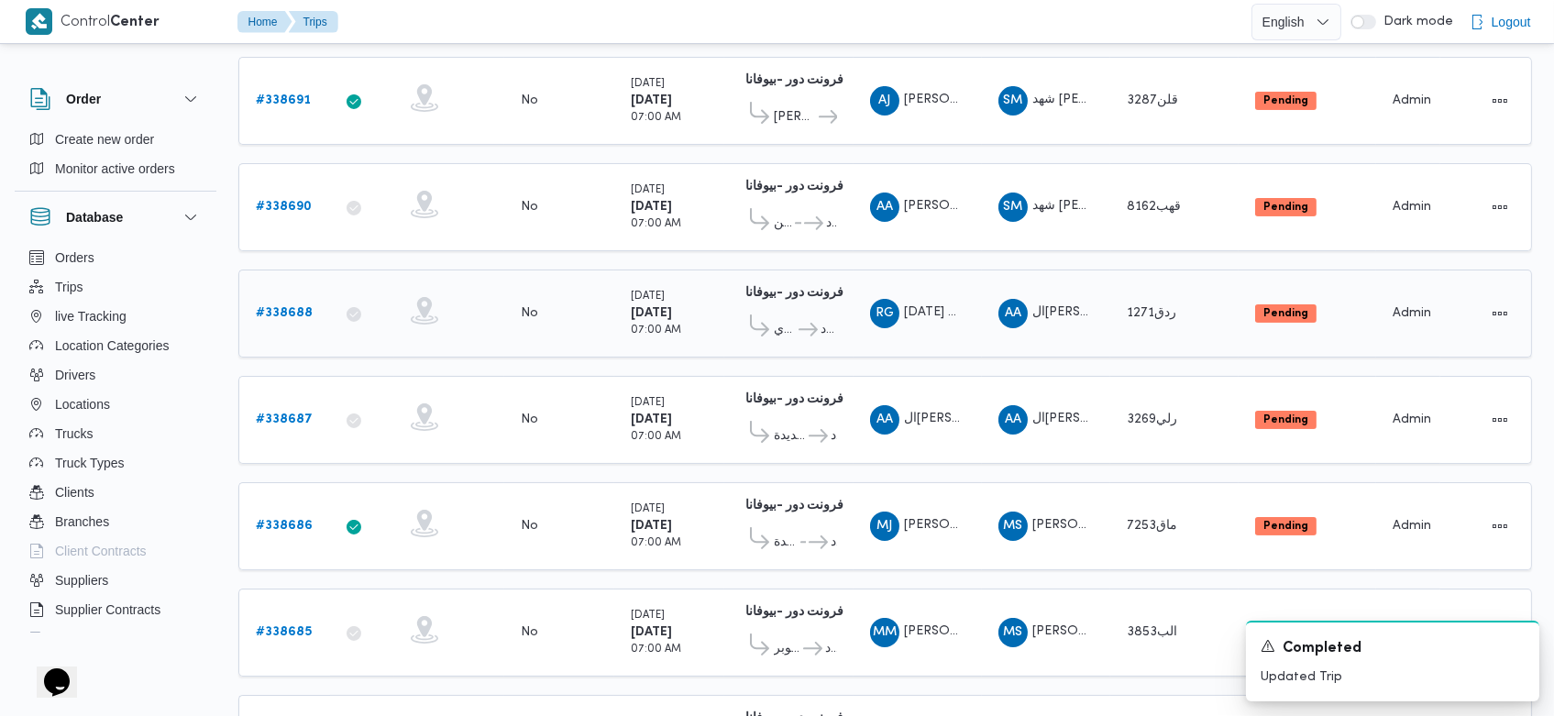
click at [293, 307] on b "# 338688" at bounding box center [284, 313] width 57 height 12
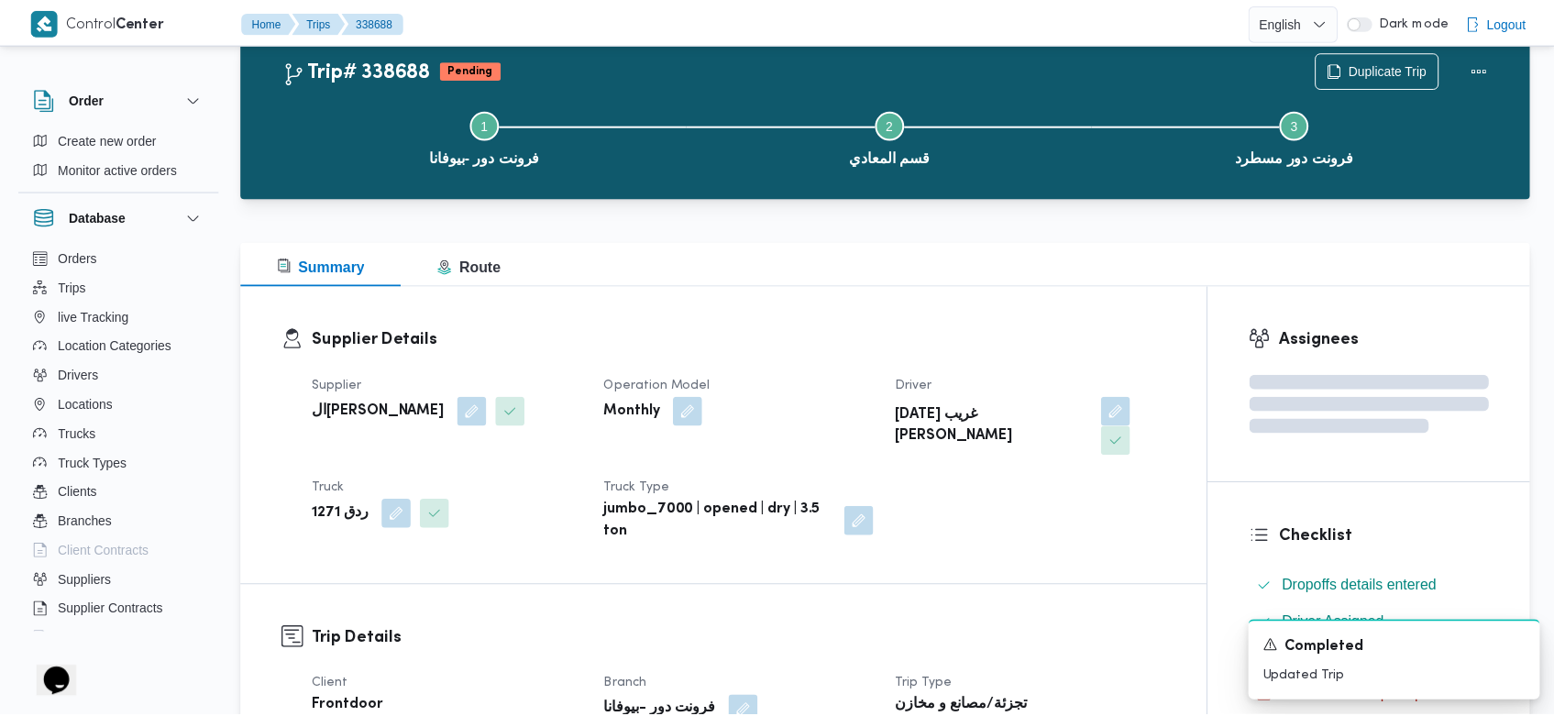
scroll to position [592, 0]
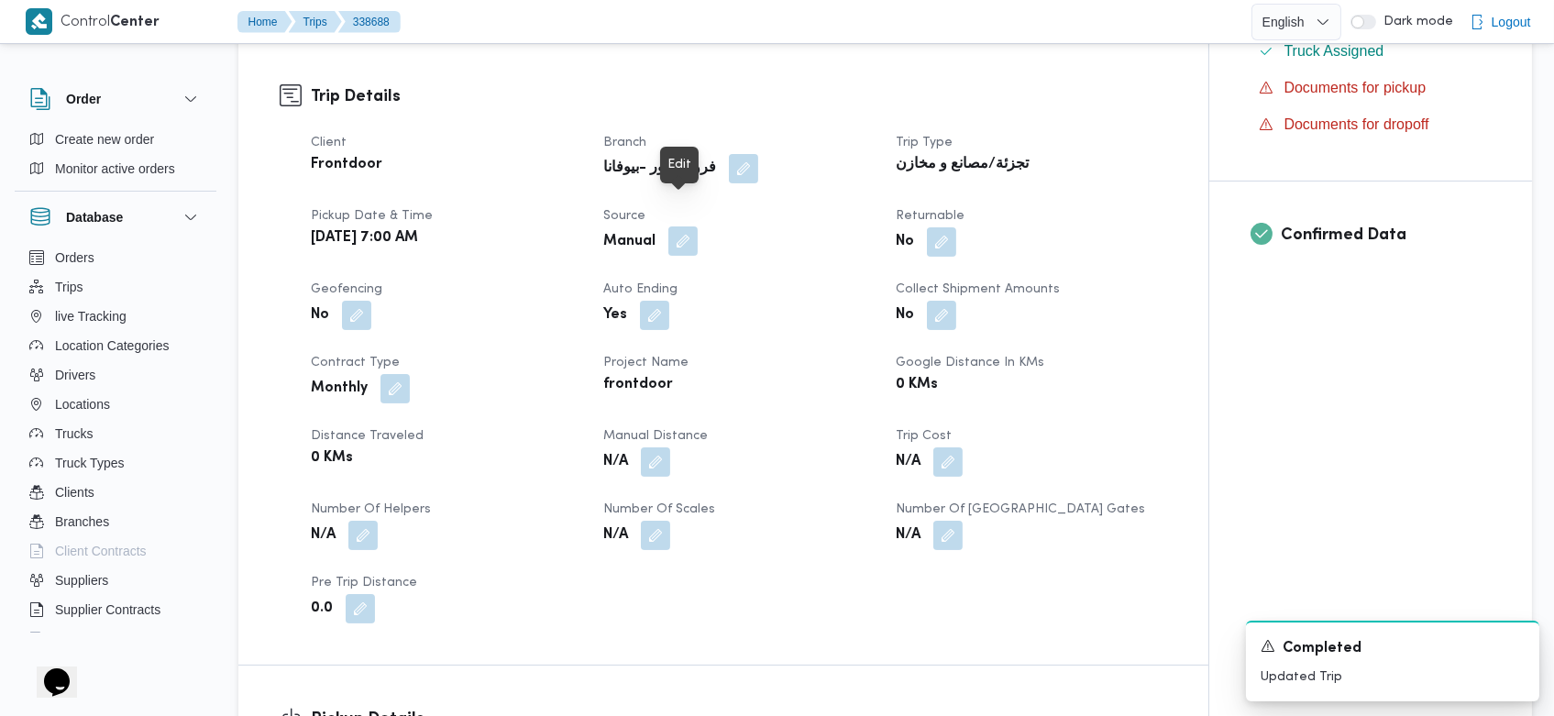
click at [679, 226] on button "button" at bounding box center [682, 240] width 29 height 29
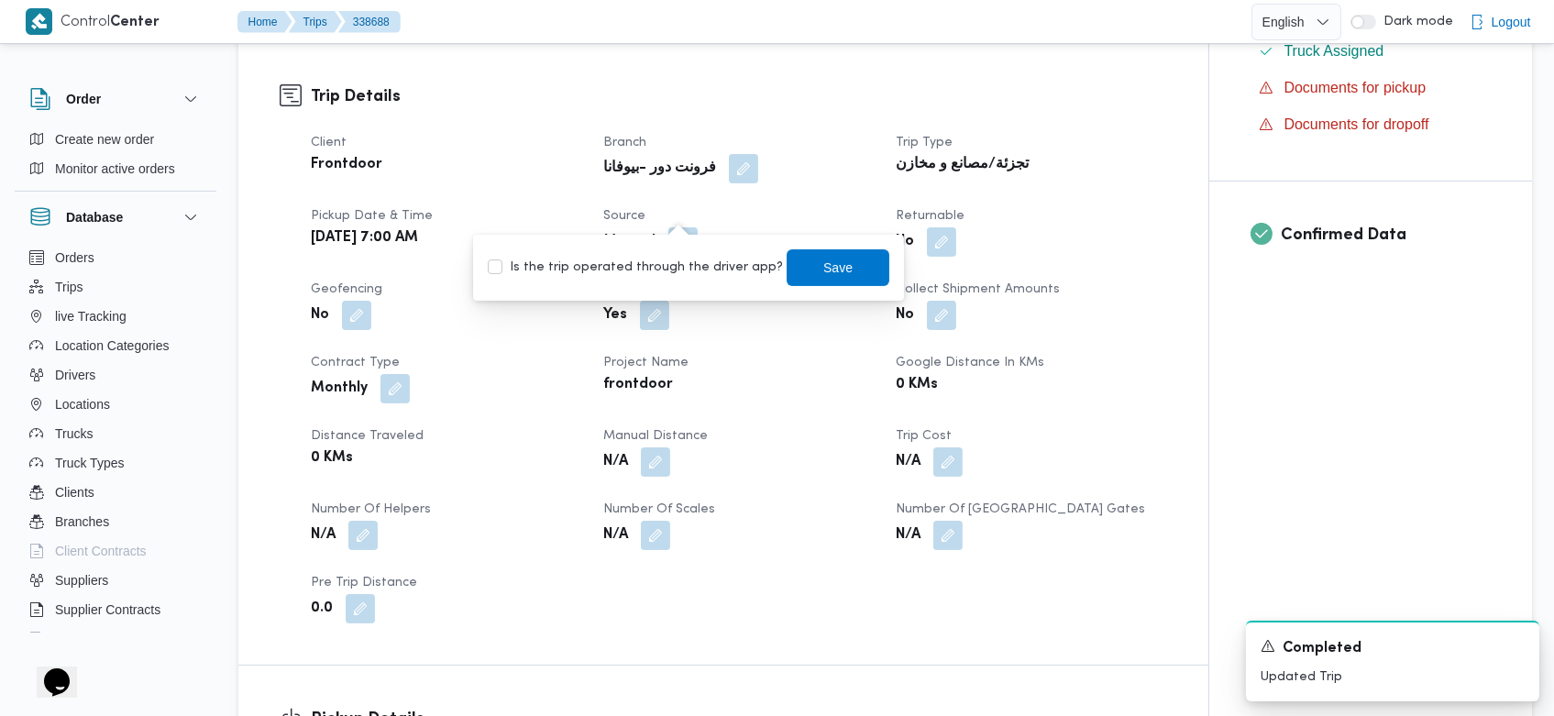
click at [653, 278] on div "Is the trip operated through the driver app? Save" at bounding box center [688, 268] width 405 height 40
click at [677, 271] on label "Is the trip operated through the driver app?" at bounding box center [635, 268] width 295 height 22
checkbox input "true"
click at [798, 257] on span "Save" at bounding box center [838, 266] width 103 height 37
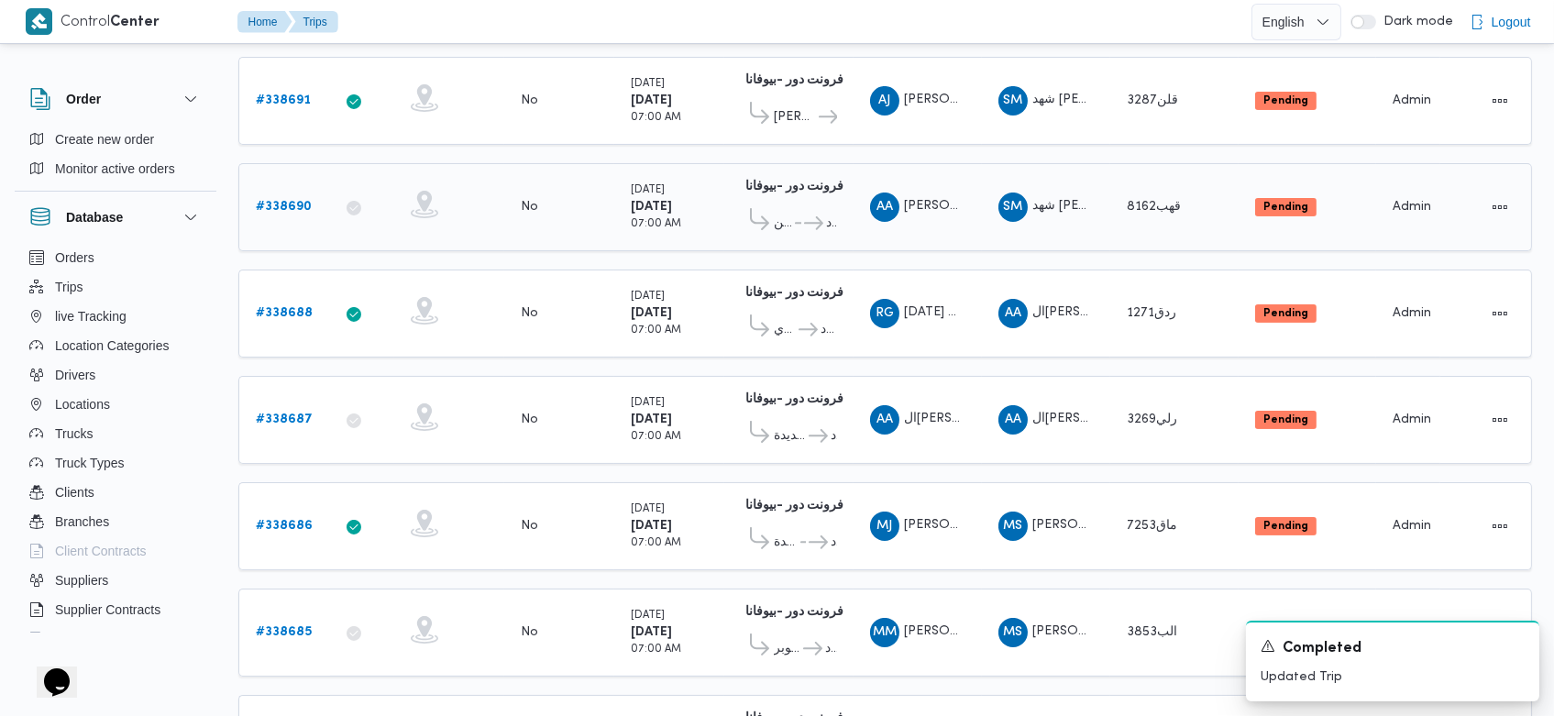
click at [307, 201] on b "# 338690" at bounding box center [284, 207] width 56 height 12
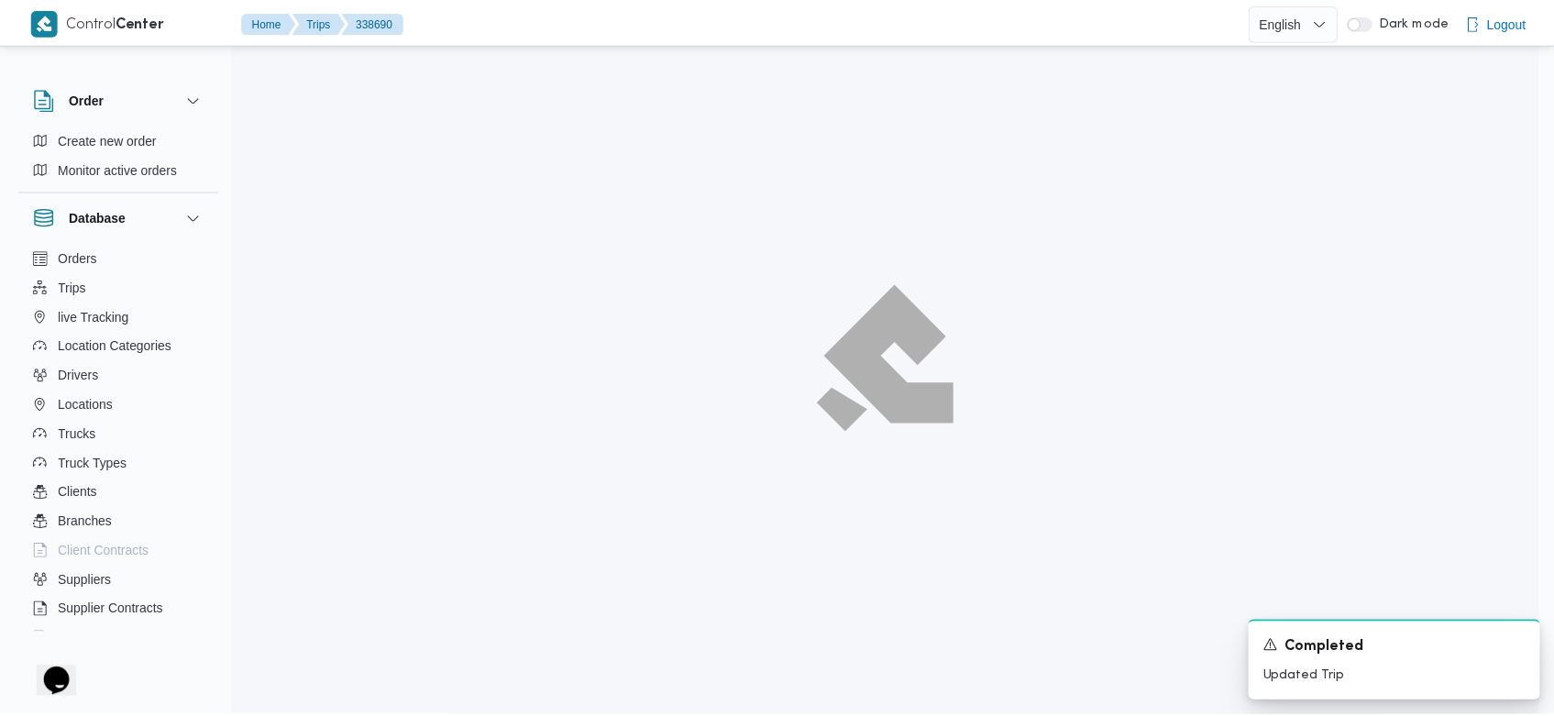
scroll to position [592, 0]
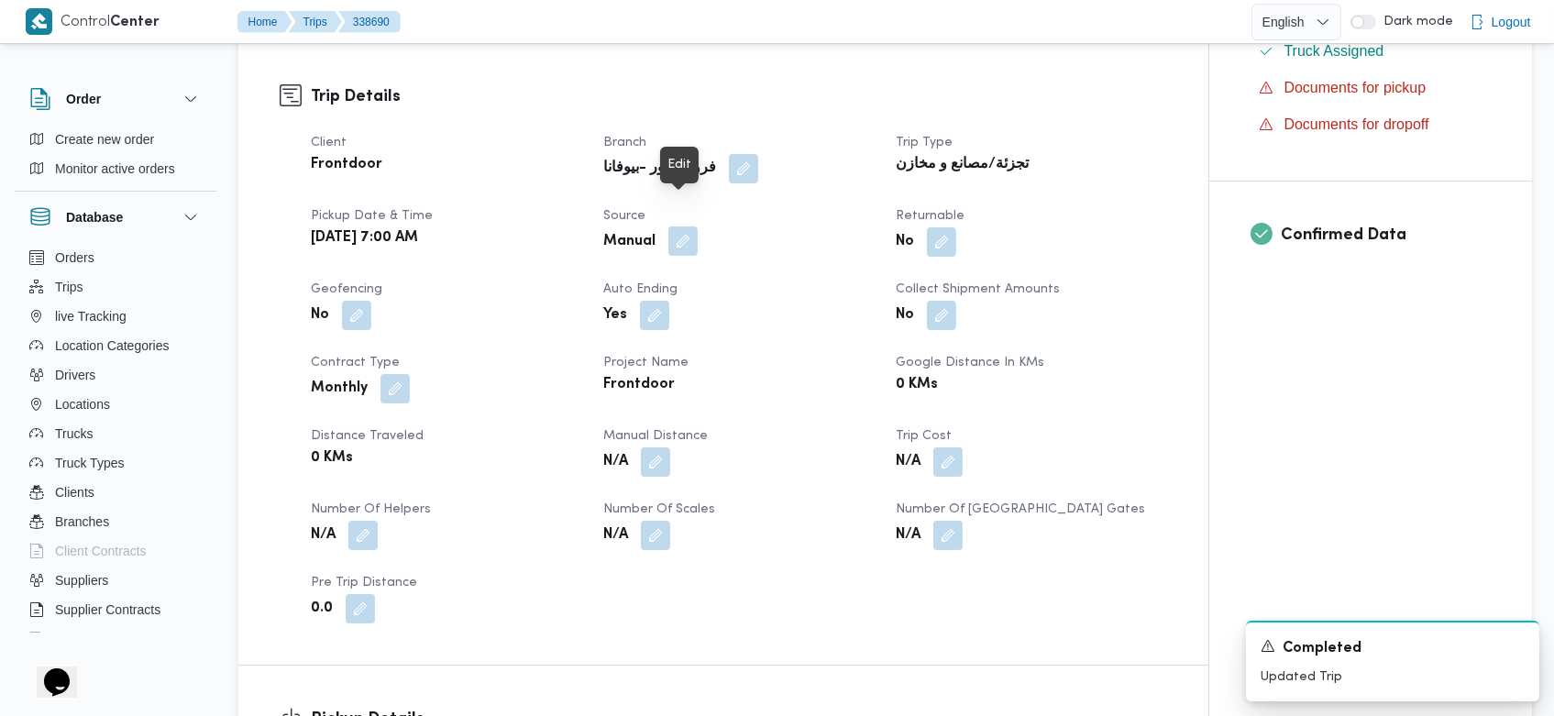
click at [683, 226] on button "button" at bounding box center [682, 240] width 29 height 29
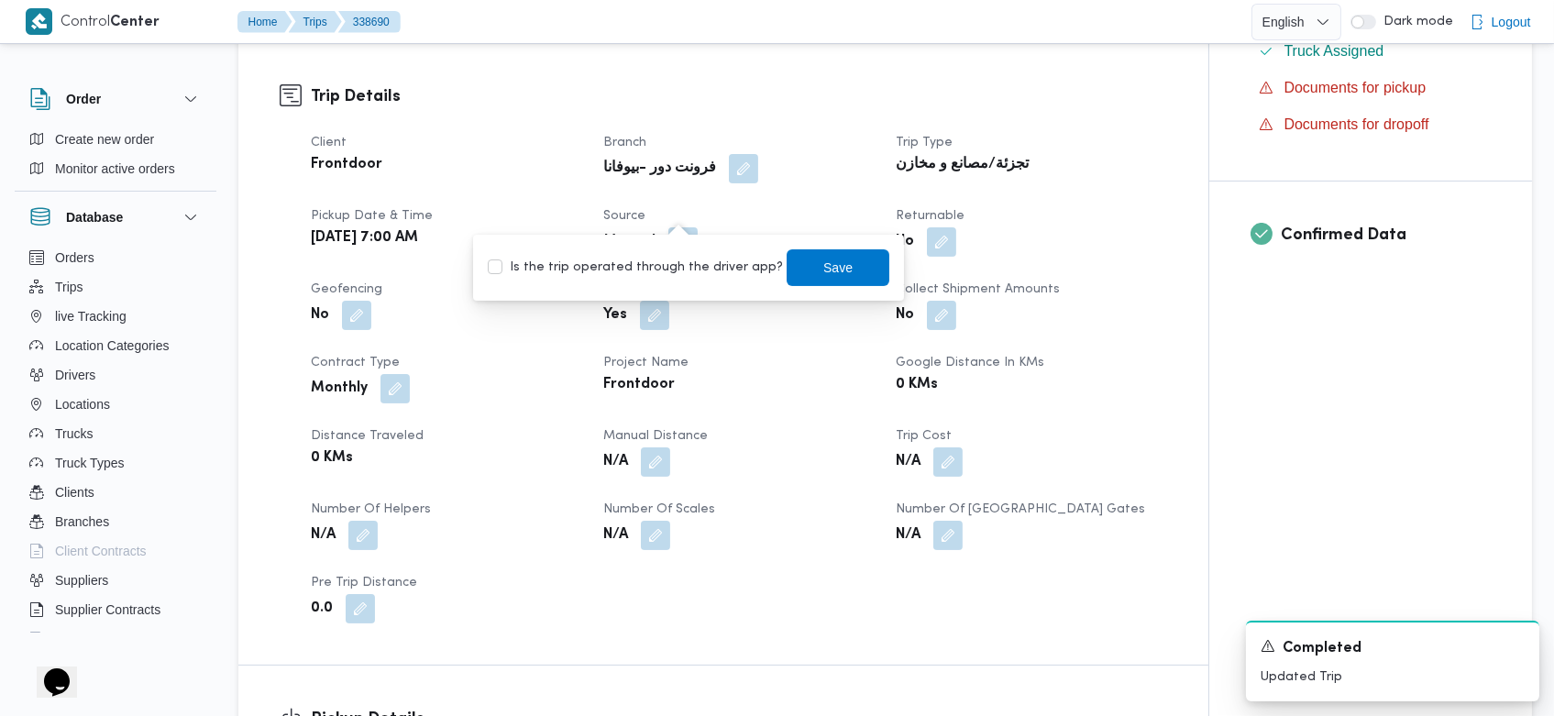
click at [669, 268] on label "Is the trip operated through the driver app?" at bounding box center [635, 268] width 295 height 22
checkbox input "true"
click at [853, 279] on span "Save" at bounding box center [838, 266] width 103 height 37
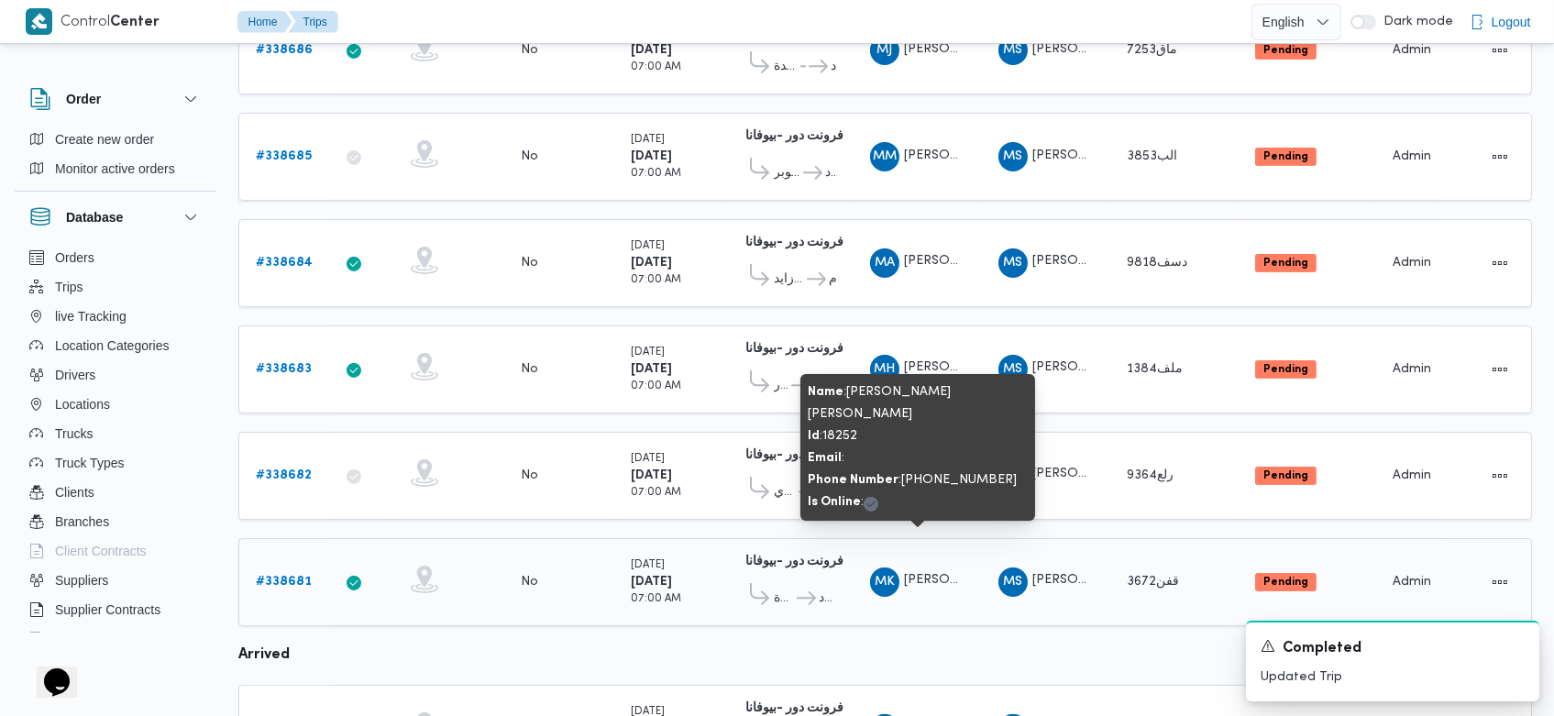
scroll to position [1255, 0]
